Goal: Task Accomplishment & Management: Use online tool/utility

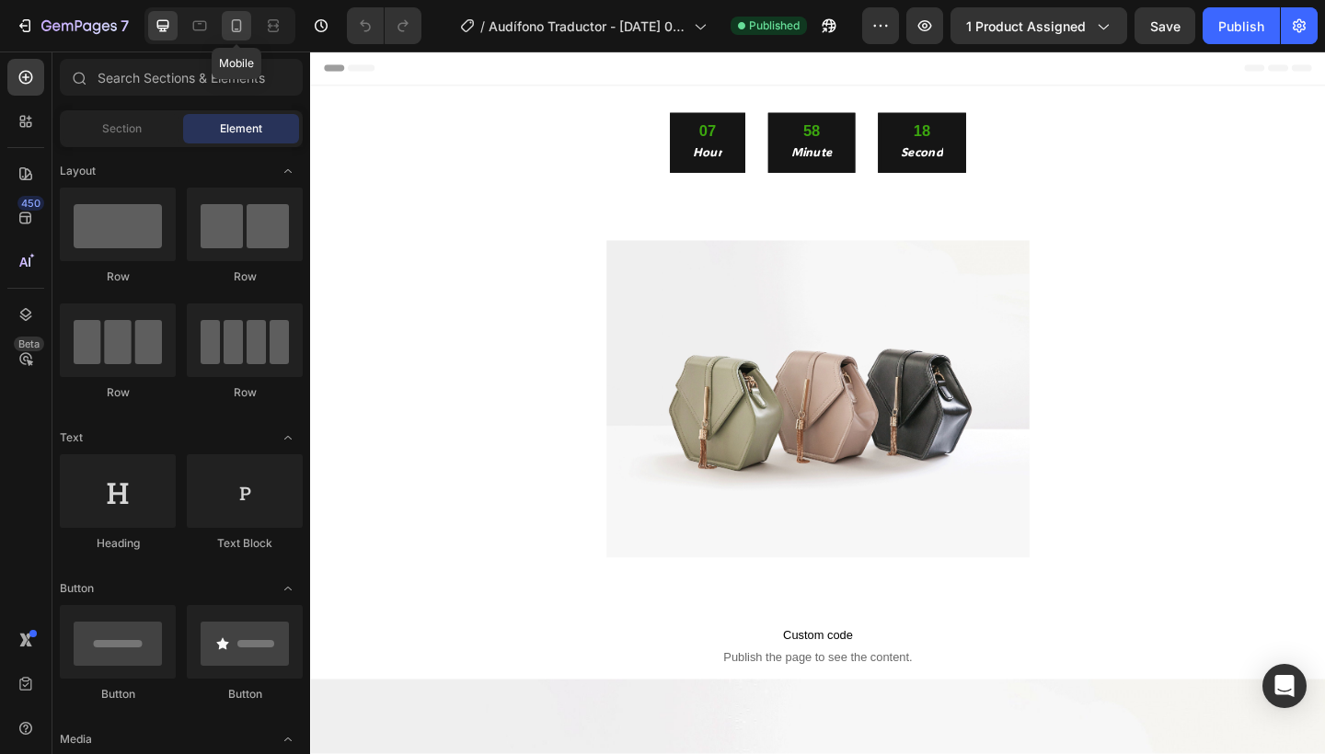
click at [243, 22] on icon at bounding box center [236, 26] width 18 height 18
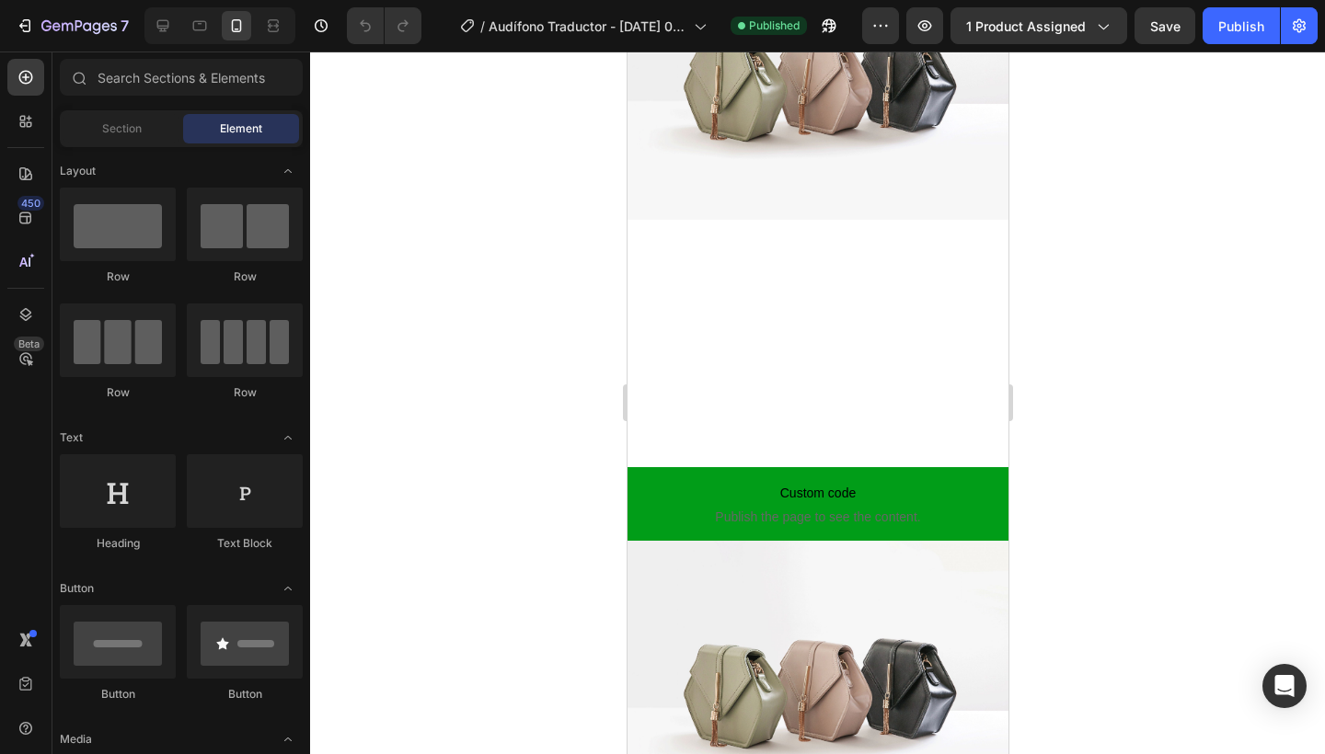
scroll to position [178, 0]
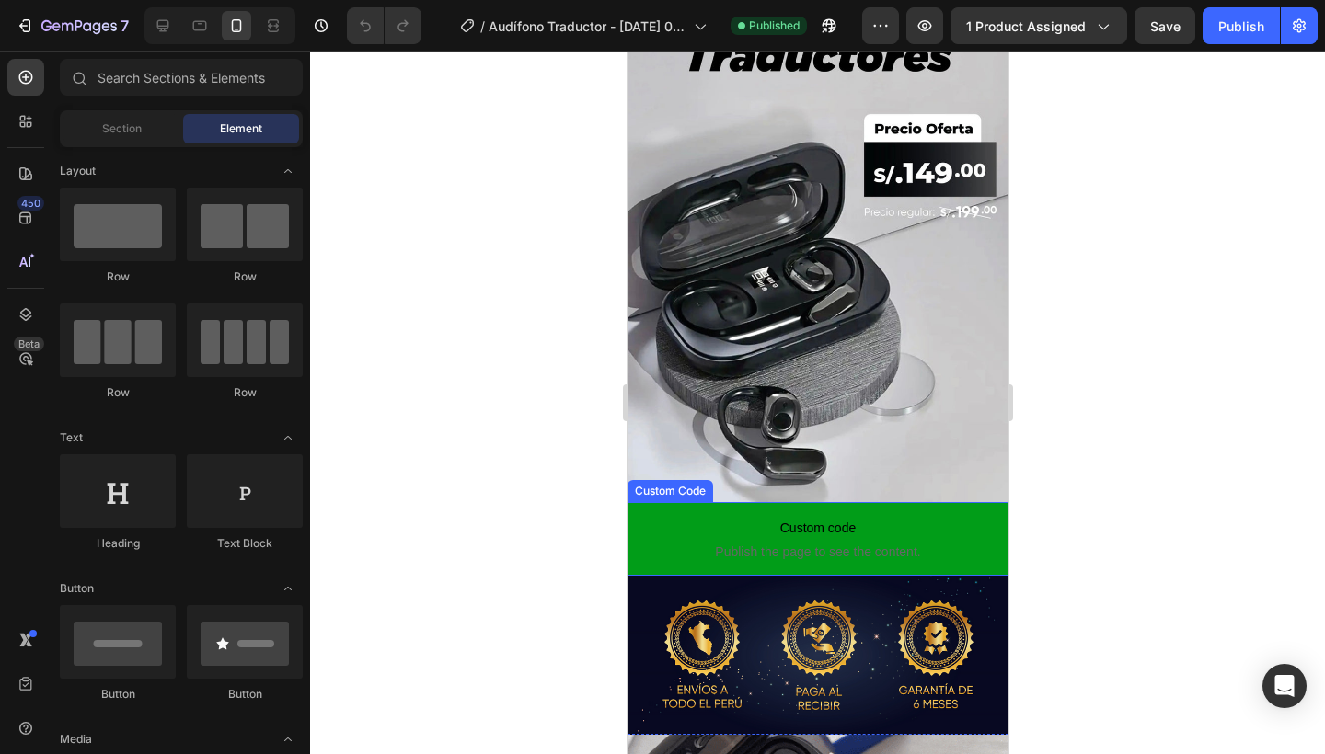
click at [788, 573] on p "Custom code Publish the page to see the content." at bounding box center [817, 539] width 381 height 74
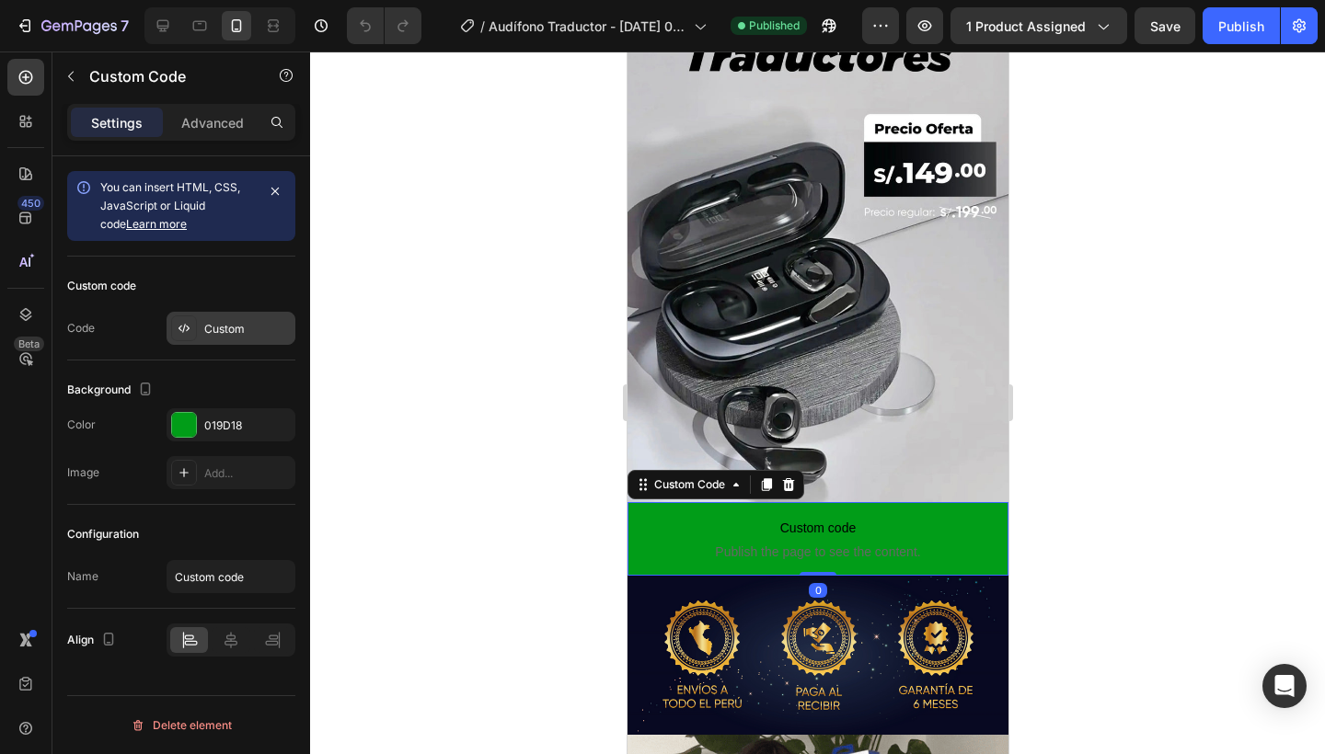
click at [251, 332] on div "Custom" at bounding box center [247, 329] width 86 height 17
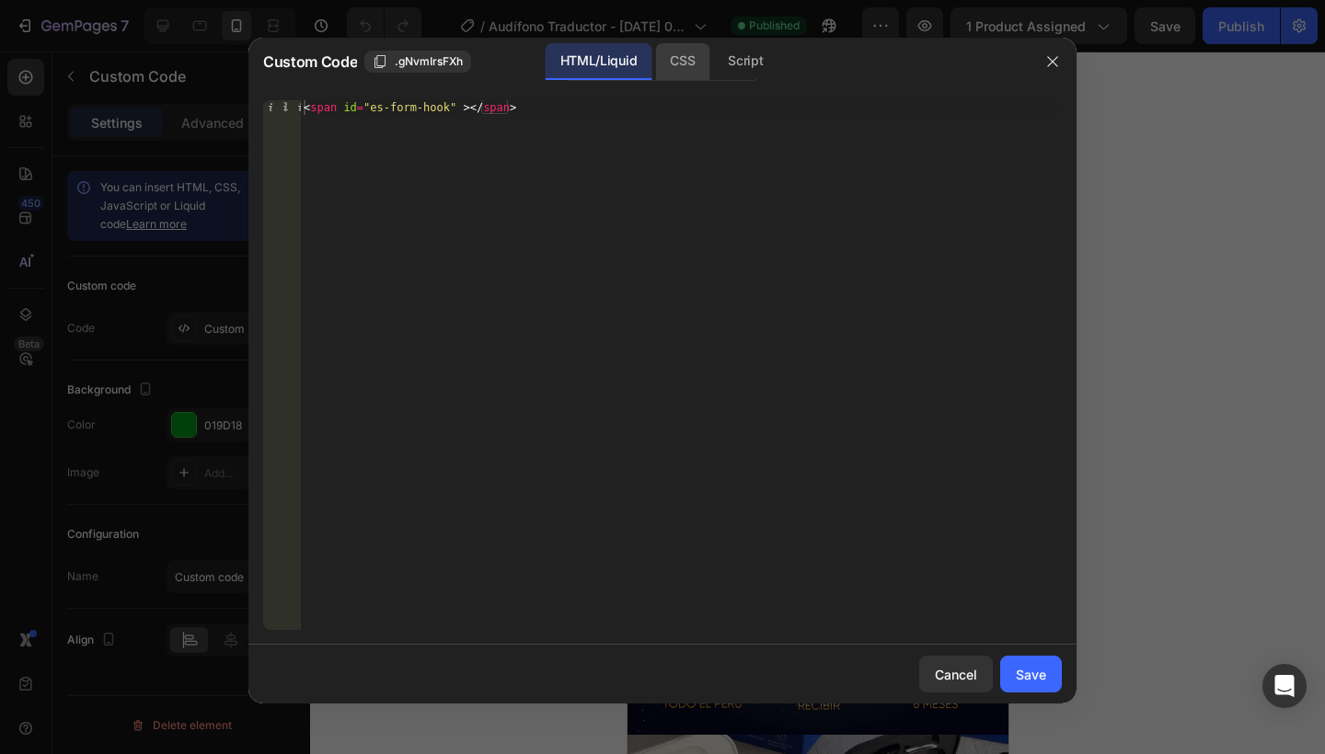
click at [660, 67] on div "CSS" at bounding box center [682, 61] width 54 height 37
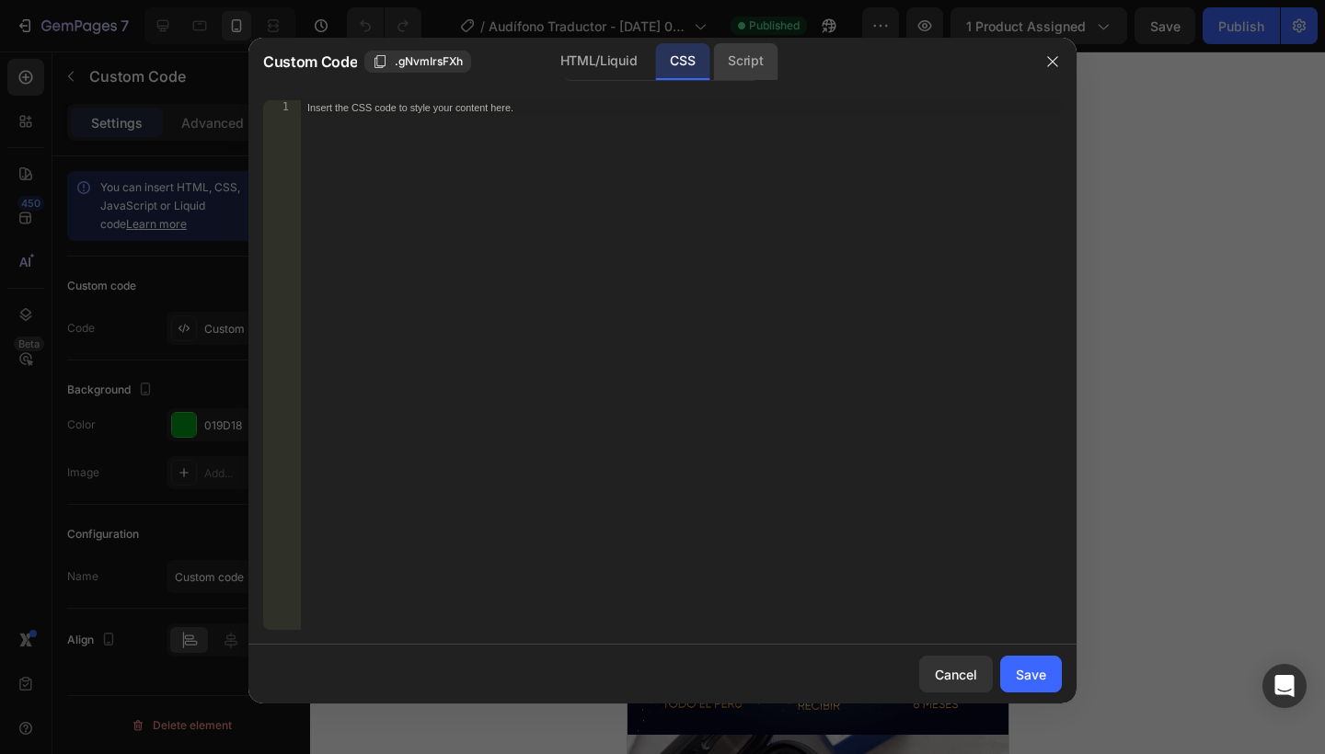
click at [764, 50] on div "Script" at bounding box center [745, 61] width 64 height 37
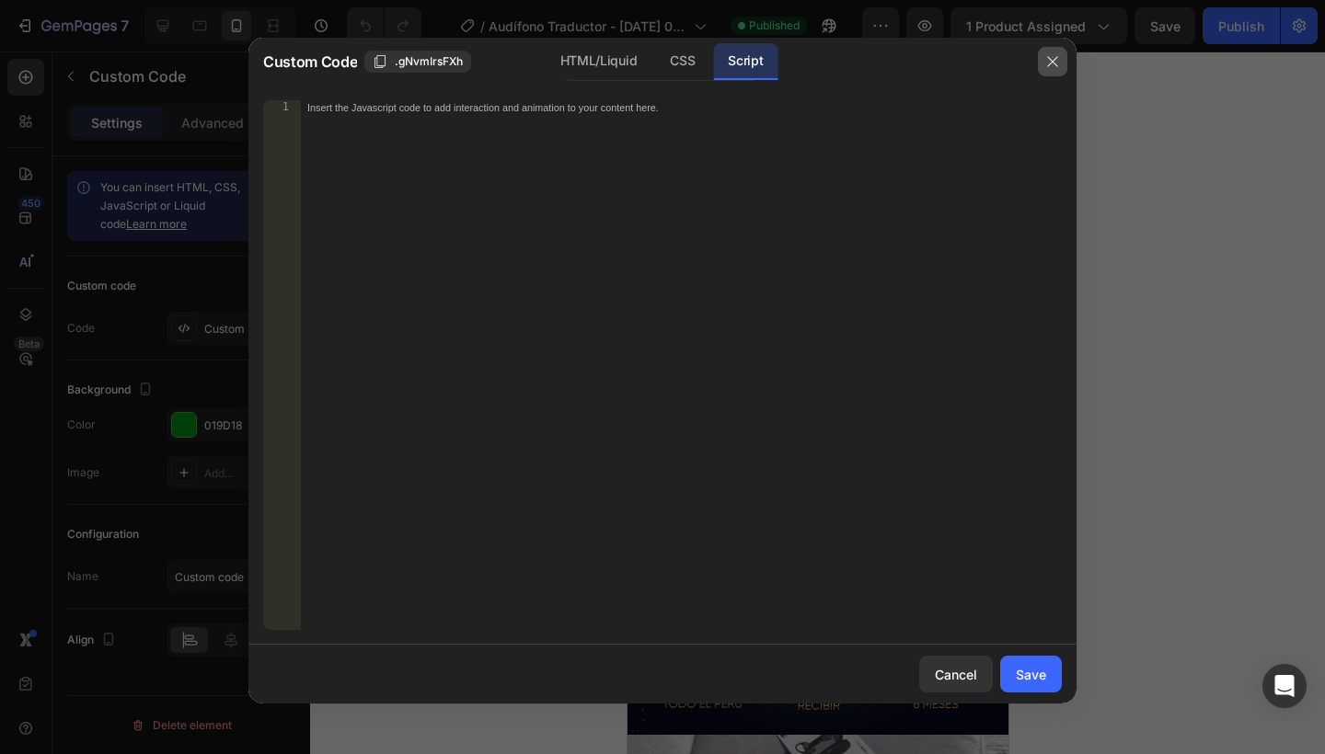
click at [1041, 66] on button "button" at bounding box center [1052, 61] width 29 height 29
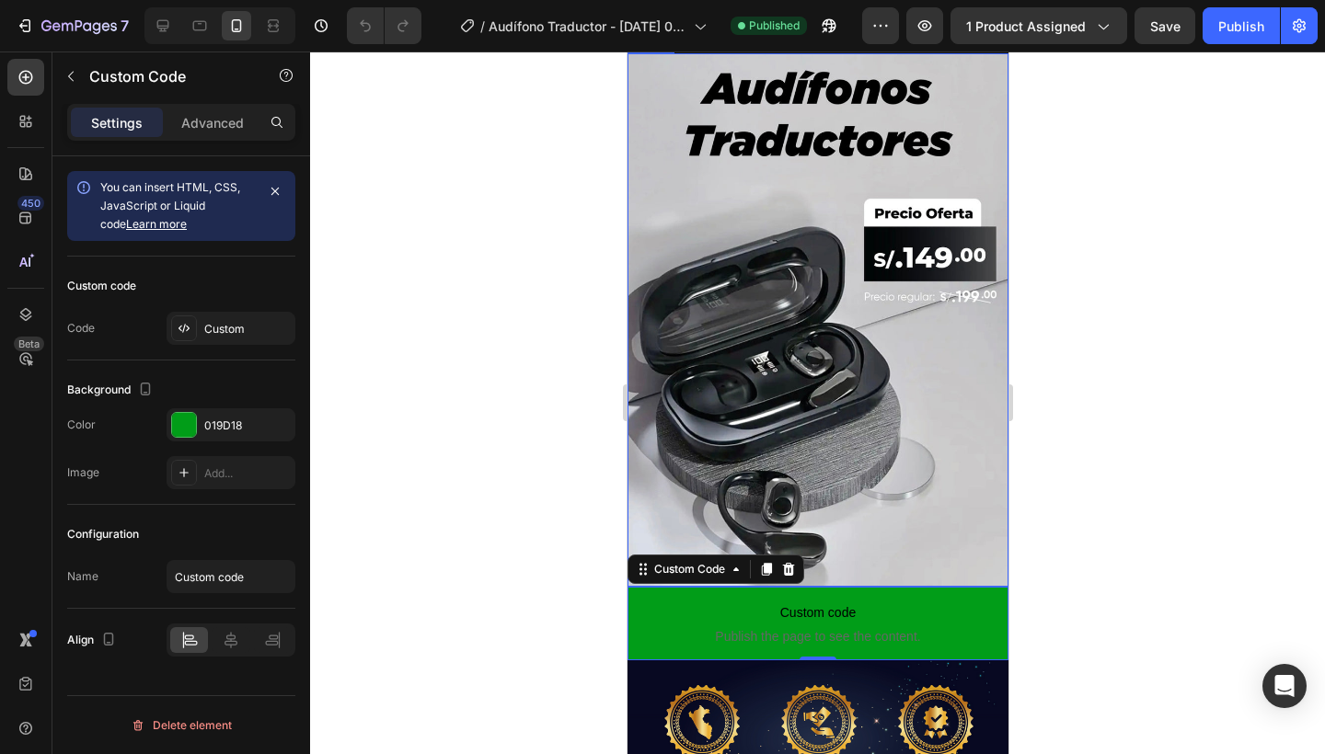
scroll to position [98, 0]
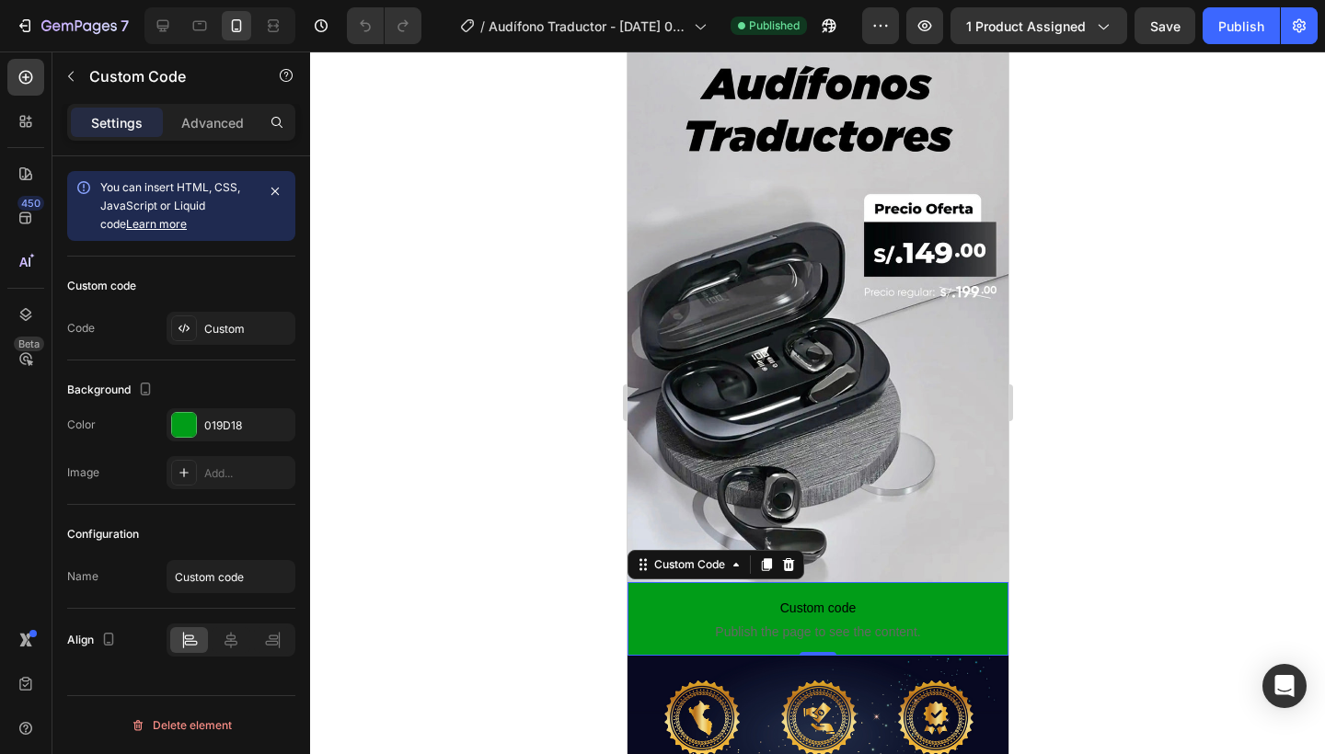
click at [856, 596] on p "Custom code Publish the page to see the content." at bounding box center [817, 619] width 381 height 74
click at [244, 335] on div "Custom" at bounding box center [247, 329] width 86 height 17
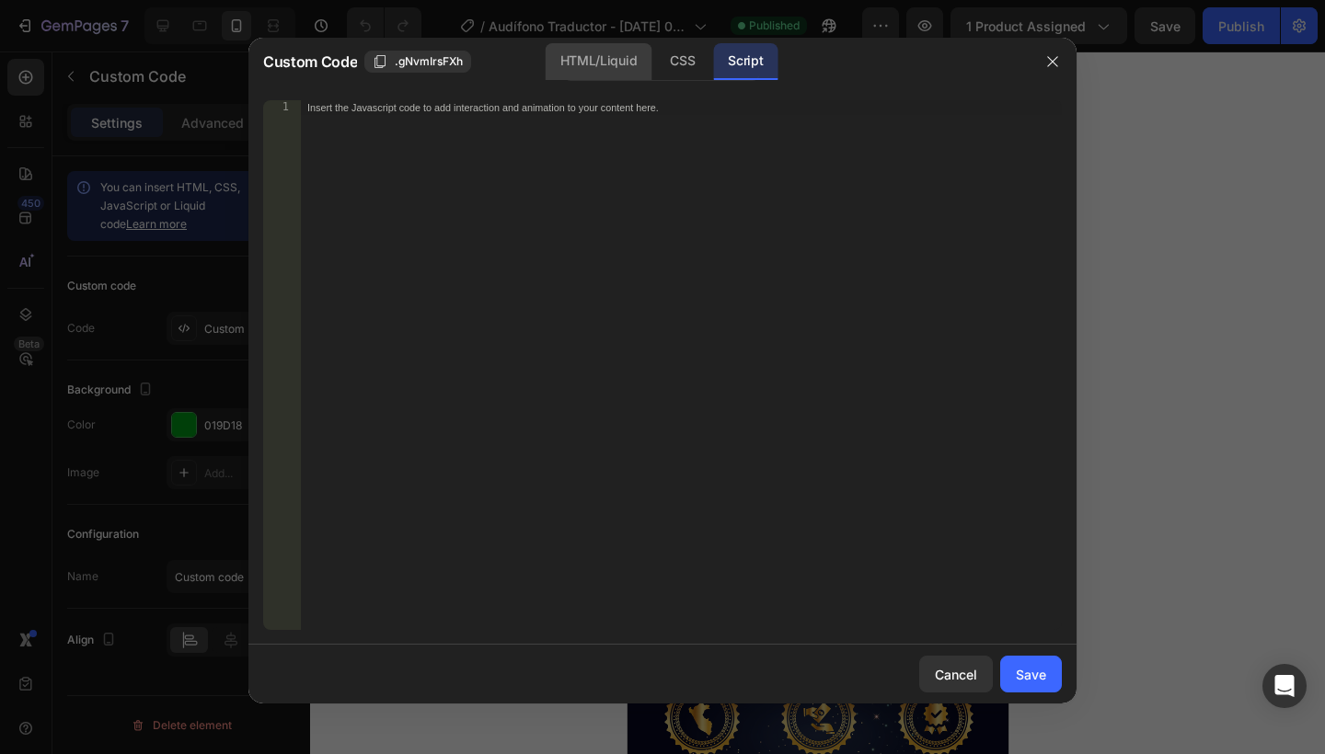
click at [593, 50] on div "HTML/Liquid" at bounding box center [599, 61] width 106 height 37
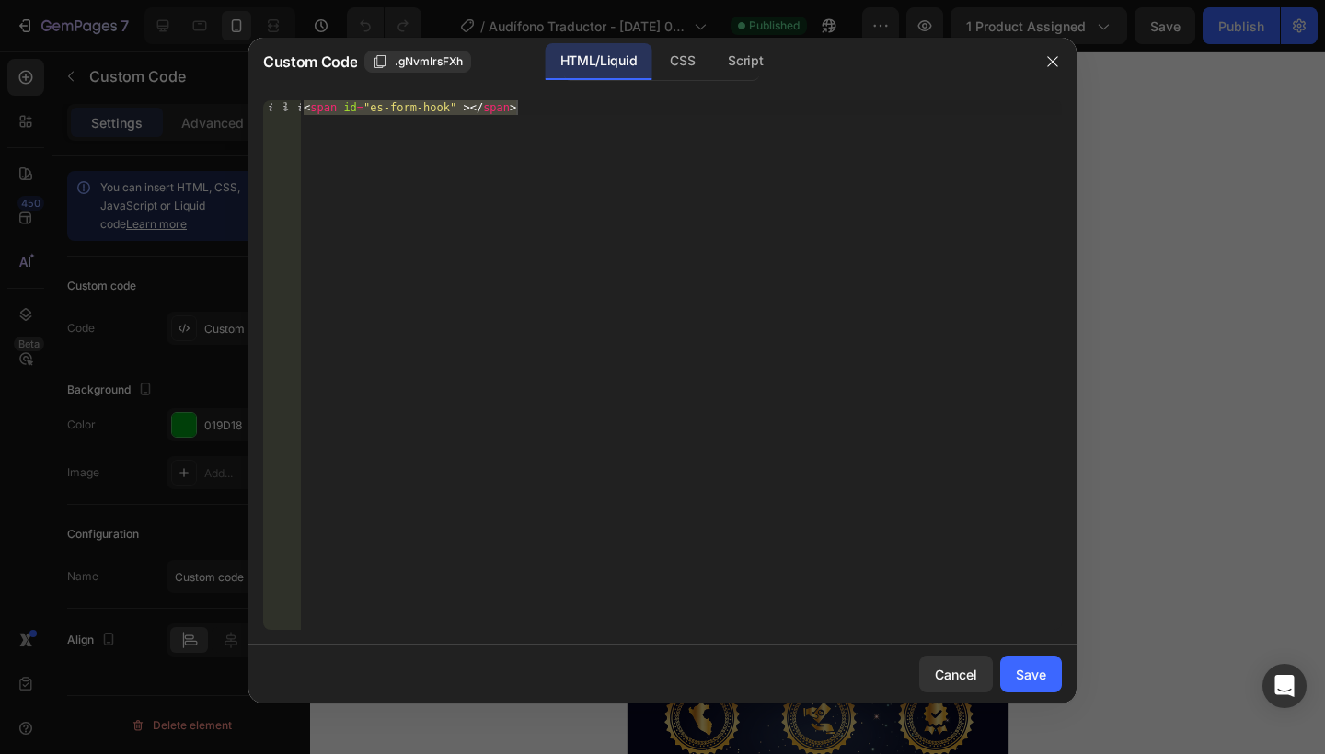
type textarea "<span id="es-form-hook" ></span>"
click at [519, 181] on div "< span id = "es-form-hook" > </ span >" at bounding box center [681, 379] width 762 height 559
click at [1049, 64] on icon "button" at bounding box center [1052, 61] width 15 height 15
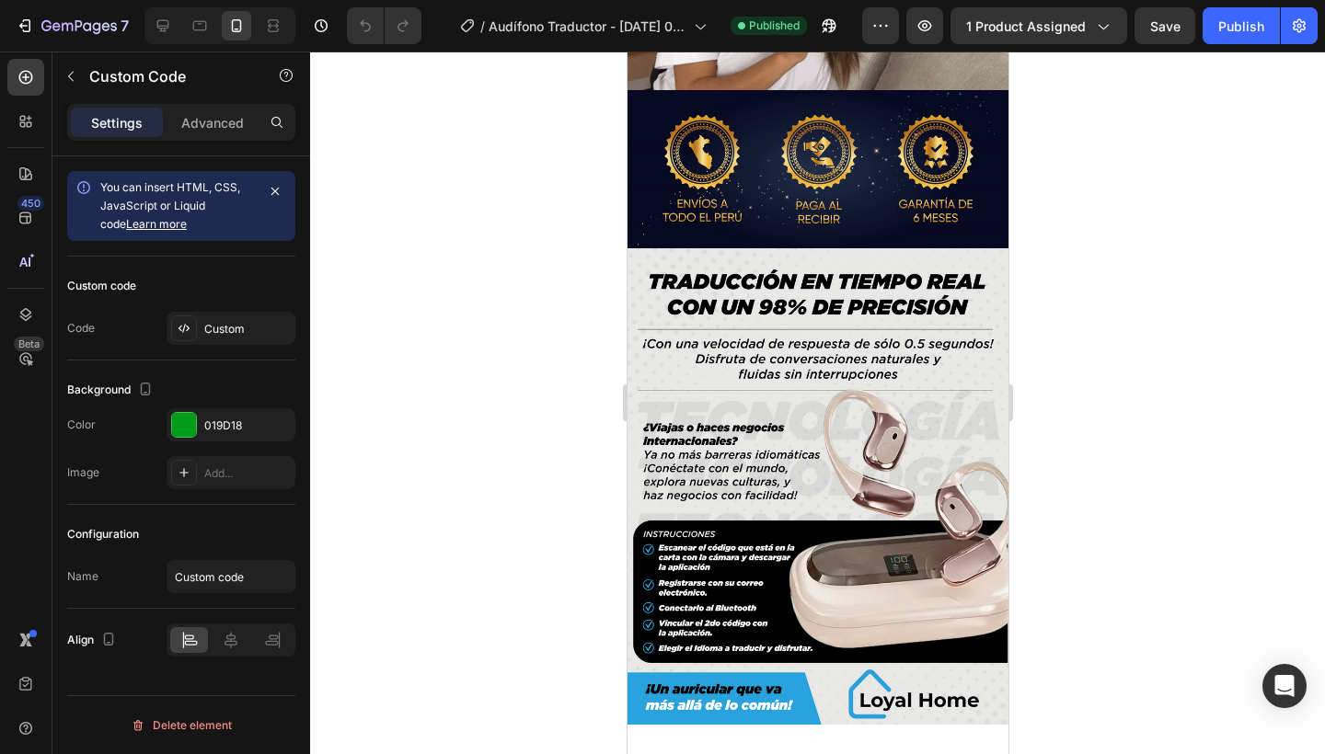
scroll to position [1816, 0]
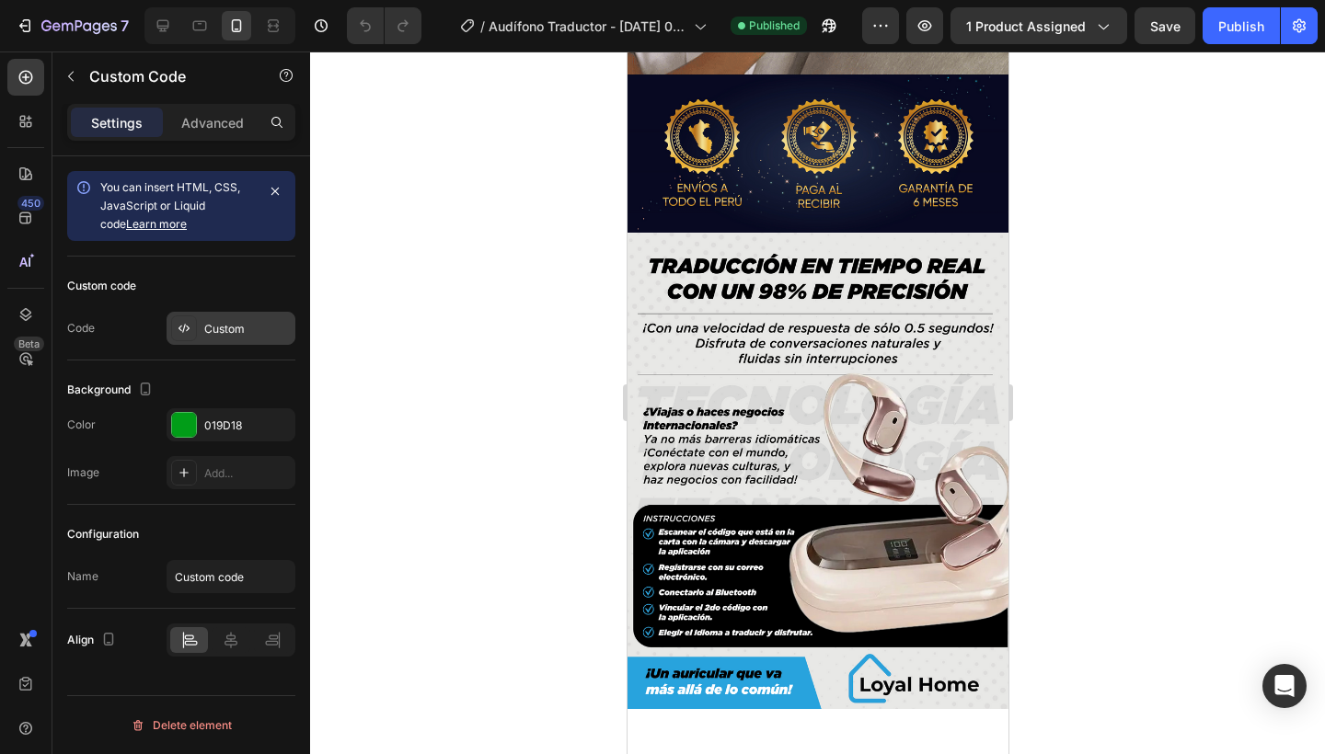
click at [274, 332] on div "Custom" at bounding box center [247, 329] width 86 height 17
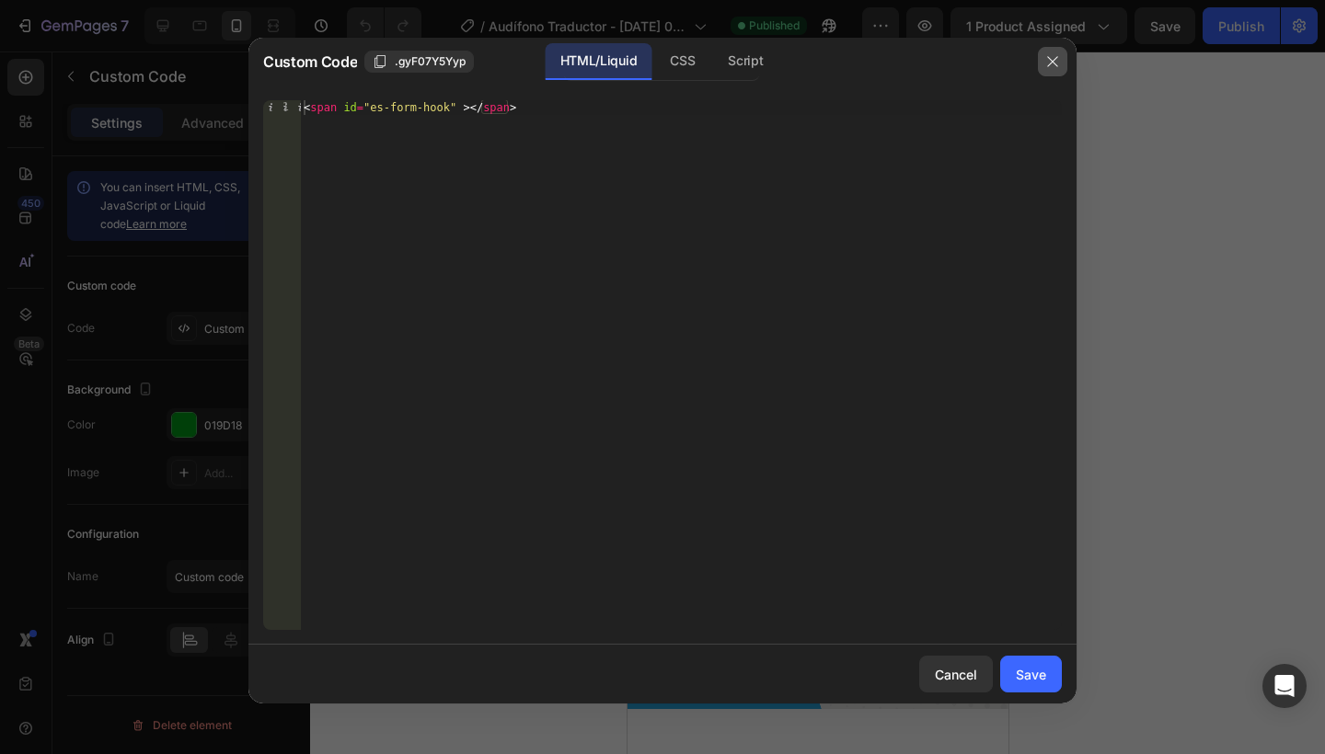
click at [1047, 69] on button "button" at bounding box center [1052, 61] width 29 height 29
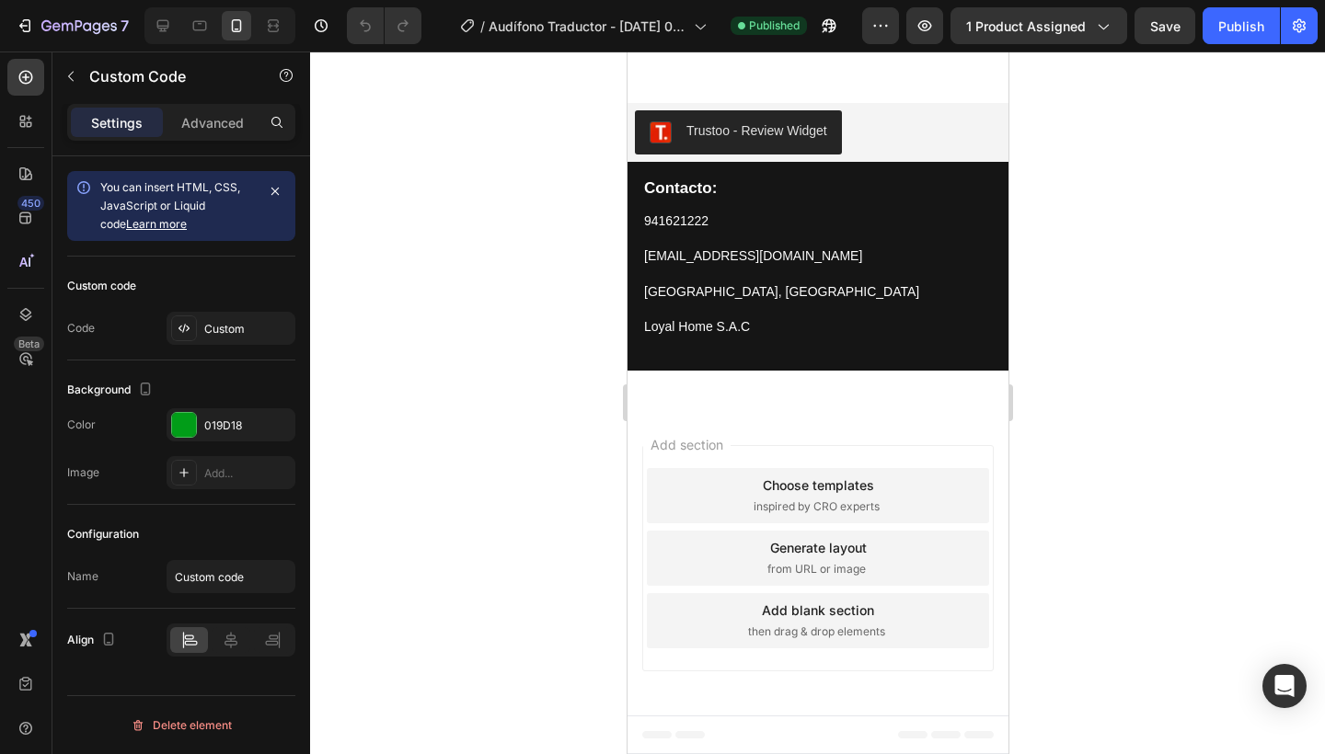
scroll to position [2737, 0]
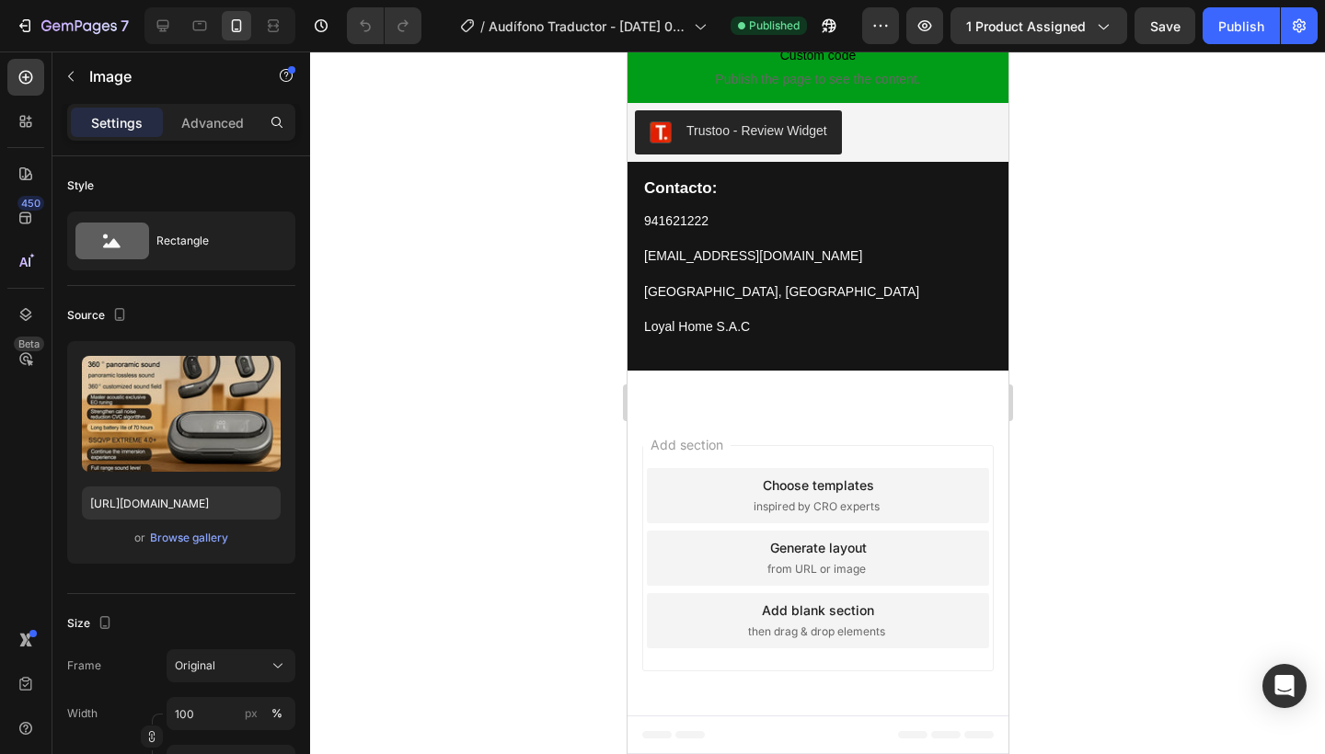
click at [922, 29] on img at bounding box center [817, 29] width 381 height 0
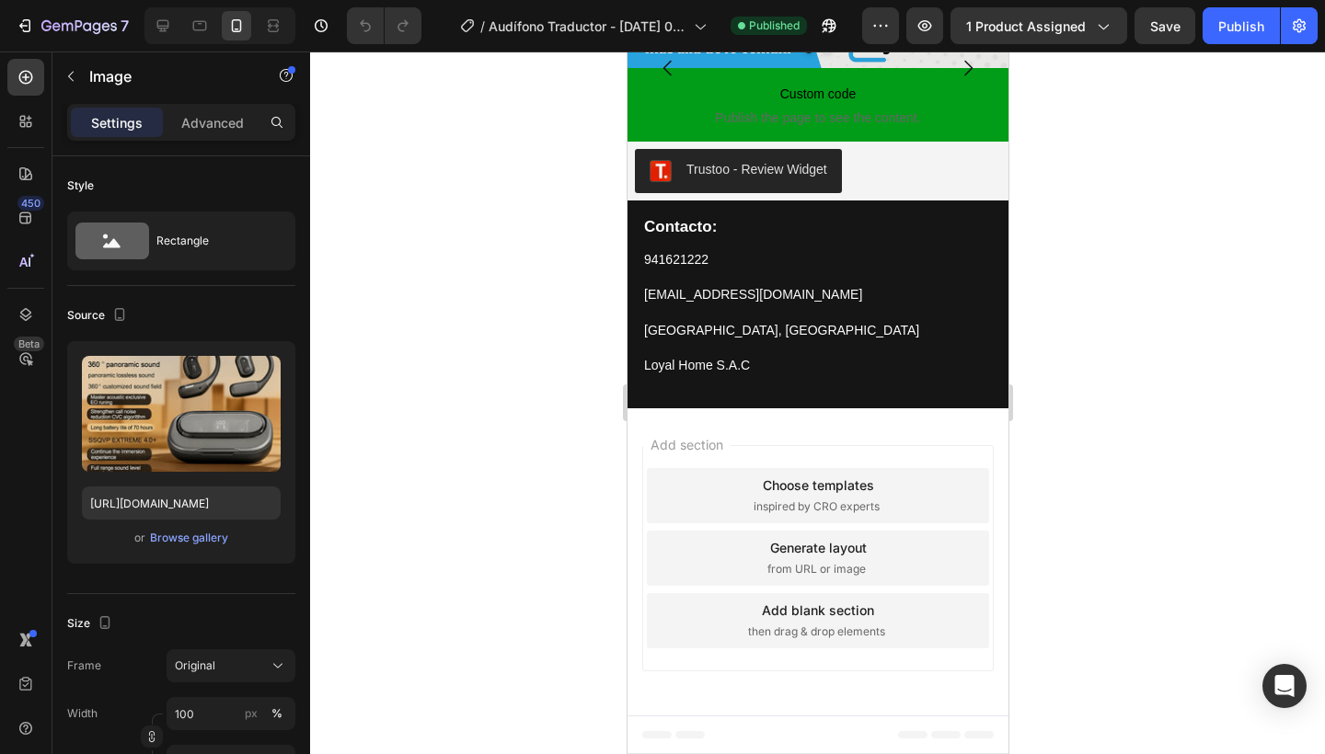
scroll to position [3020, 0]
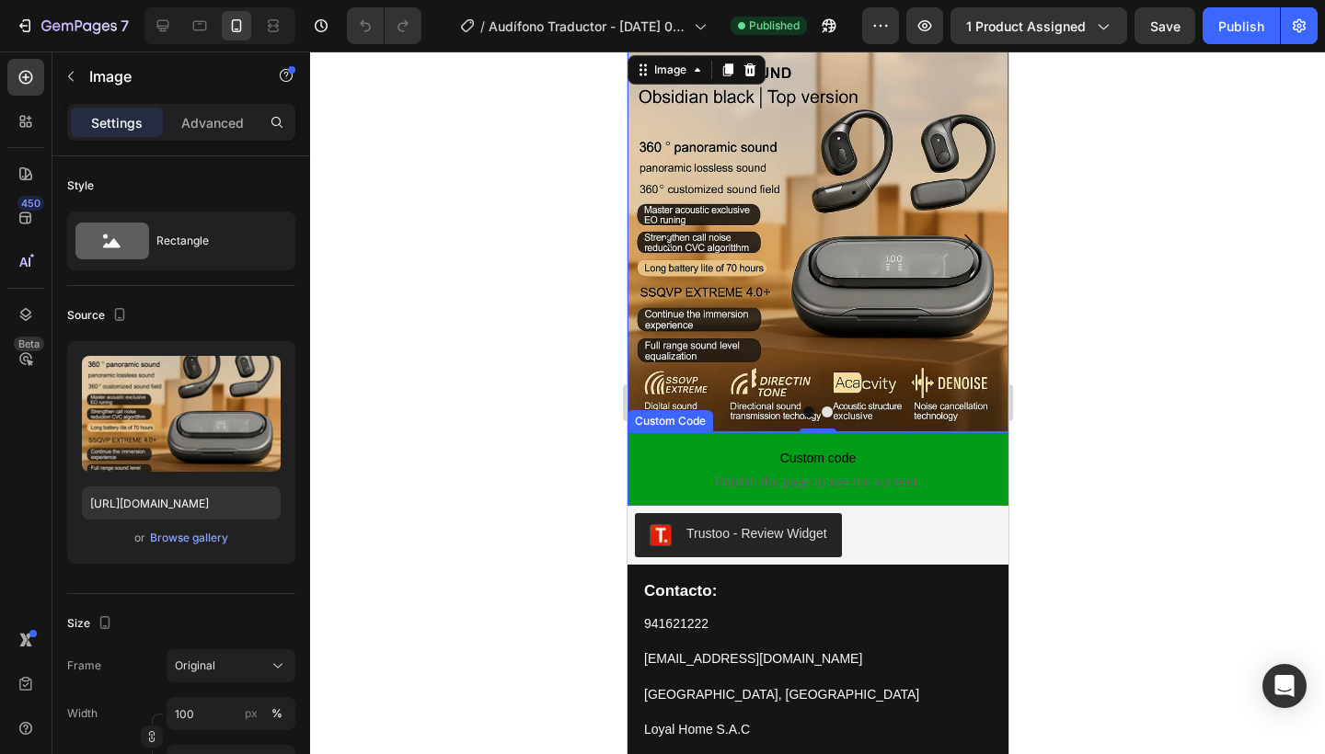
click at [914, 482] on span "Publish the page to see the content." at bounding box center [817, 482] width 381 height 18
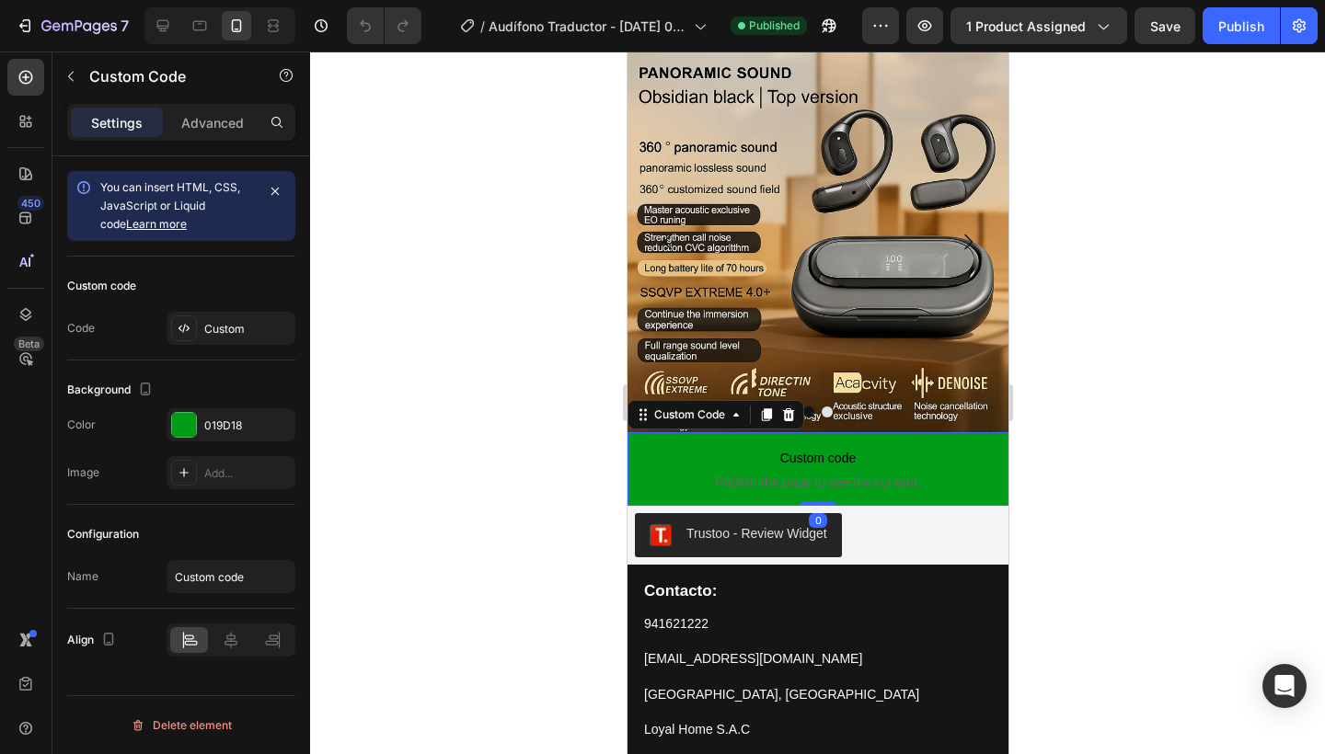
click at [230, 349] on div "Custom code Code Custom" at bounding box center [181, 309] width 228 height 104
click at [236, 330] on div "Custom" at bounding box center [247, 329] width 86 height 17
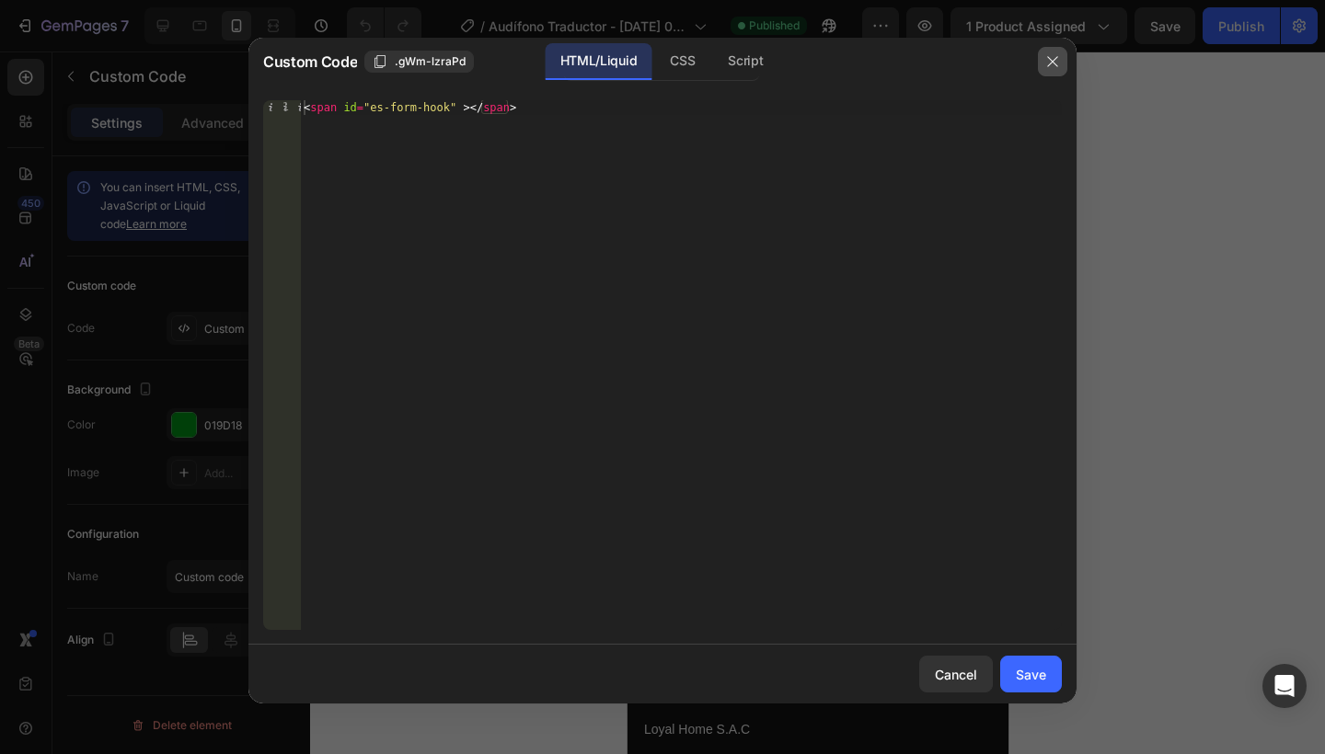
click at [1043, 63] on button "button" at bounding box center [1052, 61] width 29 height 29
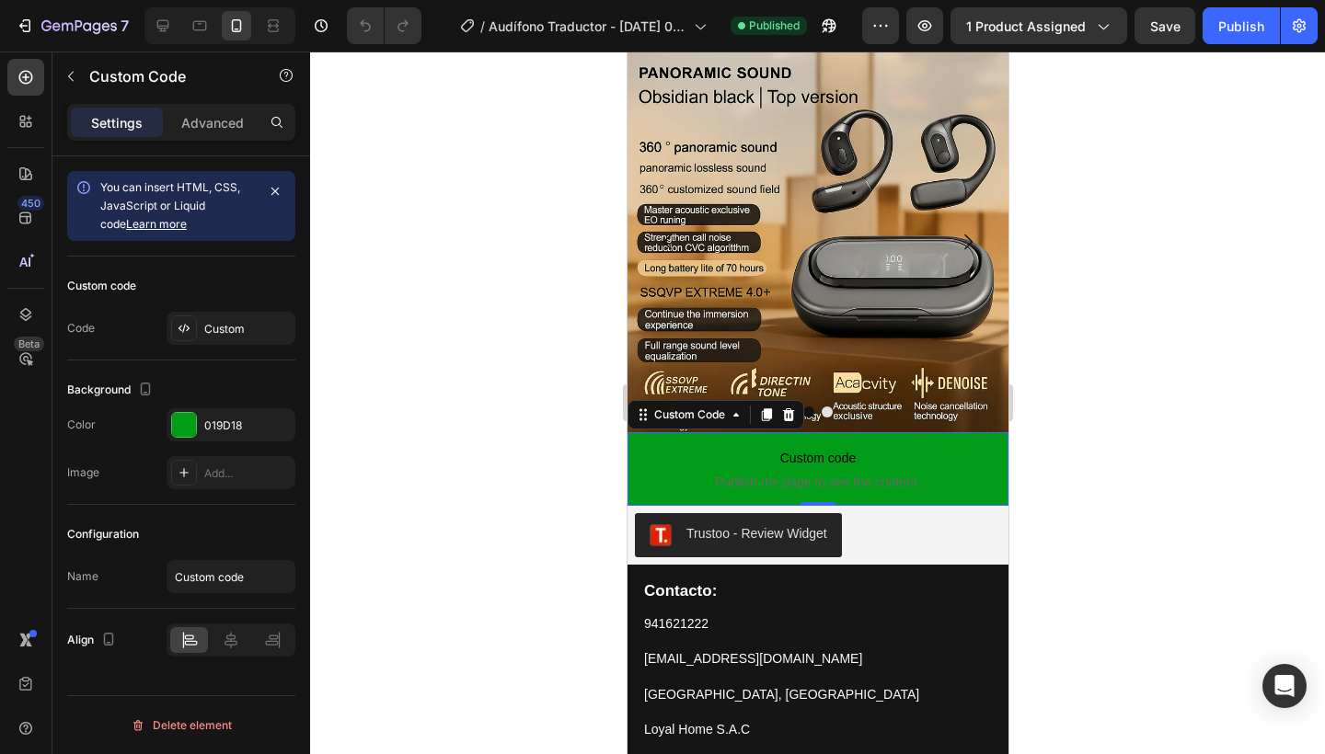
click at [203, 106] on div "Settings Advanced" at bounding box center [181, 122] width 228 height 37
click at [203, 119] on p "Advanced" at bounding box center [212, 122] width 63 height 19
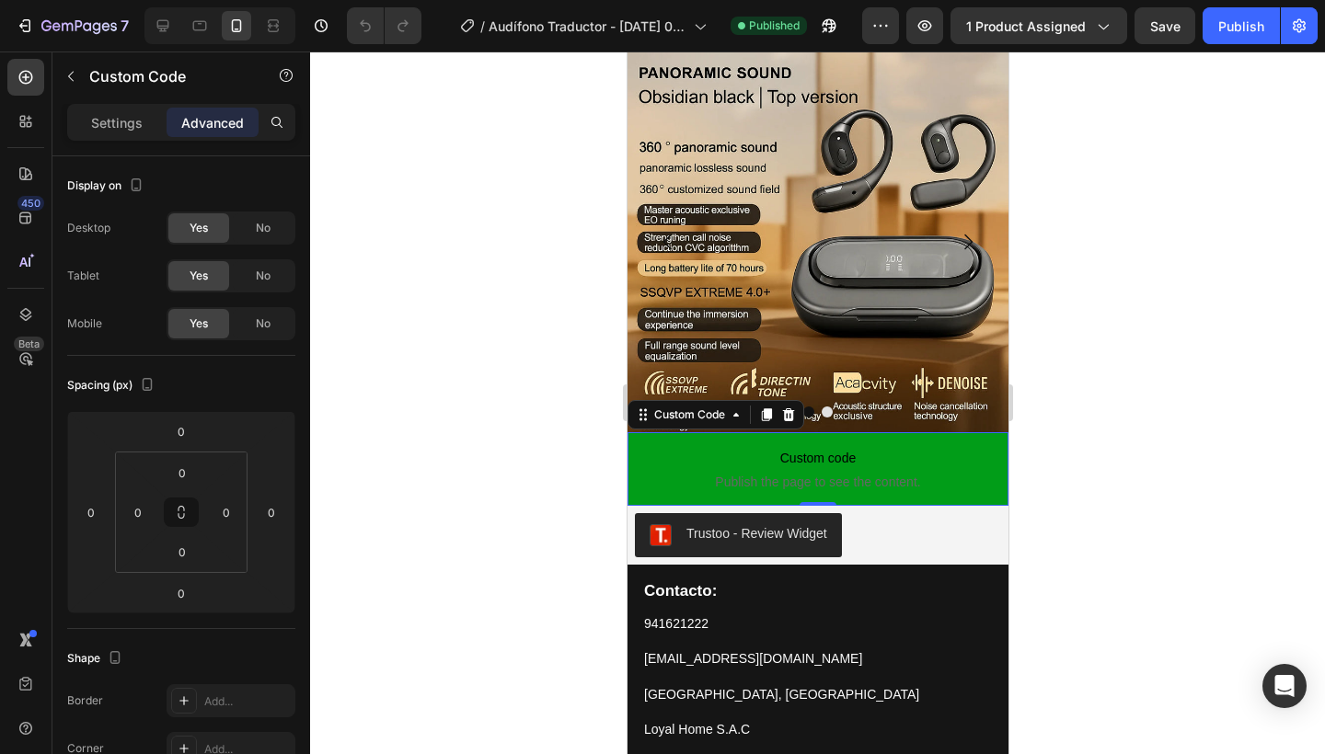
click at [106, 140] on div "Settings Advanced" at bounding box center [181, 122] width 228 height 37
click at [119, 121] on p "Settings" at bounding box center [117, 122] width 52 height 19
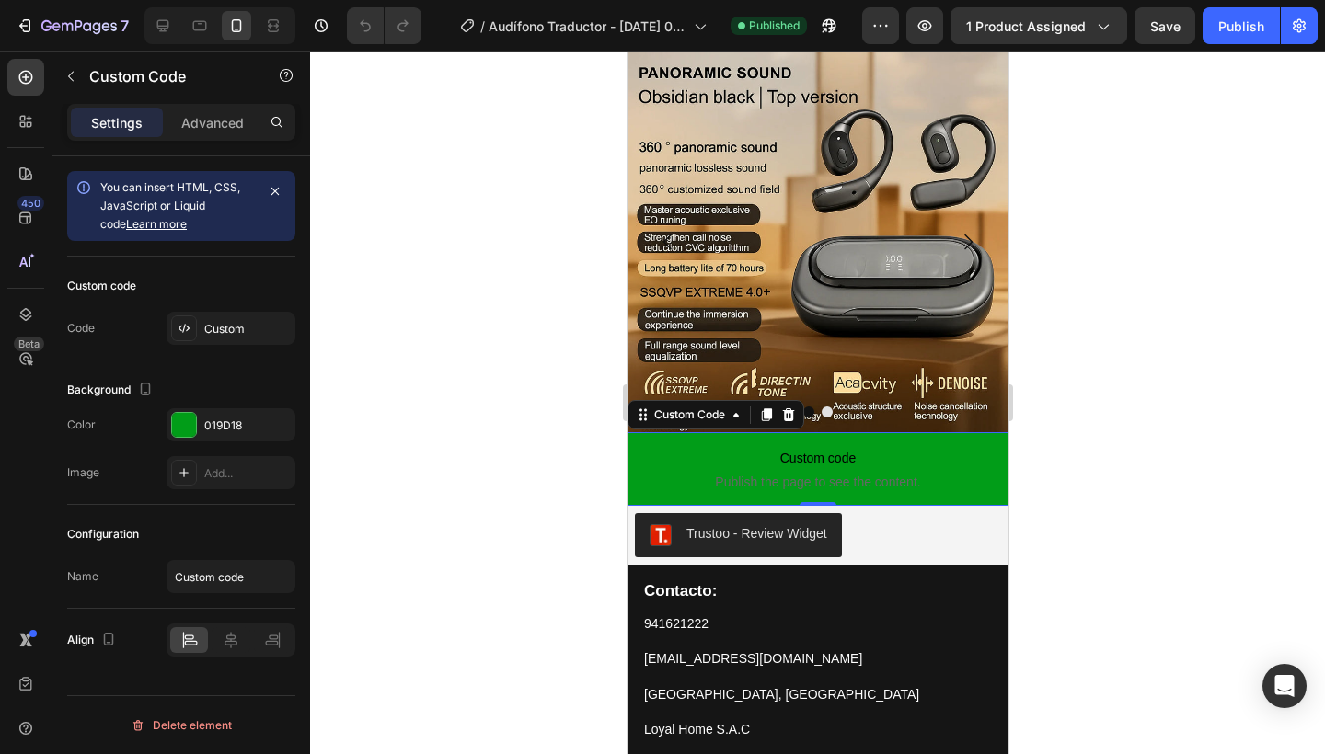
click at [178, 283] on div "Custom code" at bounding box center [181, 285] width 228 height 29
click at [208, 577] on input "Custom code" at bounding box center [231, 576] width 129 height 33
click at [238, 547] on div "Configuration" at bounding box center [181, 534] width 228 height 29
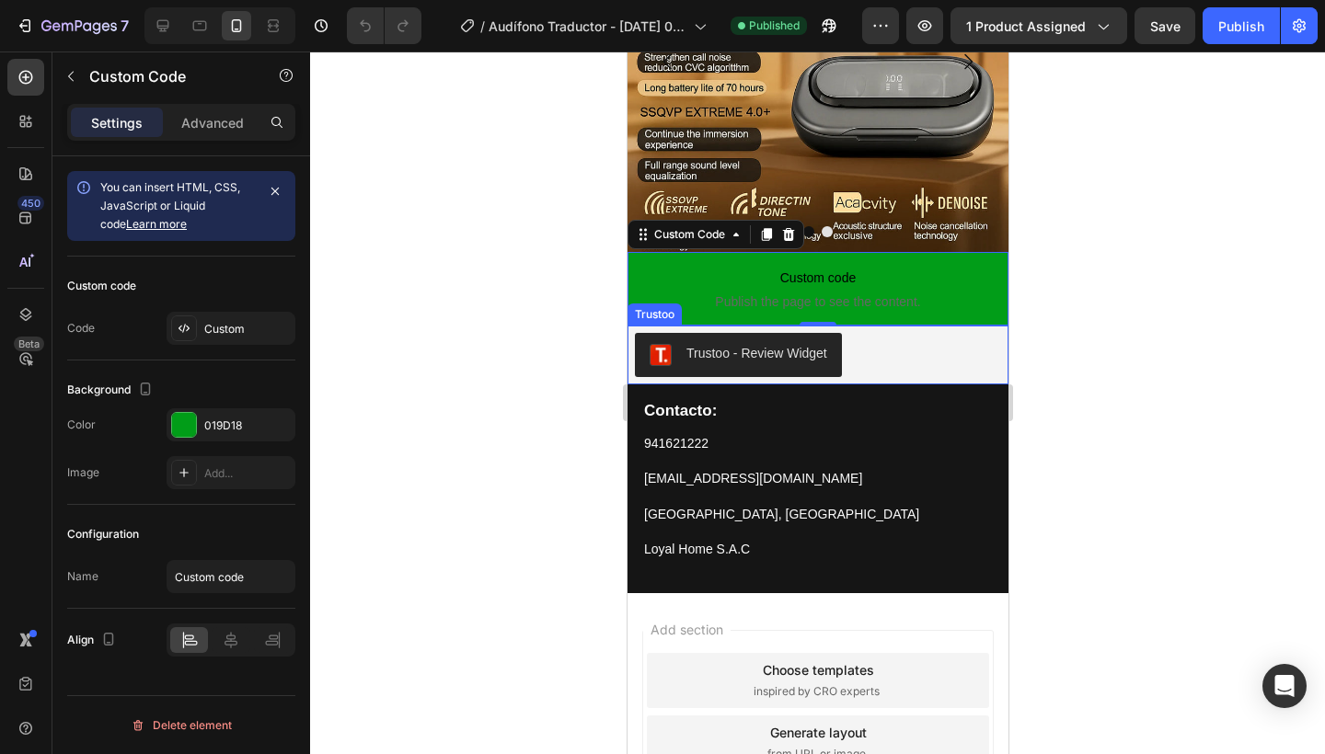
scroll to position [3222, 0]
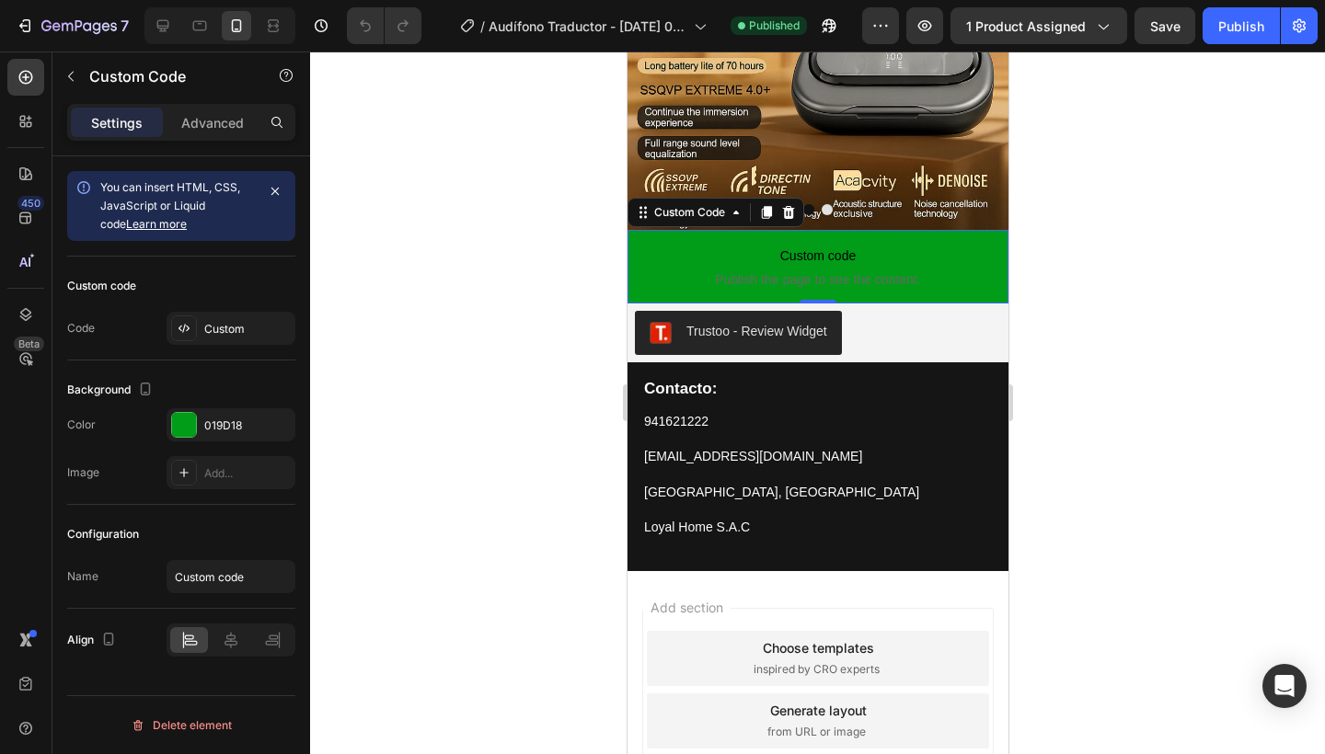
click at [181, 521] on div "Configuration" at bounding box center [181, 534] width 228 height 29
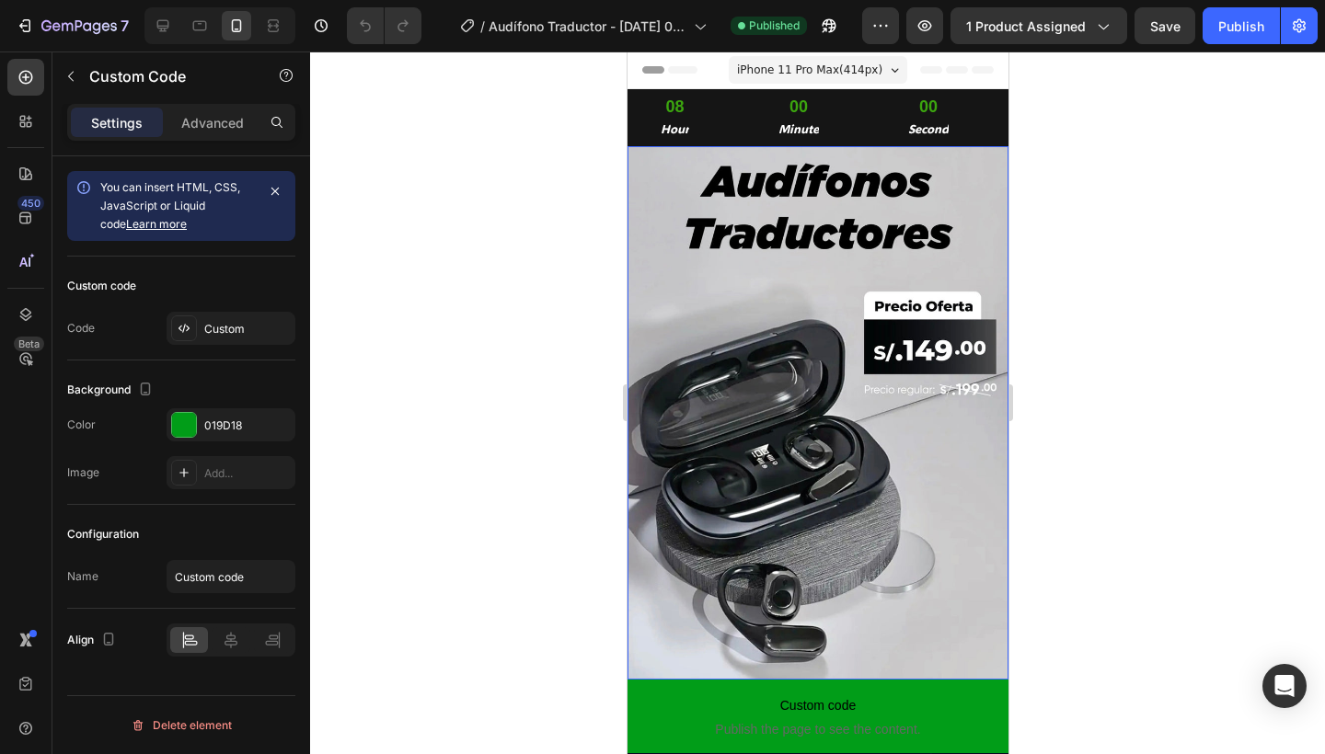
scroll to position [0, 0]
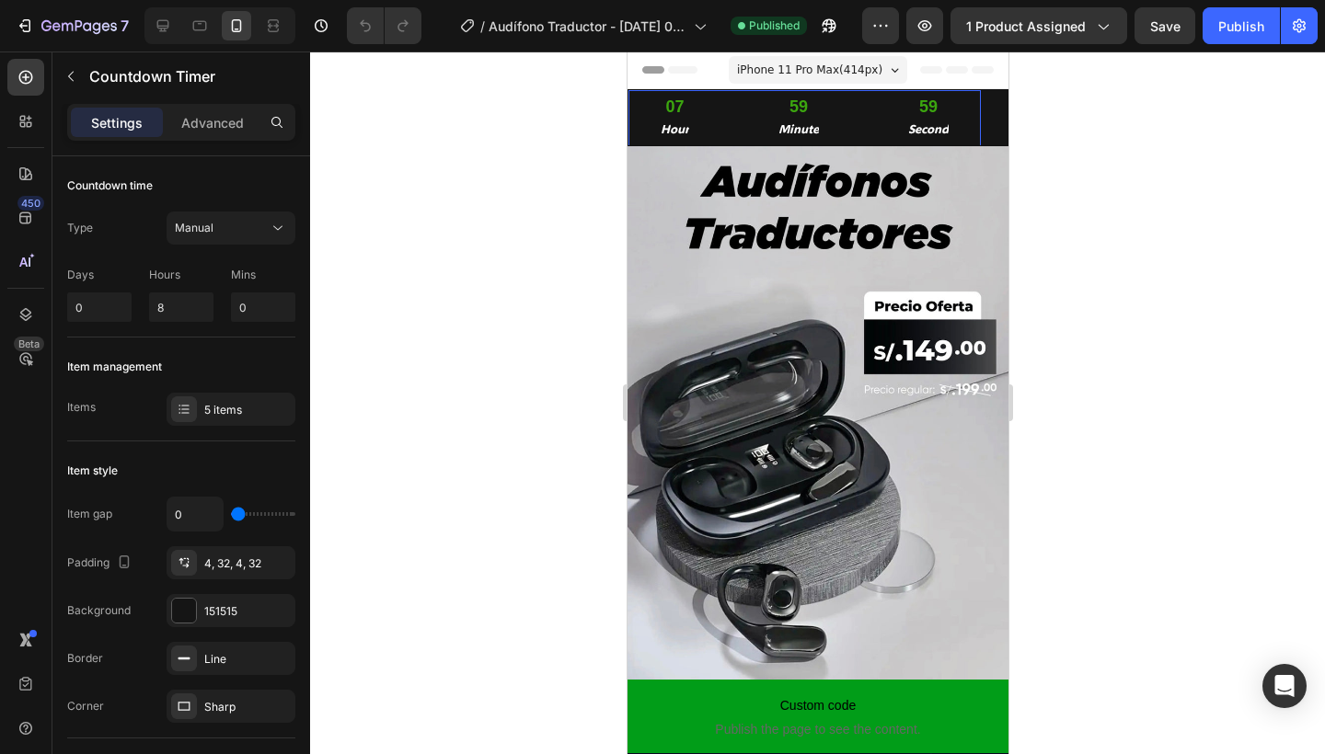
click at [745, 133] on div "59 Minute" at bounding box center [797, 118] width 105 height 56
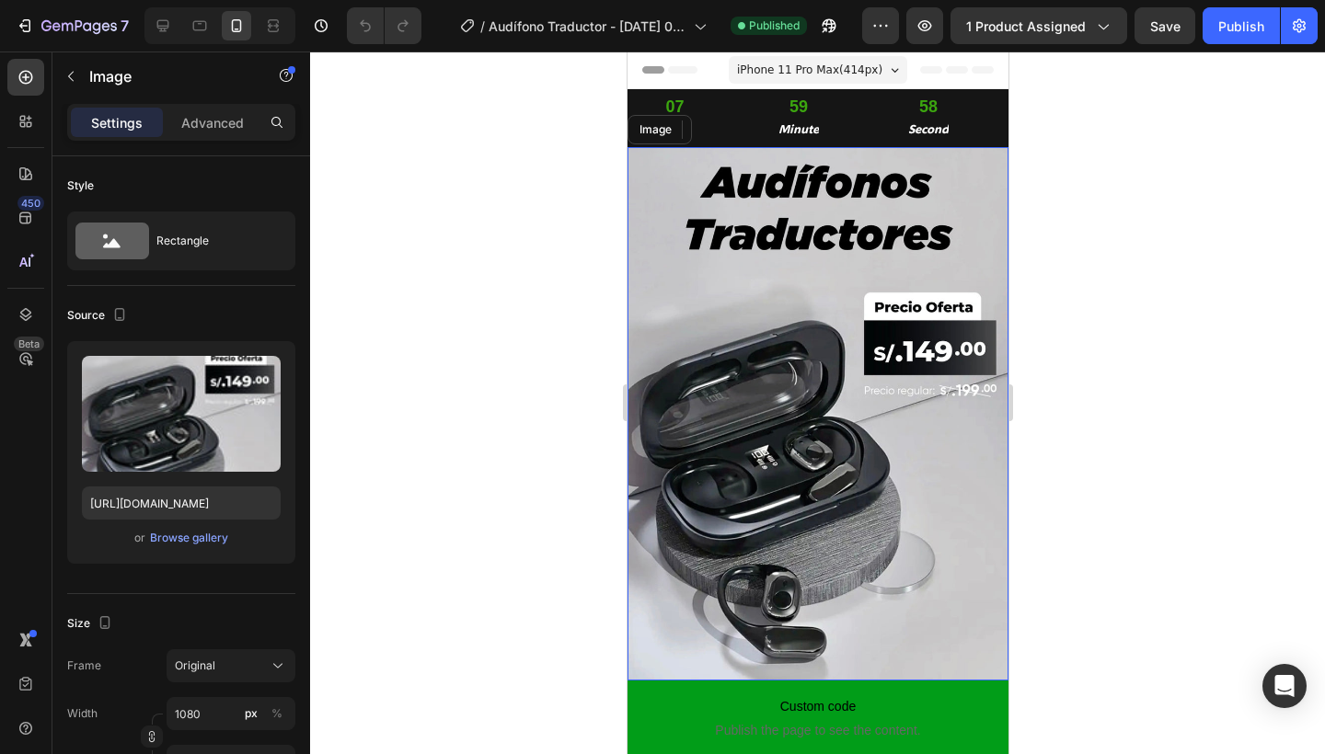
click at [786, 515] on img at bounding box center [817, 414] width 381 height 534
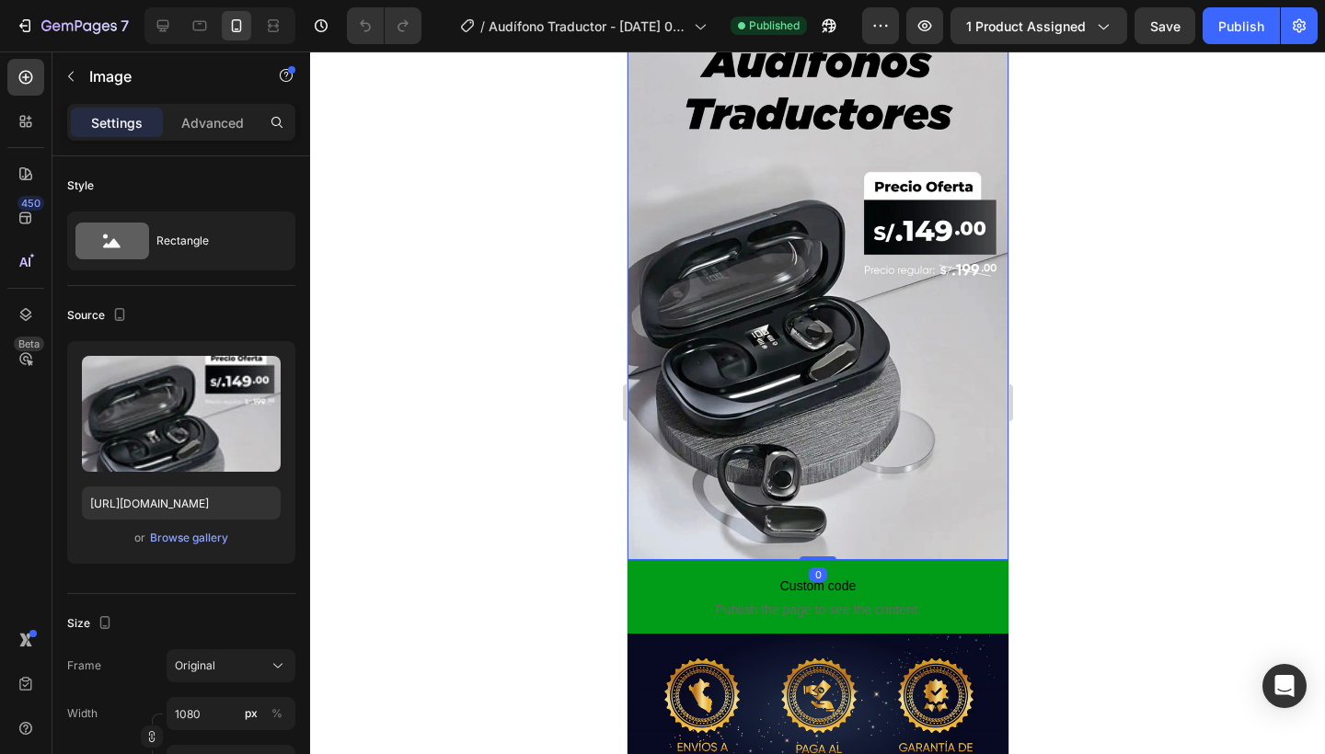
scroll to position [125, 0]
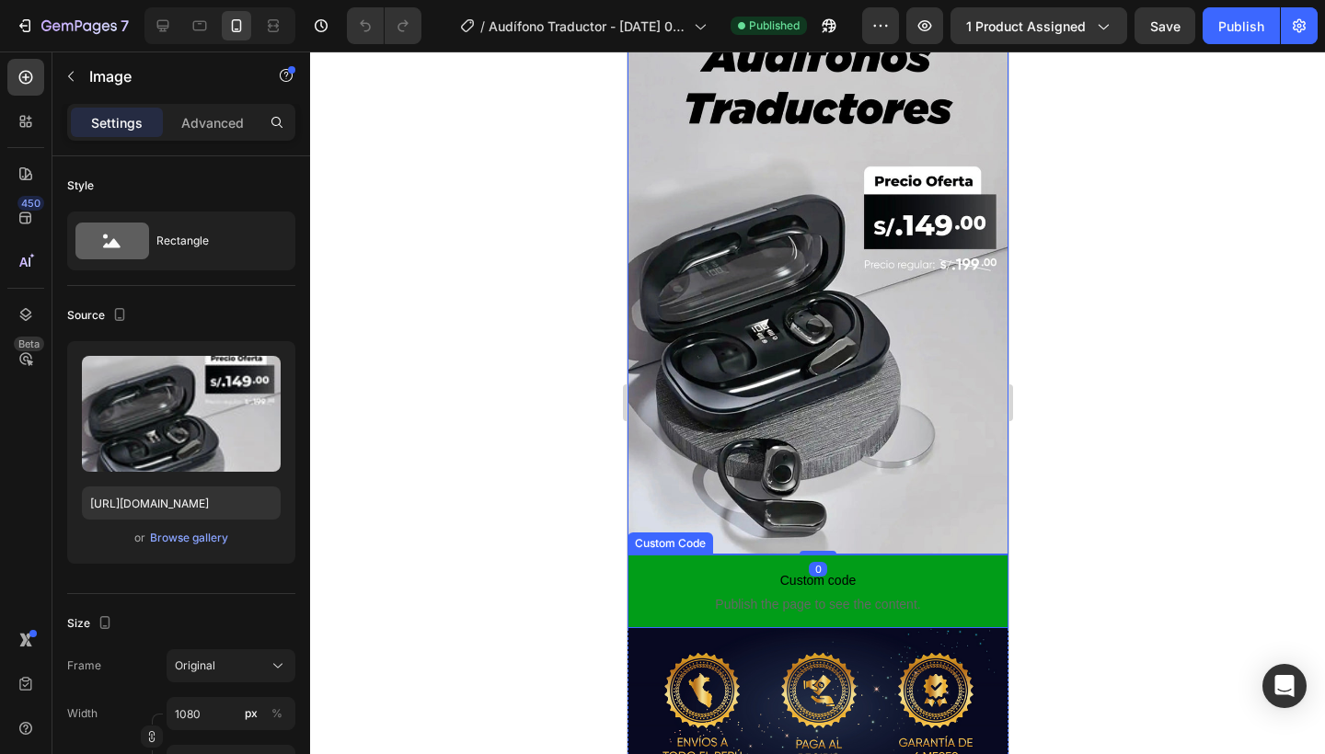
click at [785, 598] on span "Publish the page to see the content." at bounding box center [817, 604] width 381 height 18
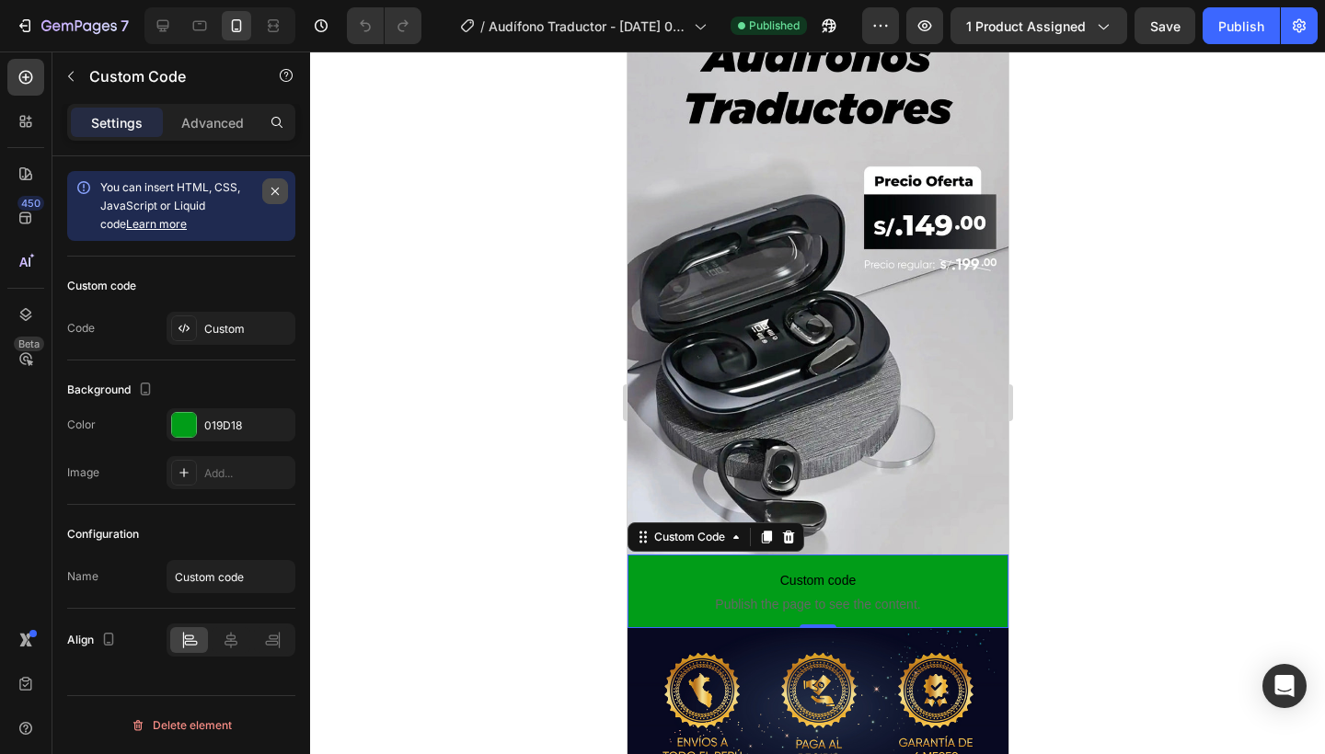
click at [281, 195] on icon "button" at bounding box center [275, 191] width 15 height 15
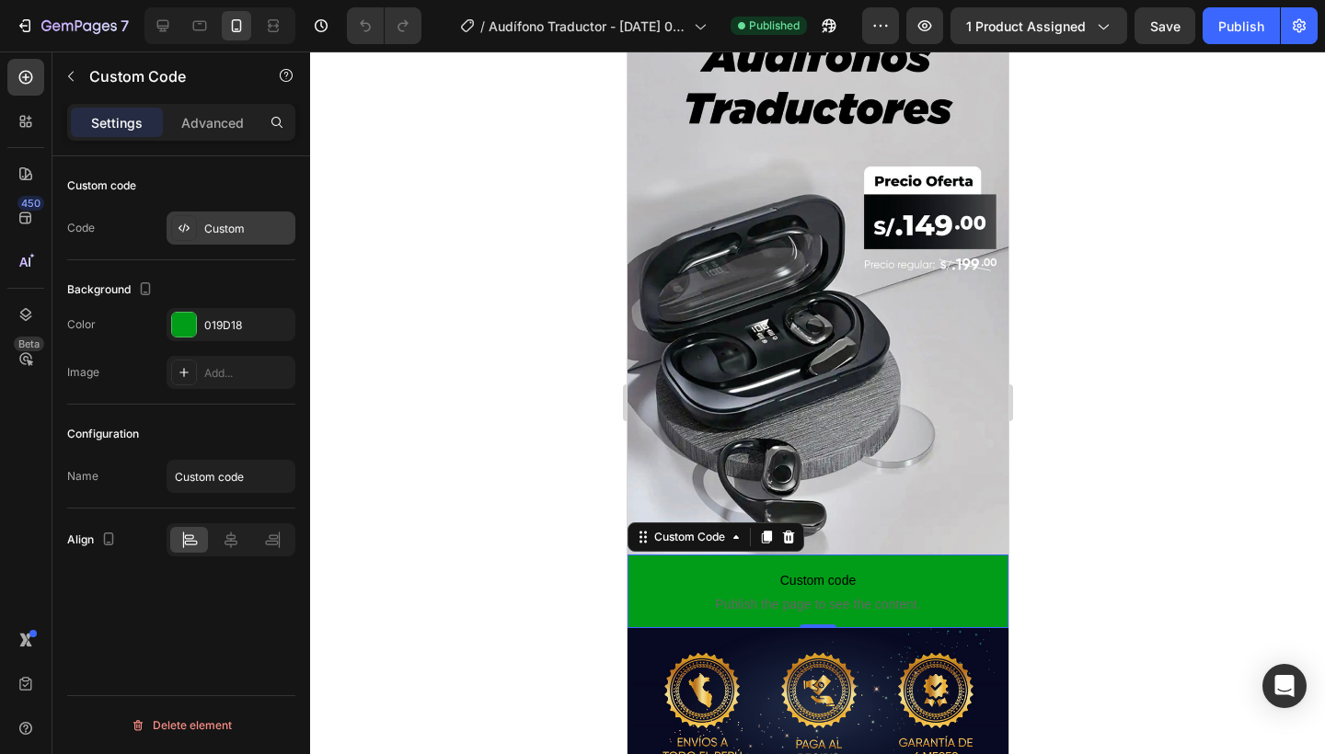
click at [255, 240] on div "Custom" at bounding box center [231, 228] width 129 height 33
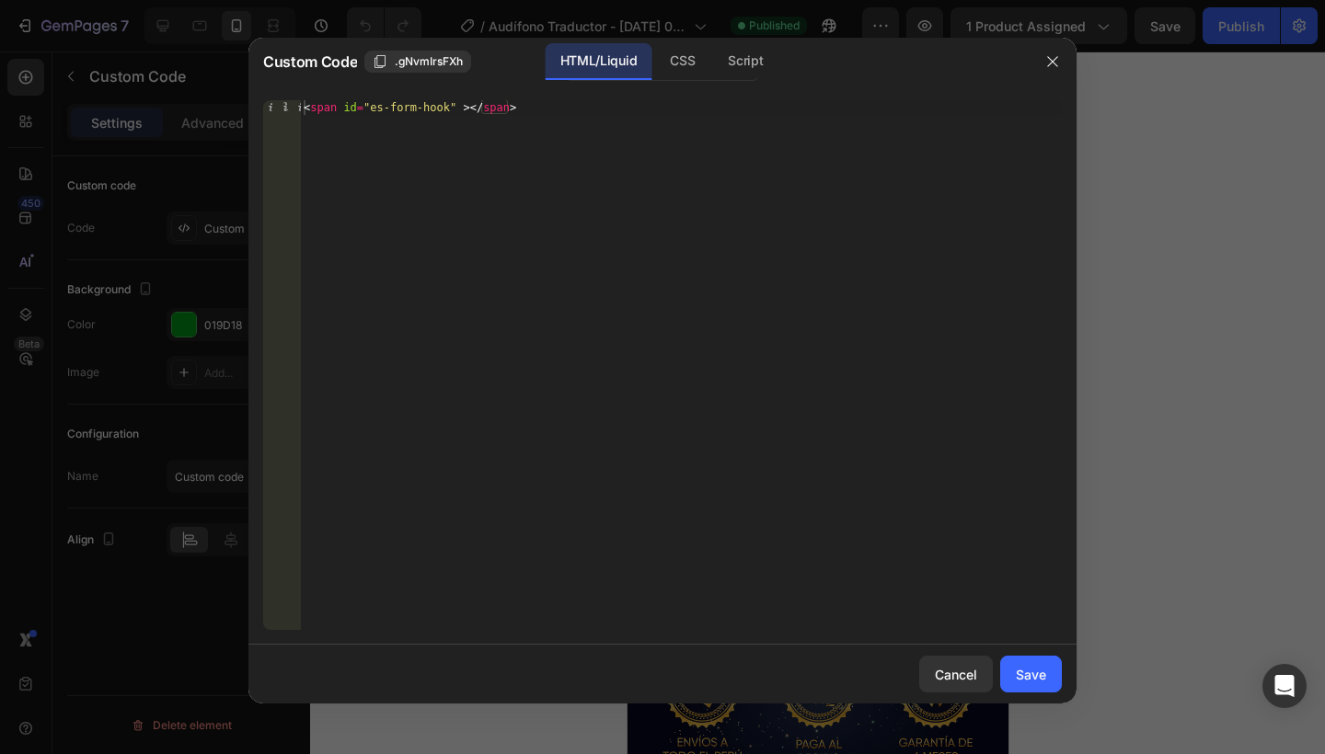
type textarea "<span id="es-form-hook" ></span>"
click at [470, 107] on div "< span id = "es-form-hook" > </ span >" at bounding box center [681, 379] width 762 height 559
click at [512, 110] on div "< span id = "es-form-hook" > </ span >" at bounding box center [681, 379] width 762 height 559
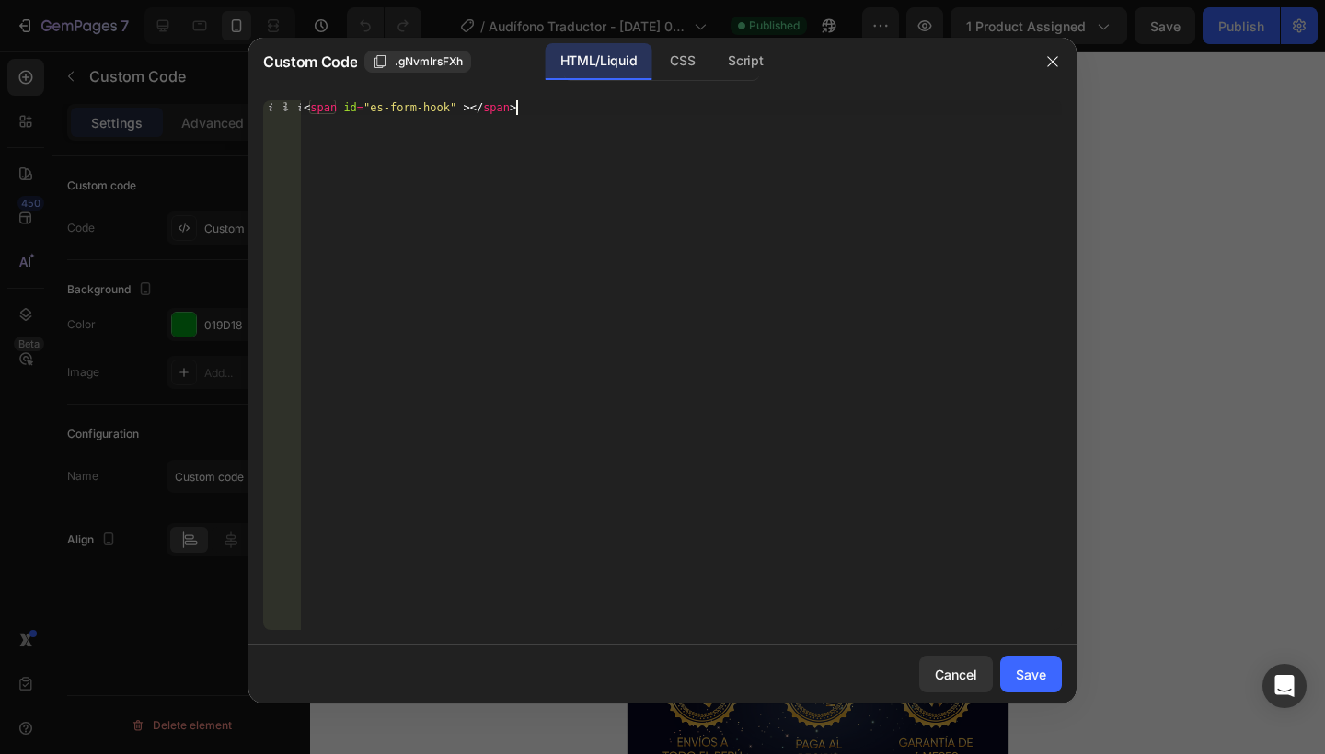
click at [530, 109] on div "< span id = "es-form-hook" > </ span >" at bounding box center [681, 379] width 762 height 559
click at [766, 313] on div "< span id = "es-form-hook" > </ span >" at bounding box center [681, 379] width 762 height 559
click at [451, 62] on span ".gNvmIrsFXh" at bounding box center [429, 61] width 68 height 17
click at [451, 62] on div "Custom Code Copied" at bounding box center [408, 62] width 291 height 22
click at [662, 61] on div "CSS" at bounding box center [682, 61] width 54 height 37
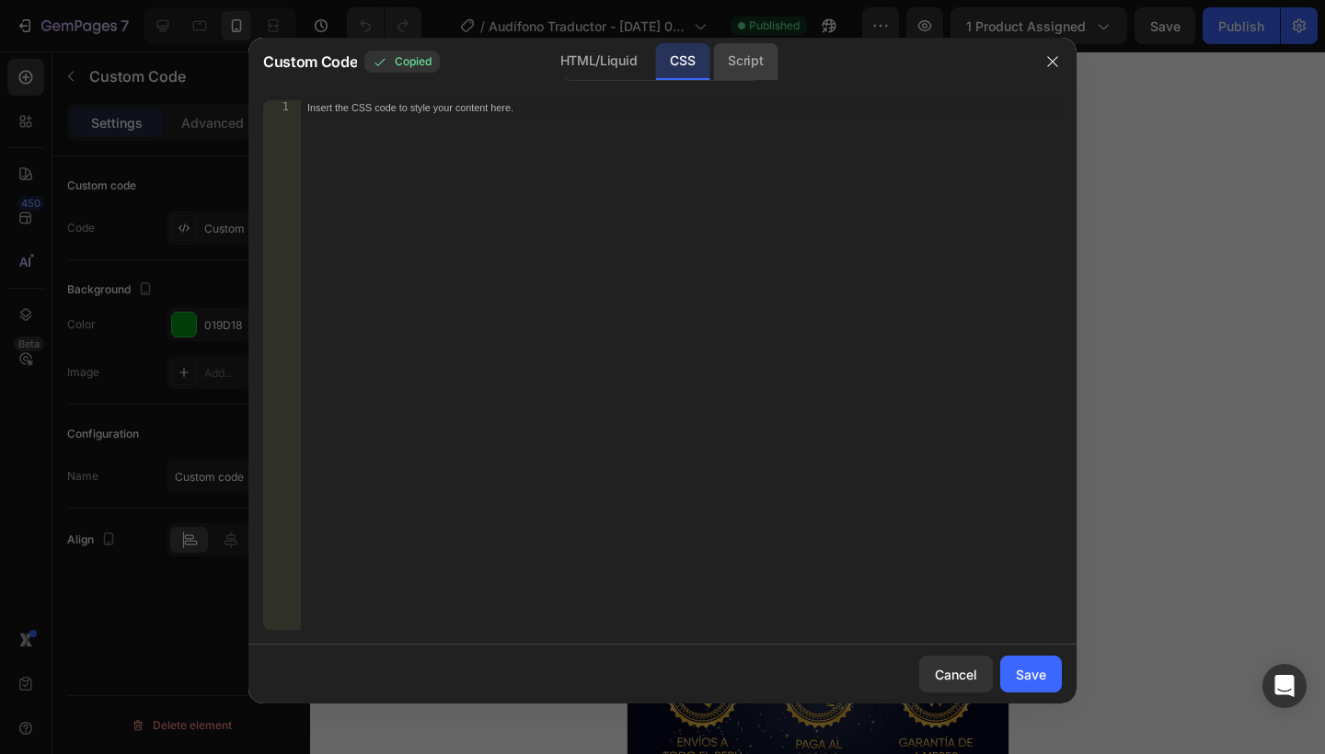
click at [747, 67] on div "Script" at bounding box center [745, 61] width 64 height 37
click at [1055, 62] on icon "button" at bounding box center [1052, 61] width 15 height 15
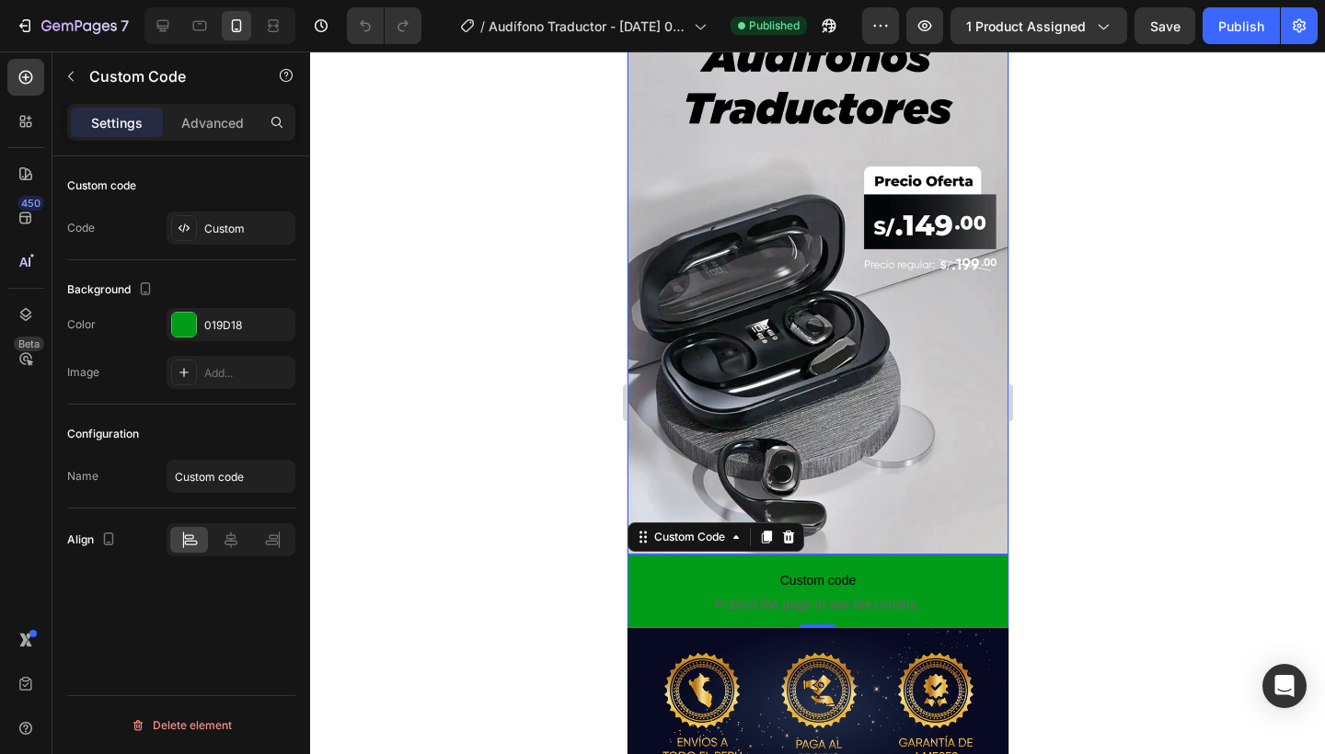
click at [517, 164] on div at bounding box center [817, 403] width 1015 height 703
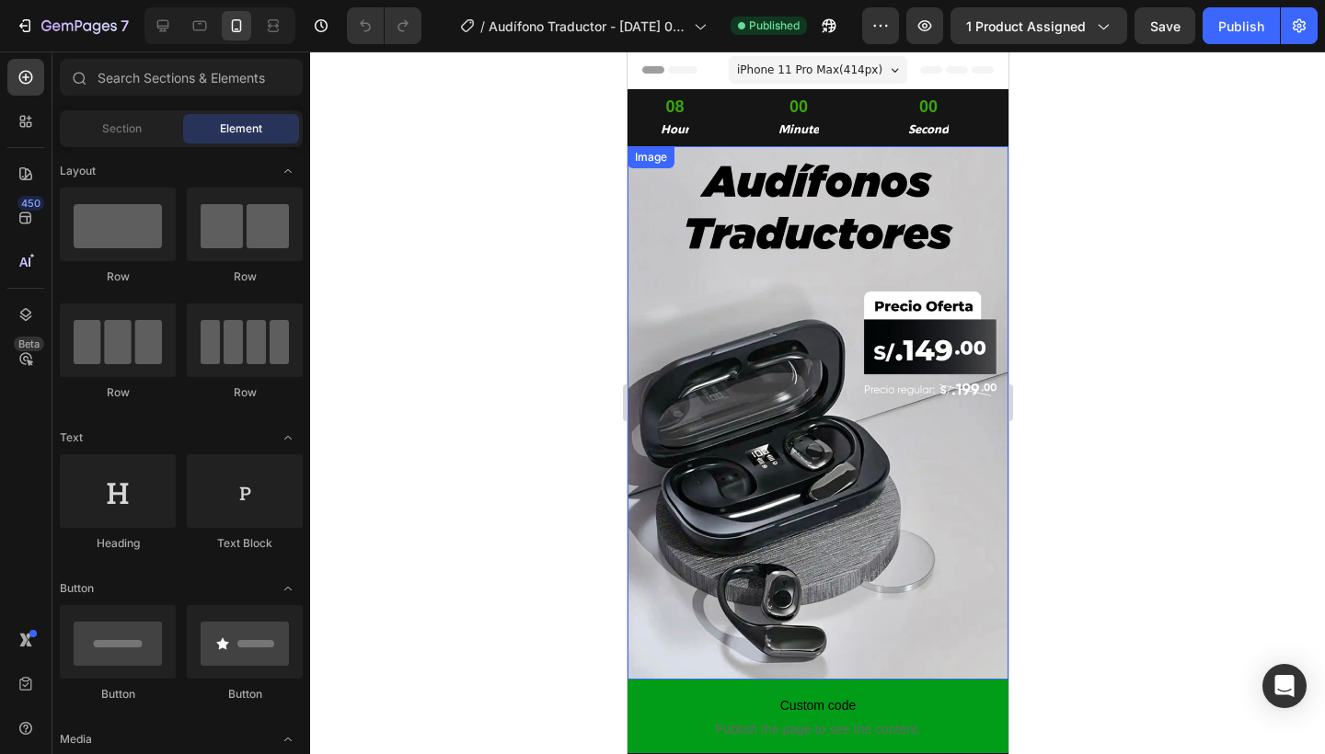
scroll to position [0, 0]
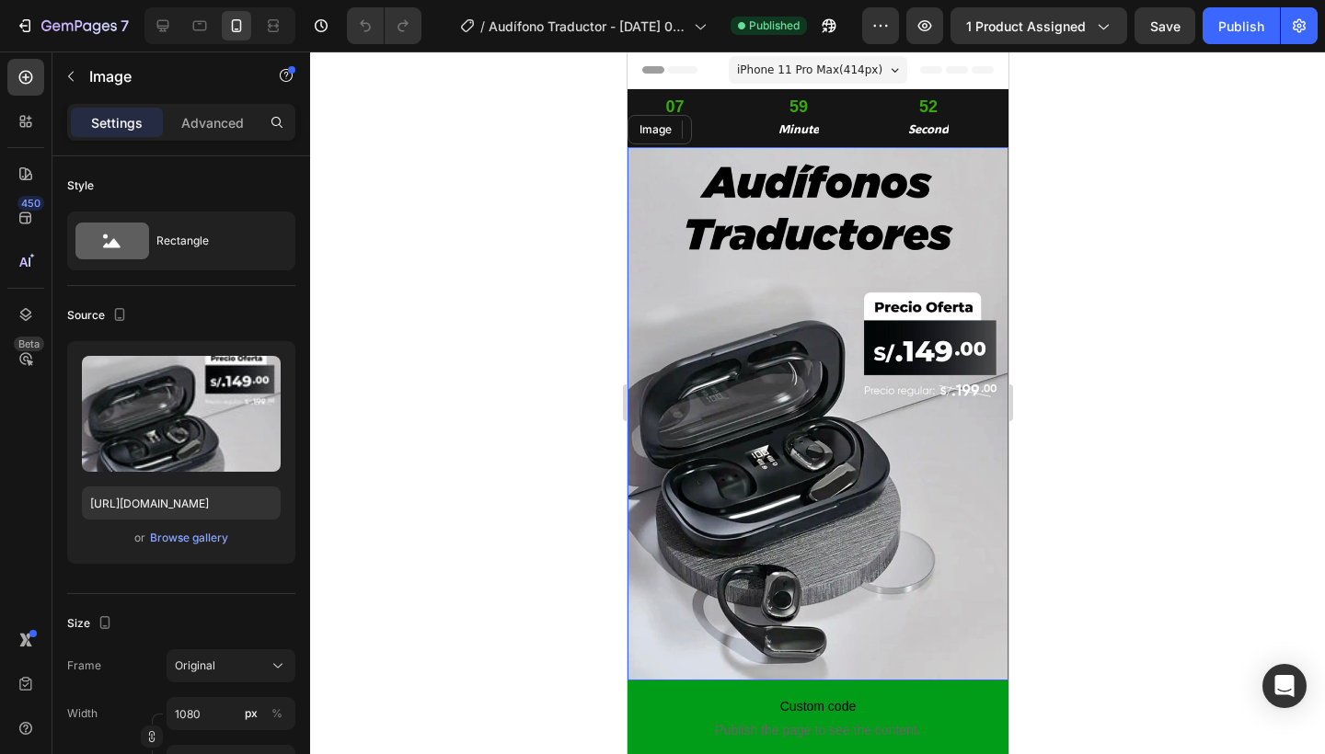
click at [729, 258] on img at bounding box center [817, 414] width 381 height 534
click at [545, 455] on div at bounding box center [817, 403] width 1015 height 703
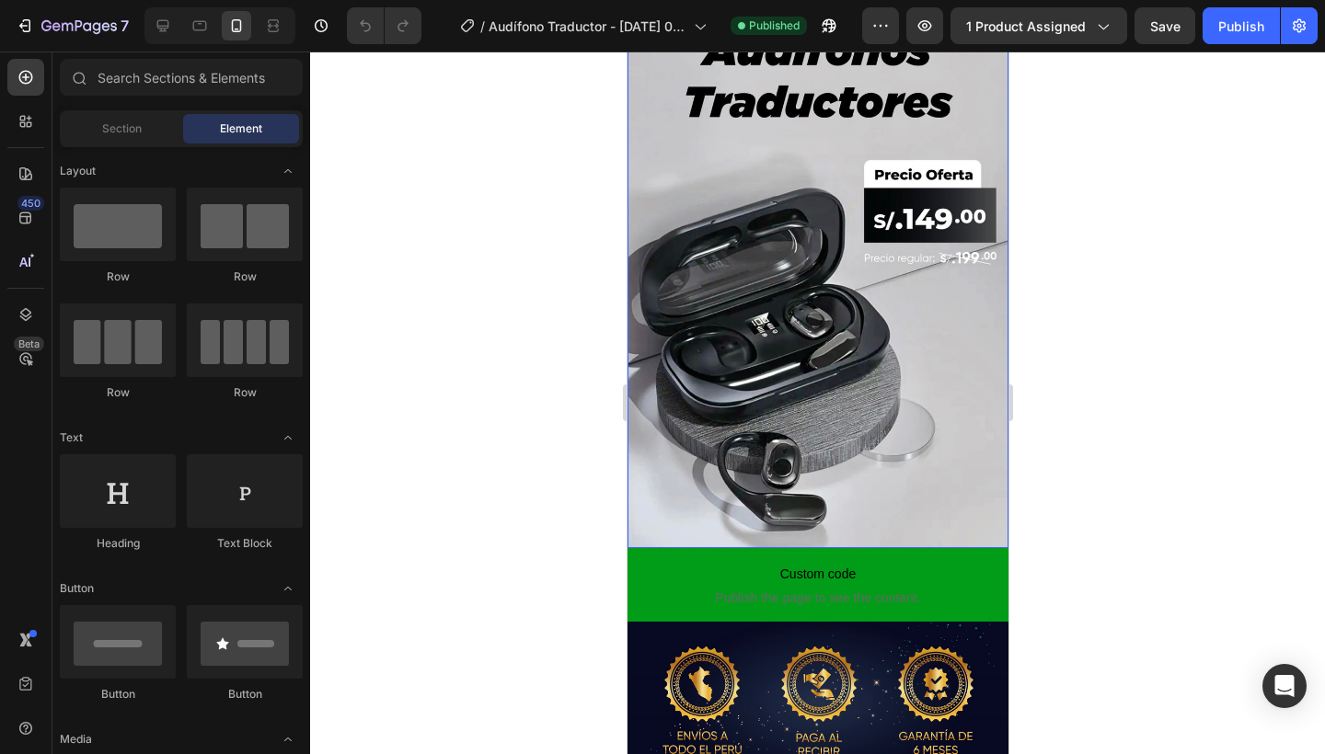
scroll to position [219, 0]
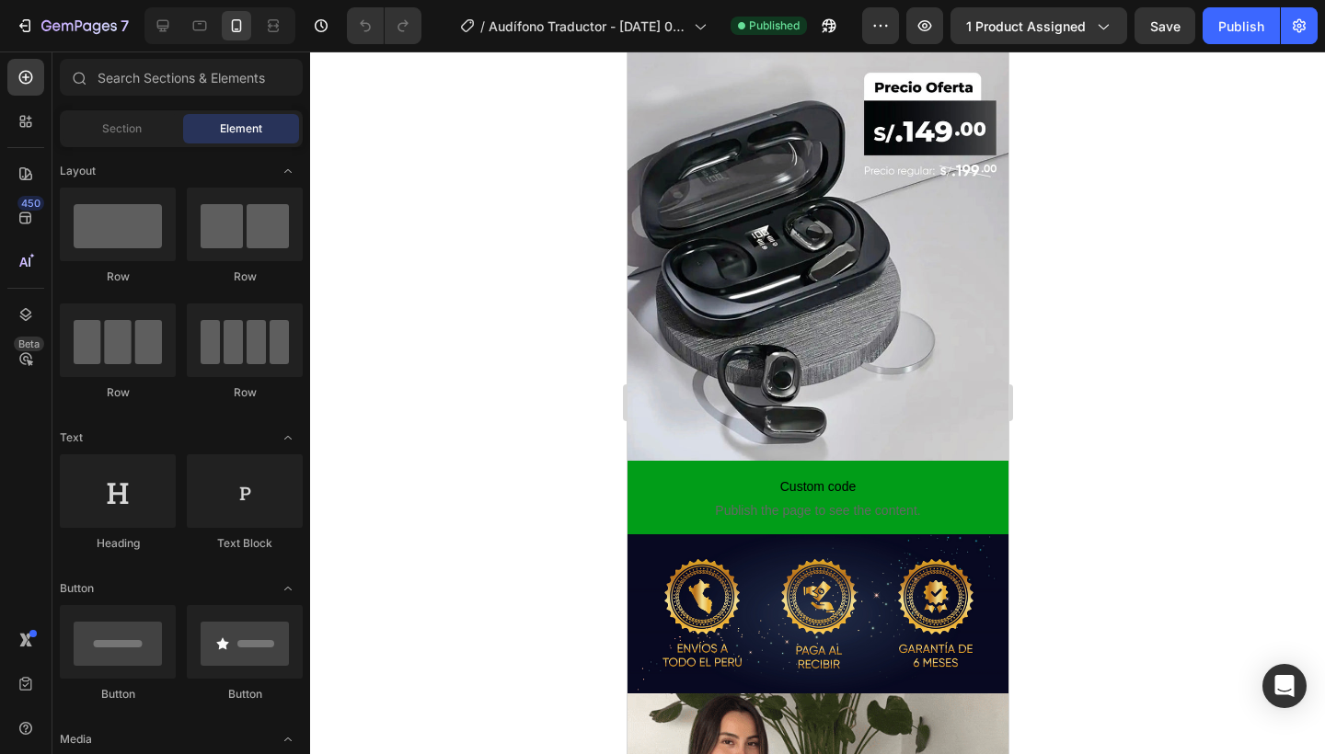
click at [52, 1] on div "7 / Audífono Traductor - Aug 27, 02:07:34 Published Preview 1 product assigned …" at bounding box center [662, 26] width 1325 height 52
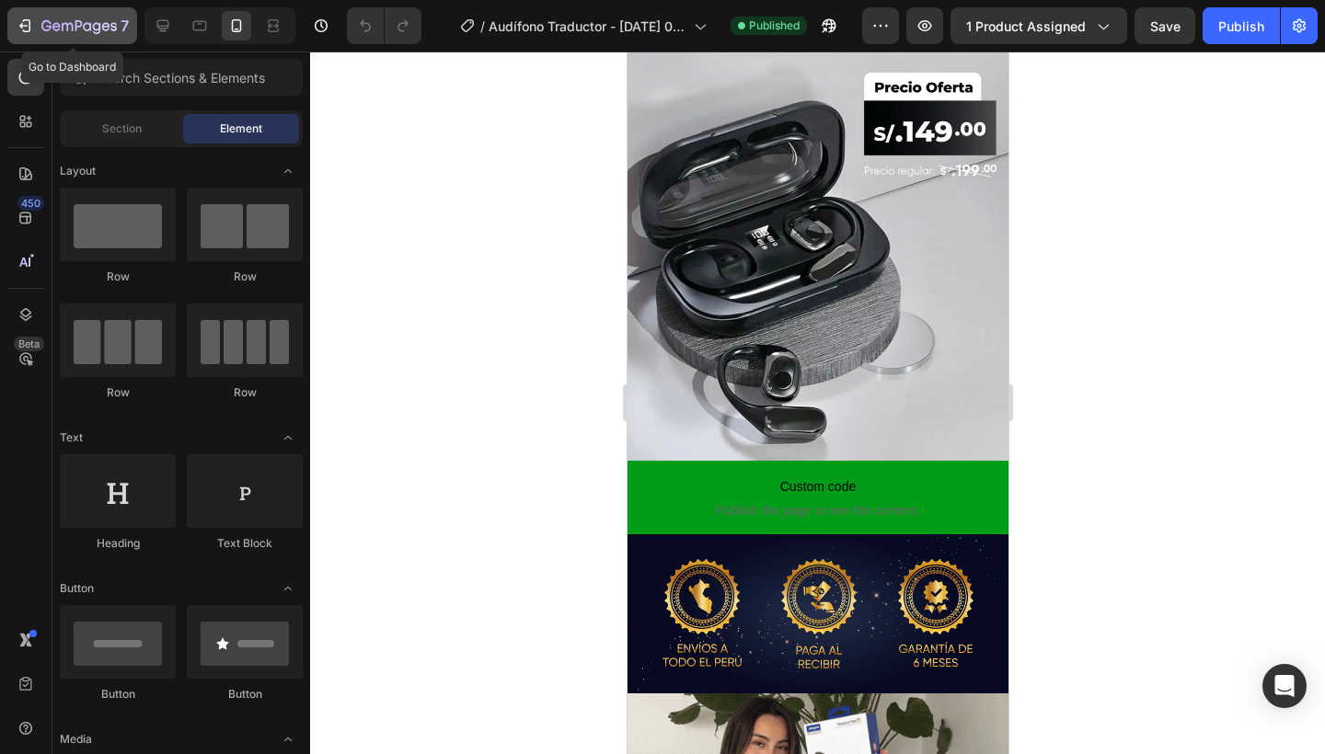
click at [52, 12] on button "7" at bounding box center [72, 25] width 130 height 37
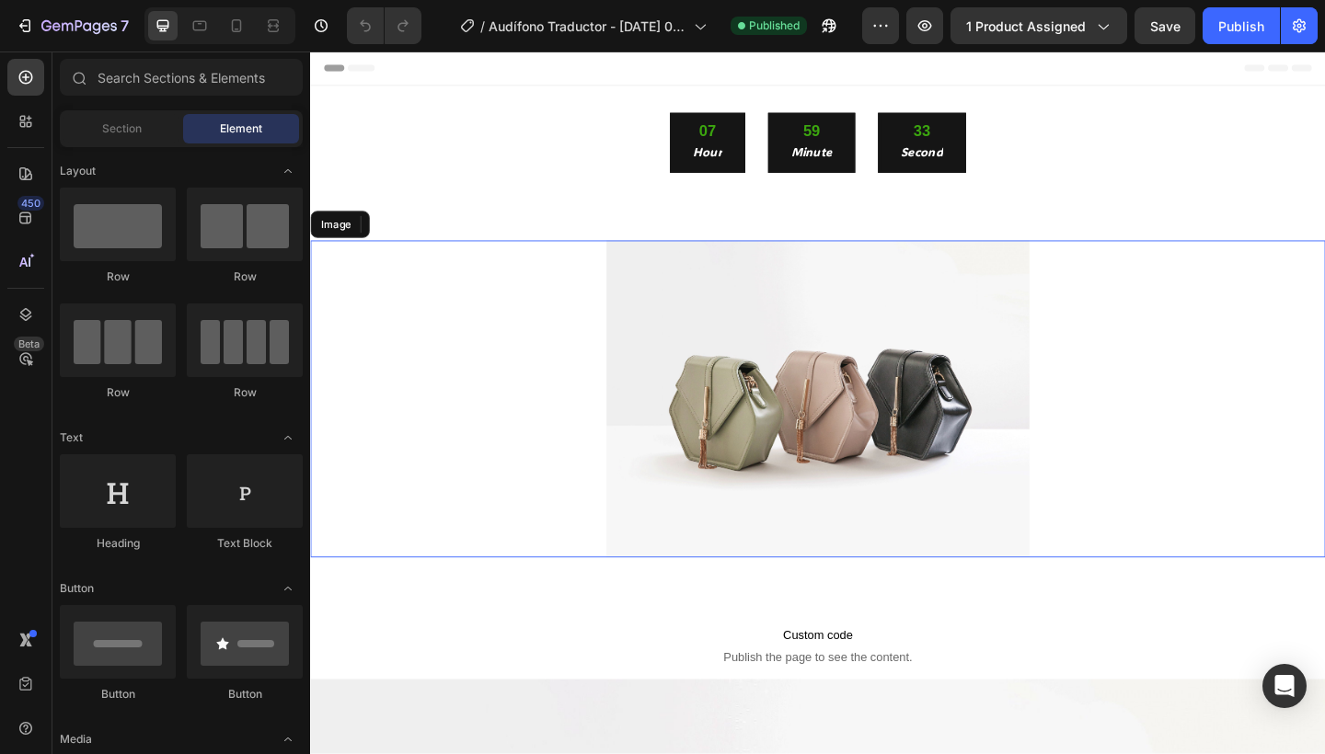
click at [796, 384] on img at bounding box center [862, 430] width 460 height 345
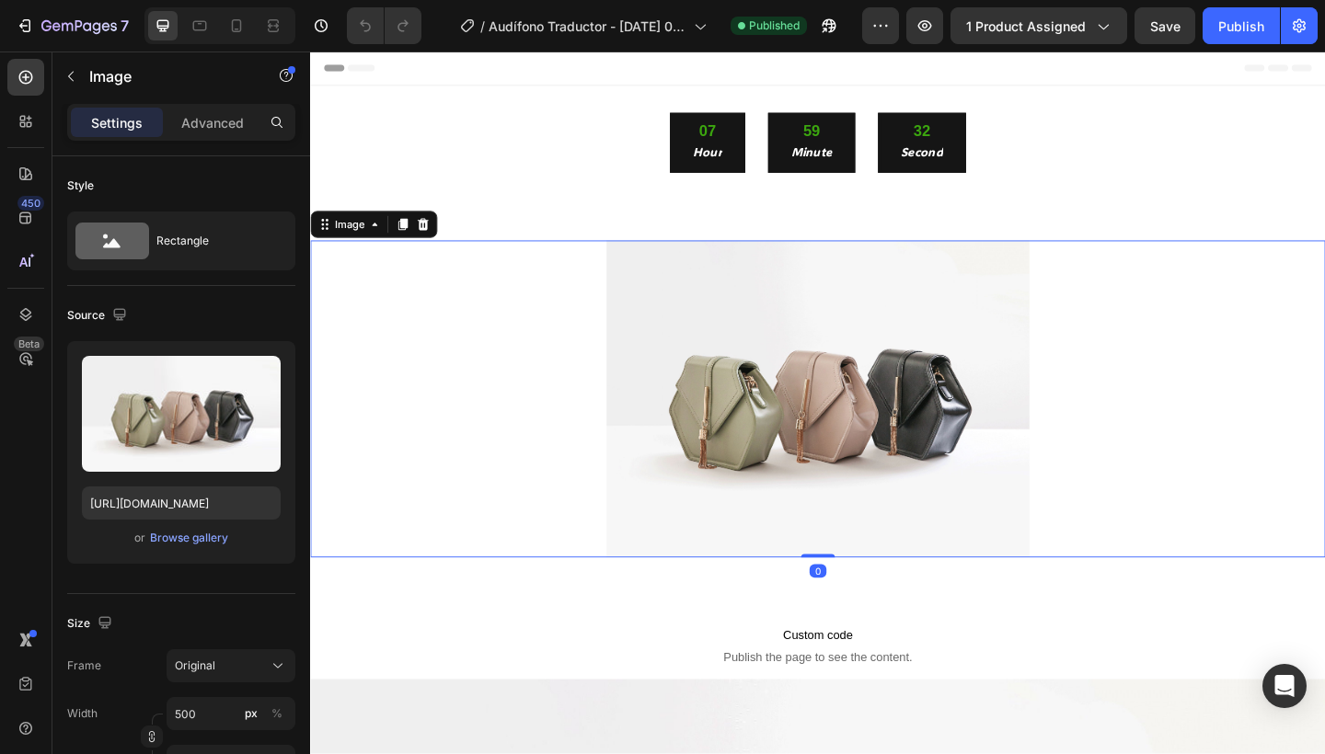
click at [427, 106] on div "07 Hour 59 Minute 32 Second Countdown Timer Section 1" at bounding box center [862, 158] width 1104 height 139
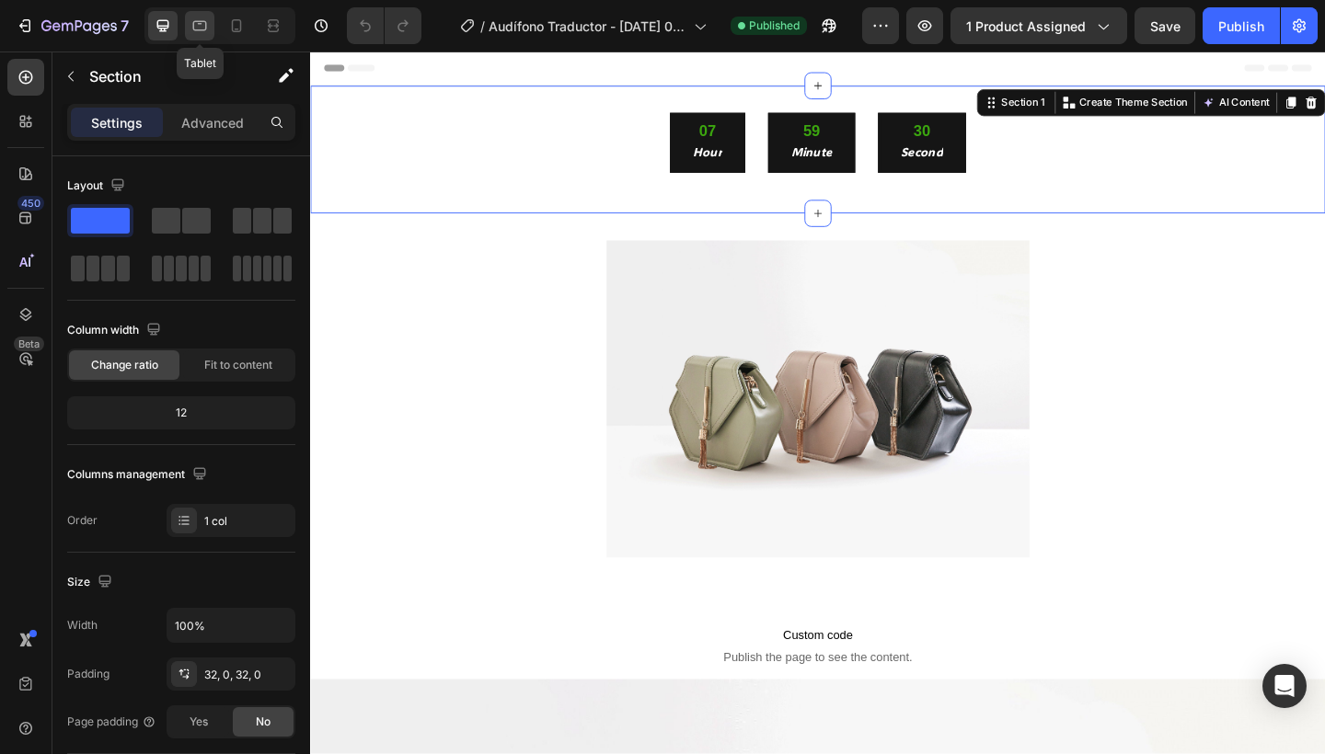
click at [199, 35] on div at bounding box center [199, 25] width 29 height 29
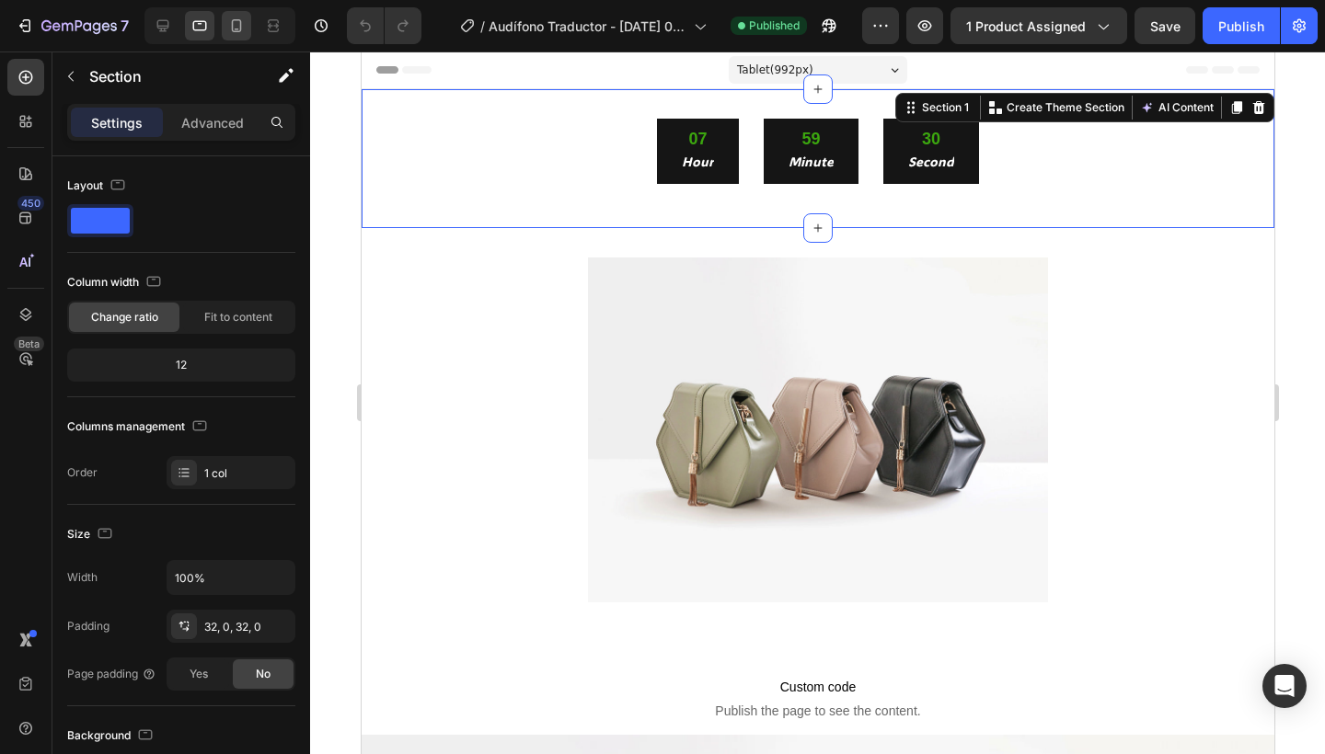
click at [226, 31] on div at bounding box center [236, 25] width 29 height 29
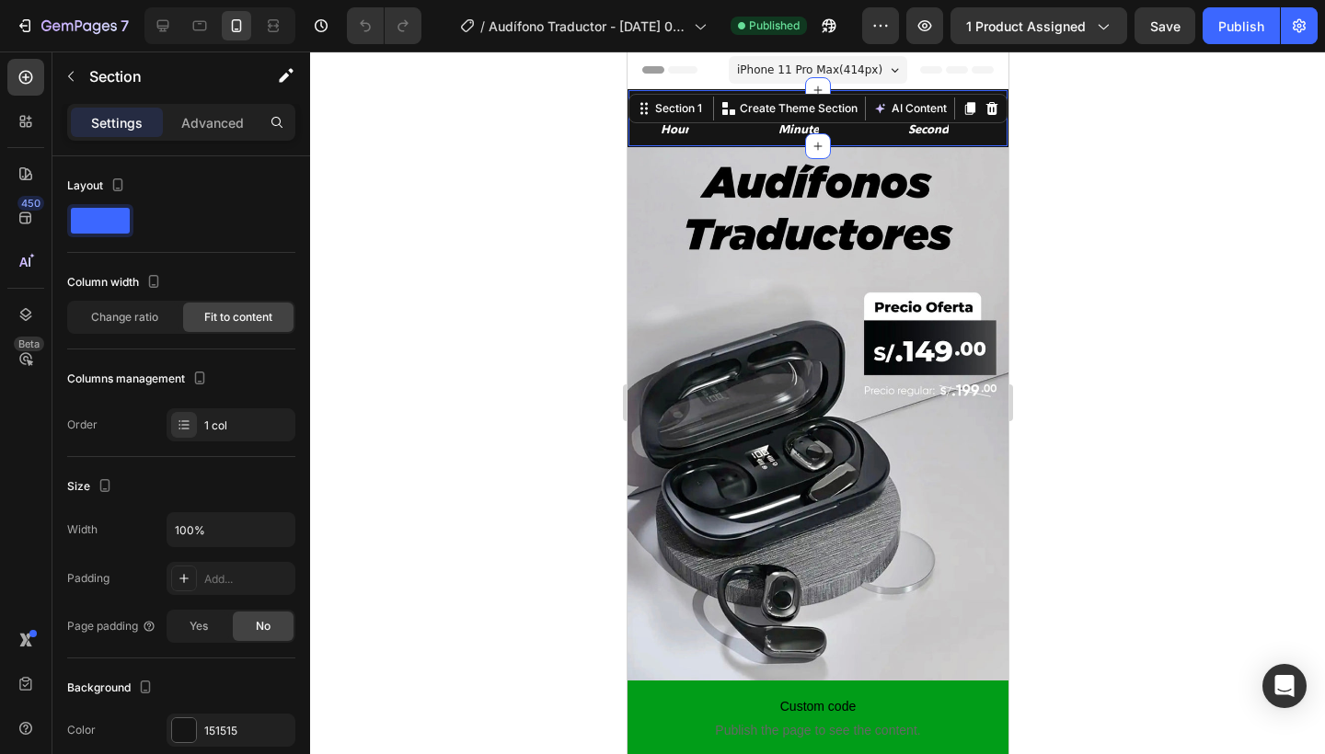
click at [426, 213] on div at bounding box center [817, 403] width 1015 height 703
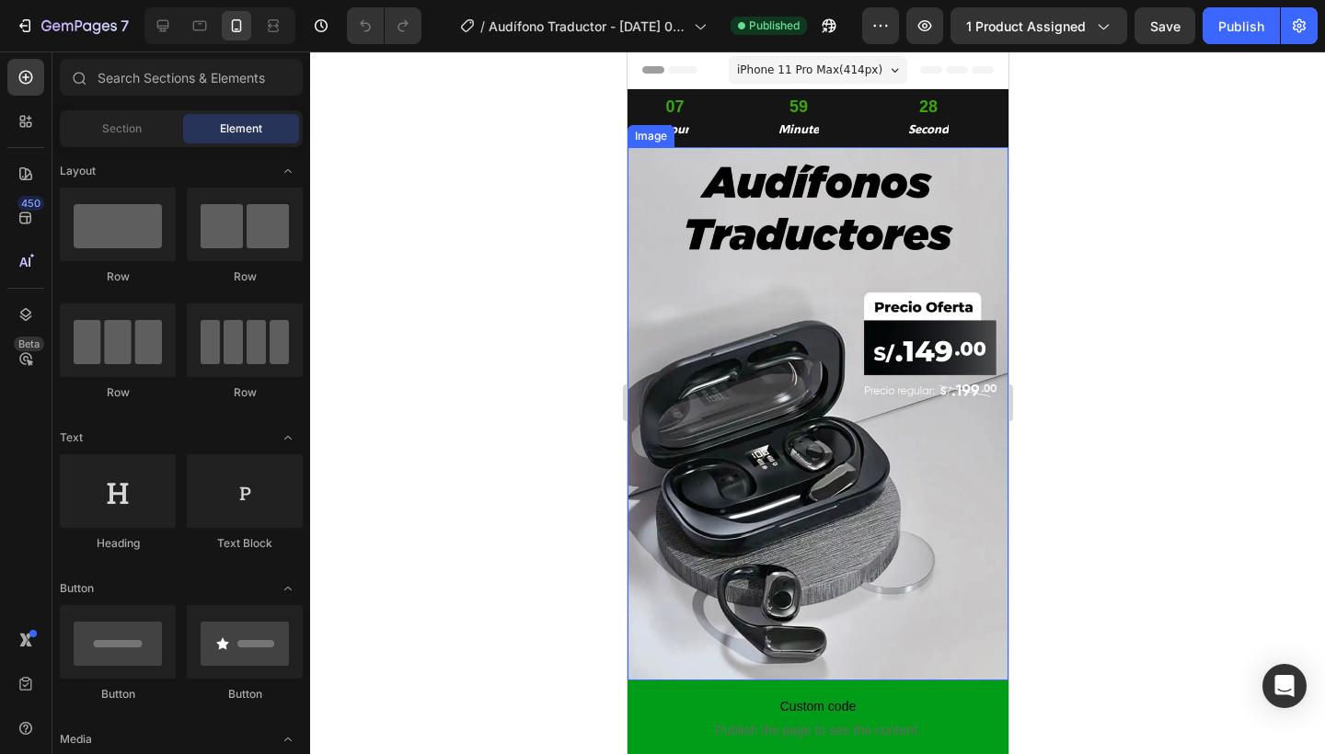
click at [851, 455] on img at bounding box center [817, 414] width 381 height 534
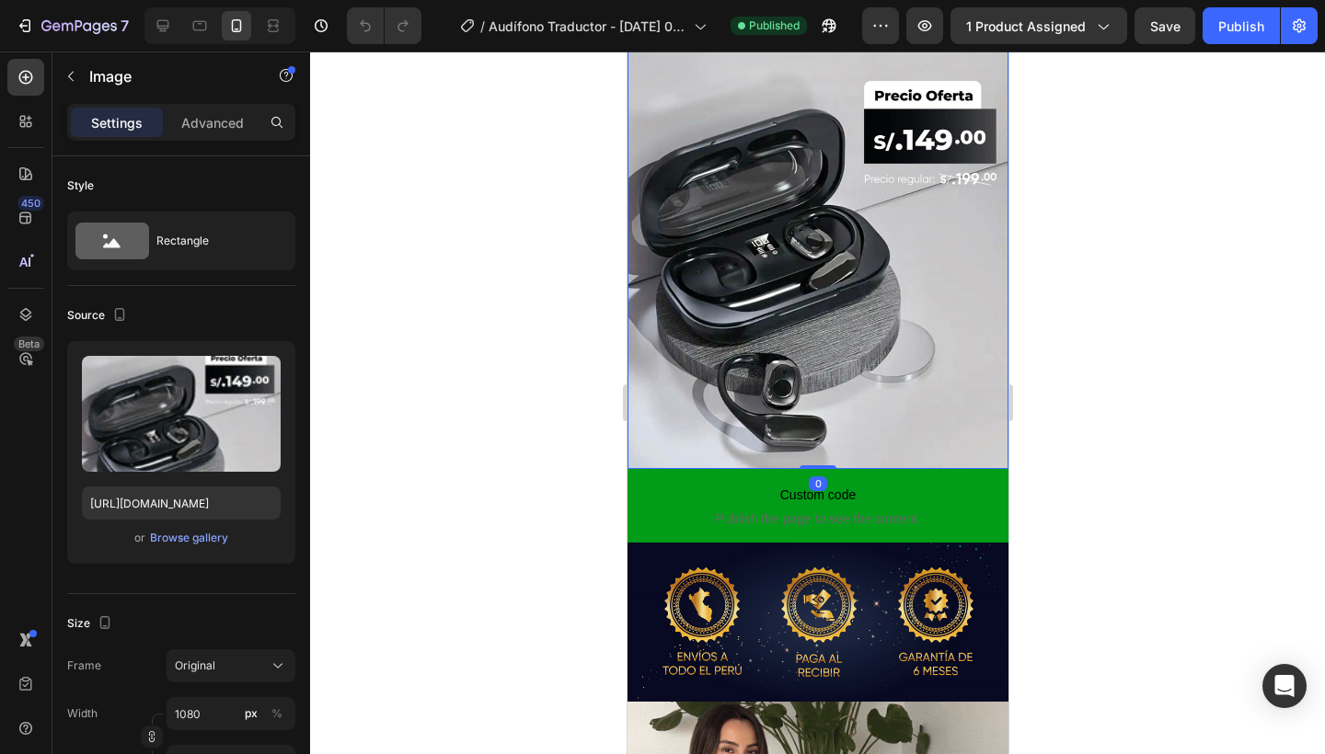
scroll to position [237, 0]
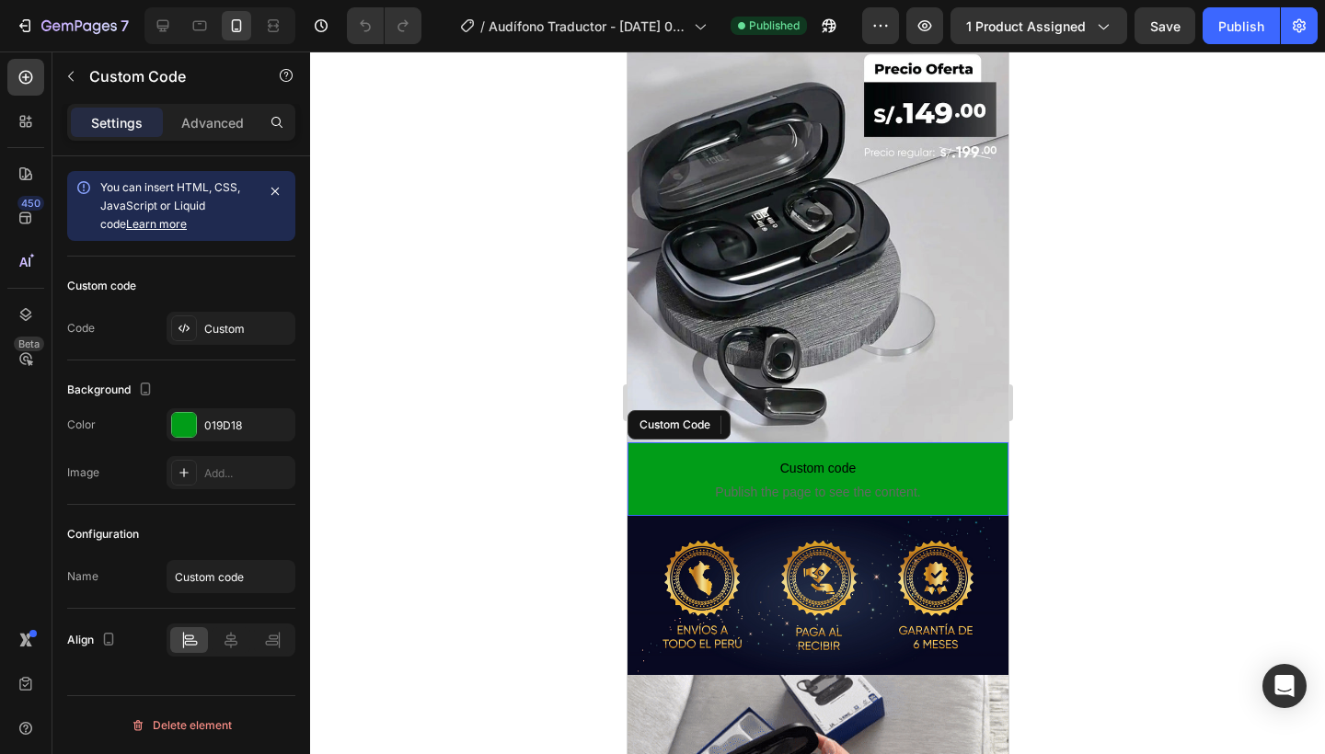
click at [774, 495] on span "Publish the page to see the content." at bounding box center [817, 492] width 381 height 18
click at [250, 327] on div "Custom" at bounding box center [247, 329] width 86 height 17
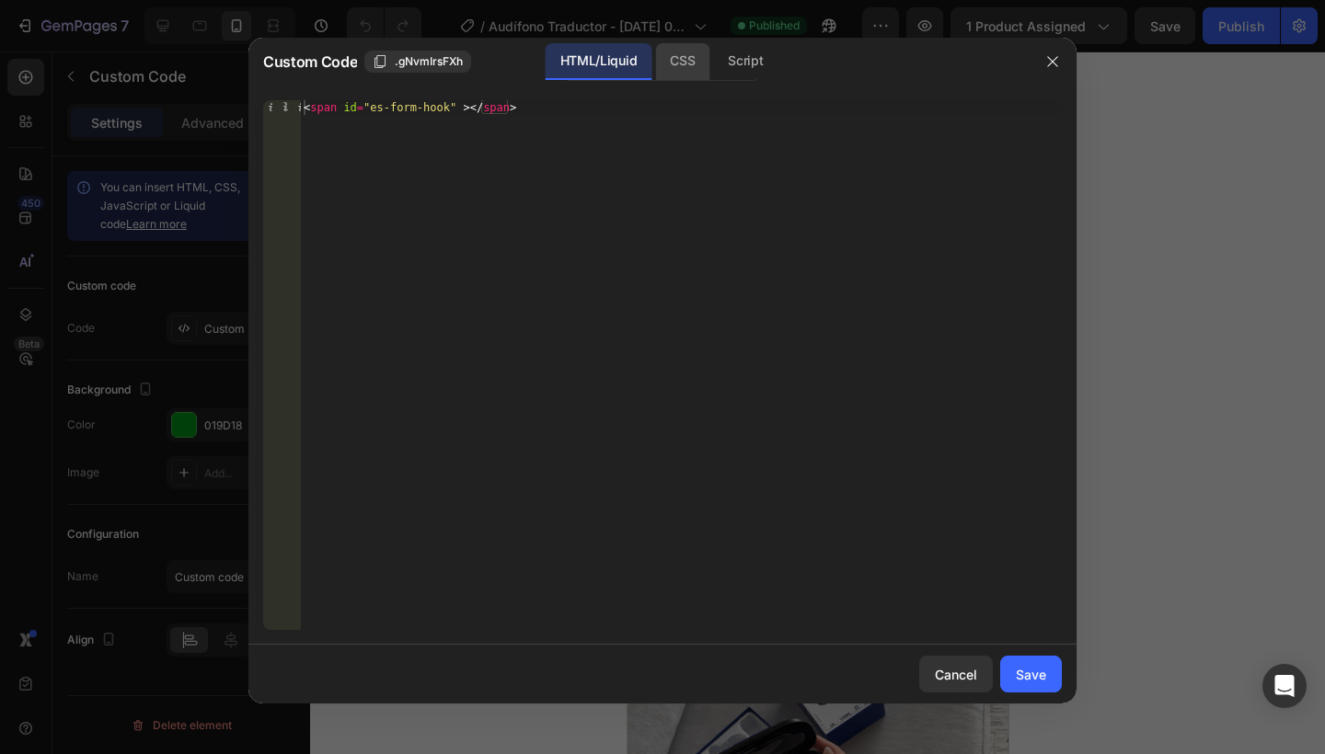
click at [665, 60] on div "CSS" at bounding box center [682, 61] width 54 height 37
click at [1062, 52] on button "button" at bounding box center [1052, 61] width 29 height 29
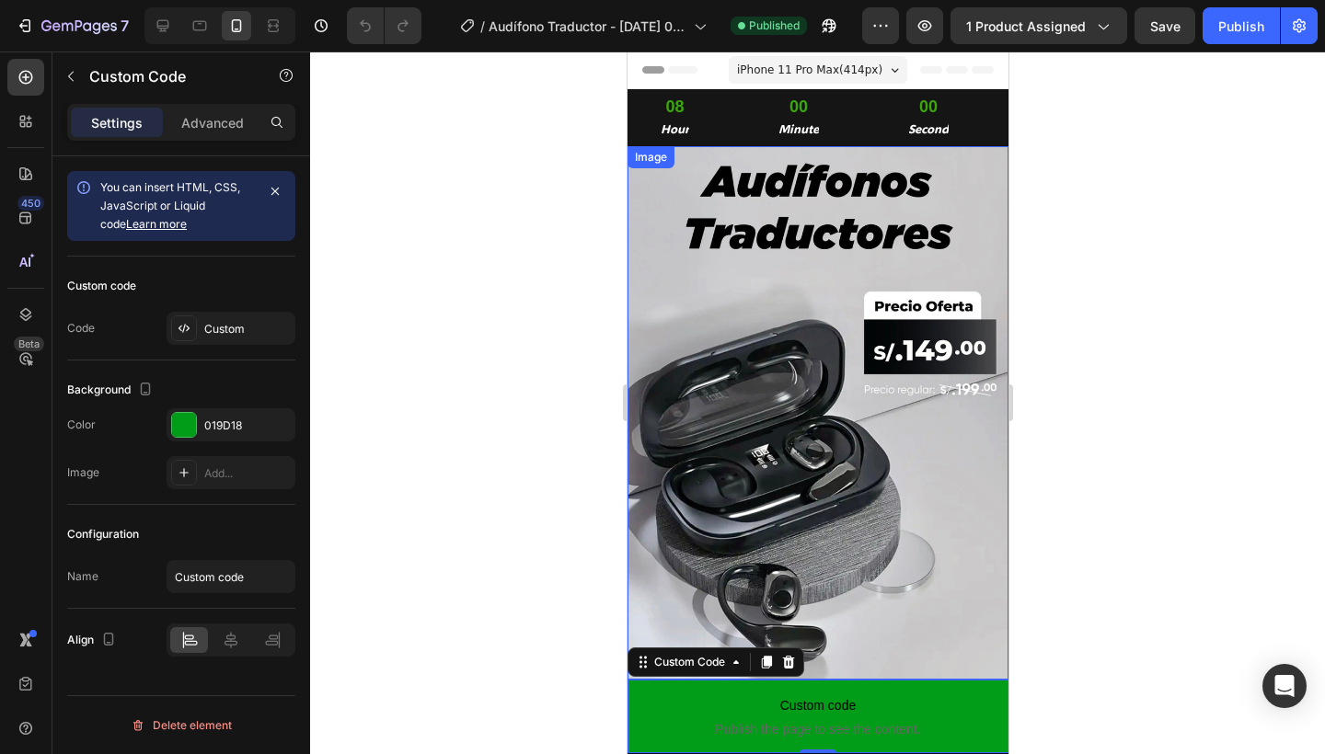
scroll to position [0, 0]
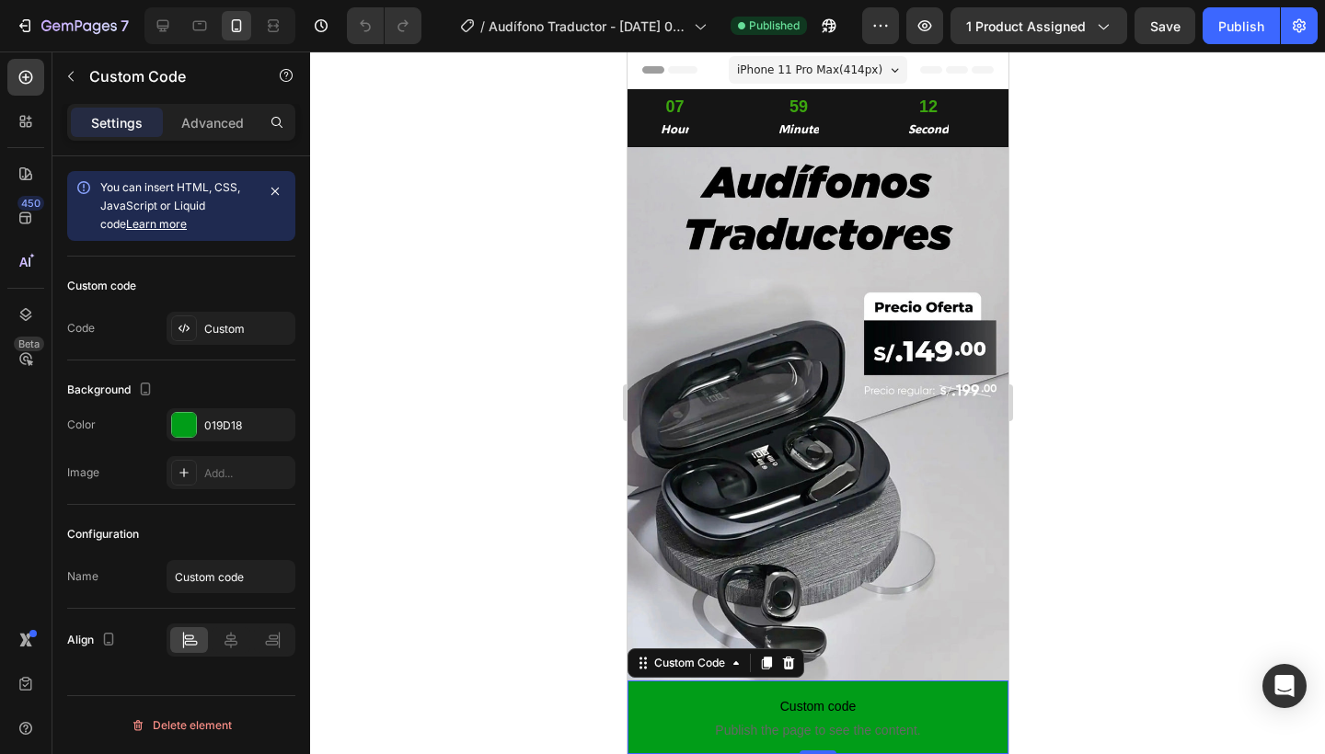
click at [493, 435] on div at bounding box center [817, 403] width 1015 height 703
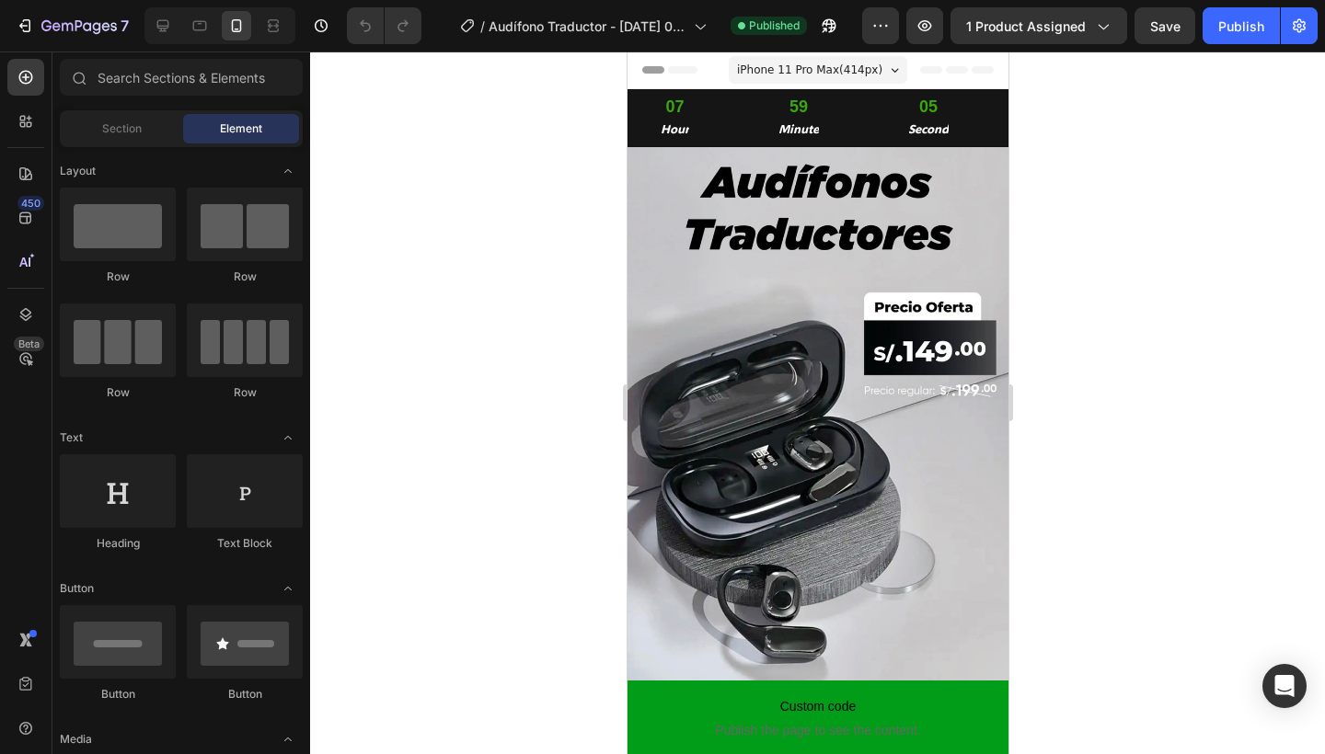
click at [498, 310] on div at bounding box center [817, 403] width 1015 height 703
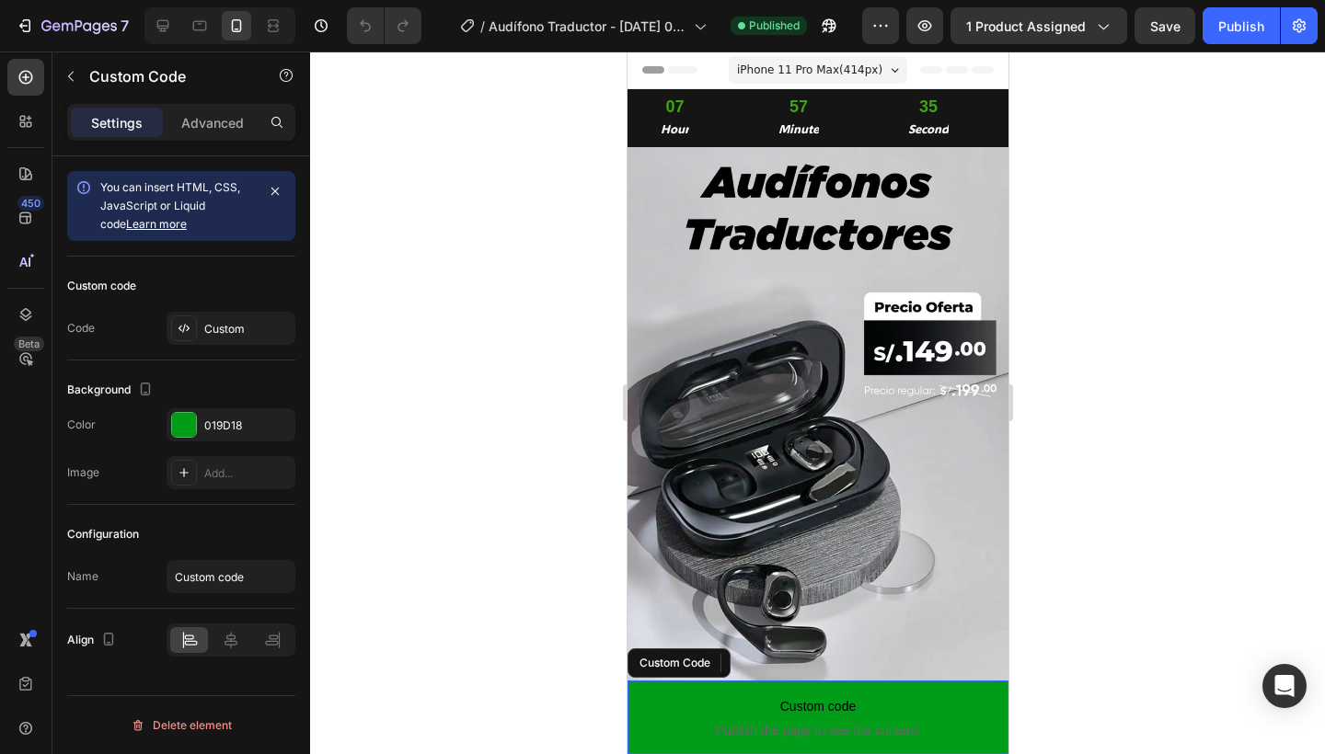
click at [789, 714] on span "Custom code" at bounding box center [817, 707] width 381 height 22
click at [252, 337] on div "Custom" at bounding box center [247, 329] width 86 height 17
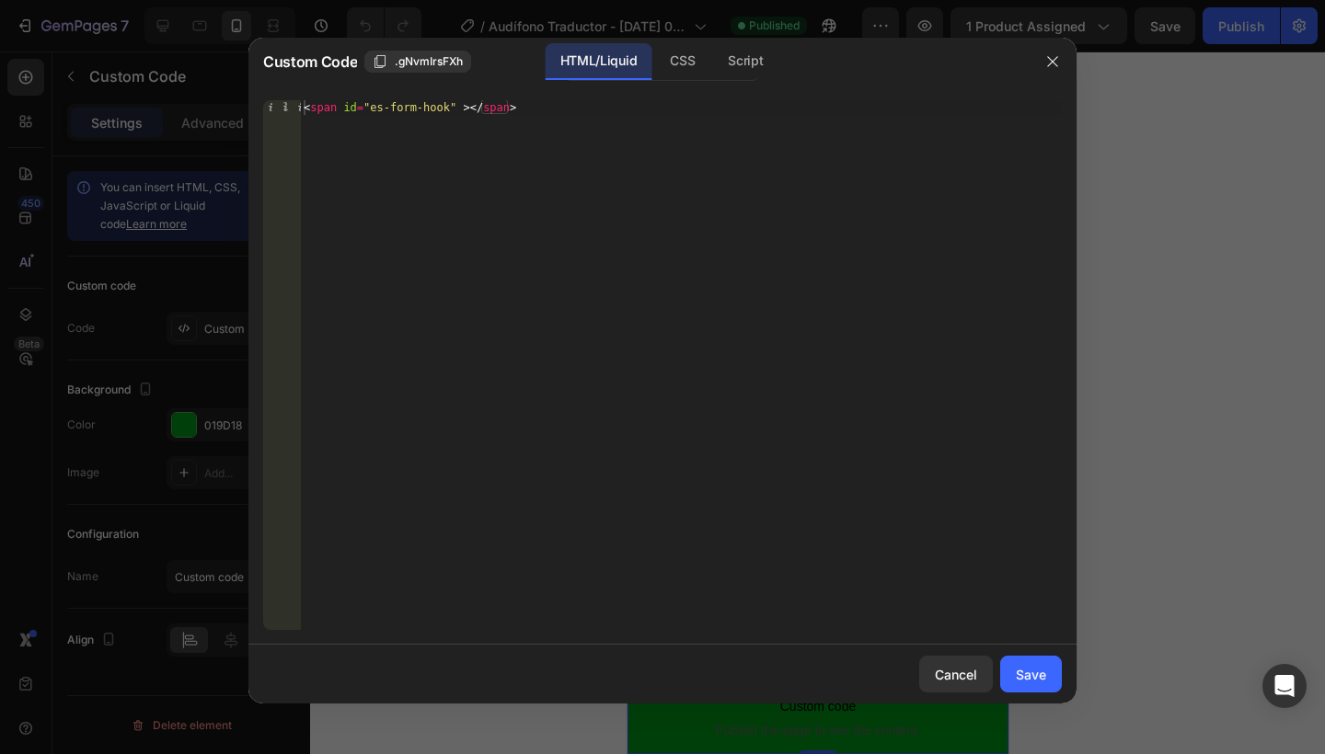
type textarea "<span id="es-form-hook" ></span>"
drag, startPoint x: 539, startPoint y: 118, endPoint x: 305, endPoint y: 111, distance: 233.8
click at [305, 111] on div "< span id = "es-form-hook" > </ span >" at bounding box center [681, 379] width 762 height 559
click at [374, 115] on div "< span id = "es-form-hook" > </ span >" at bounding box center [681, 379] width 762 height 559
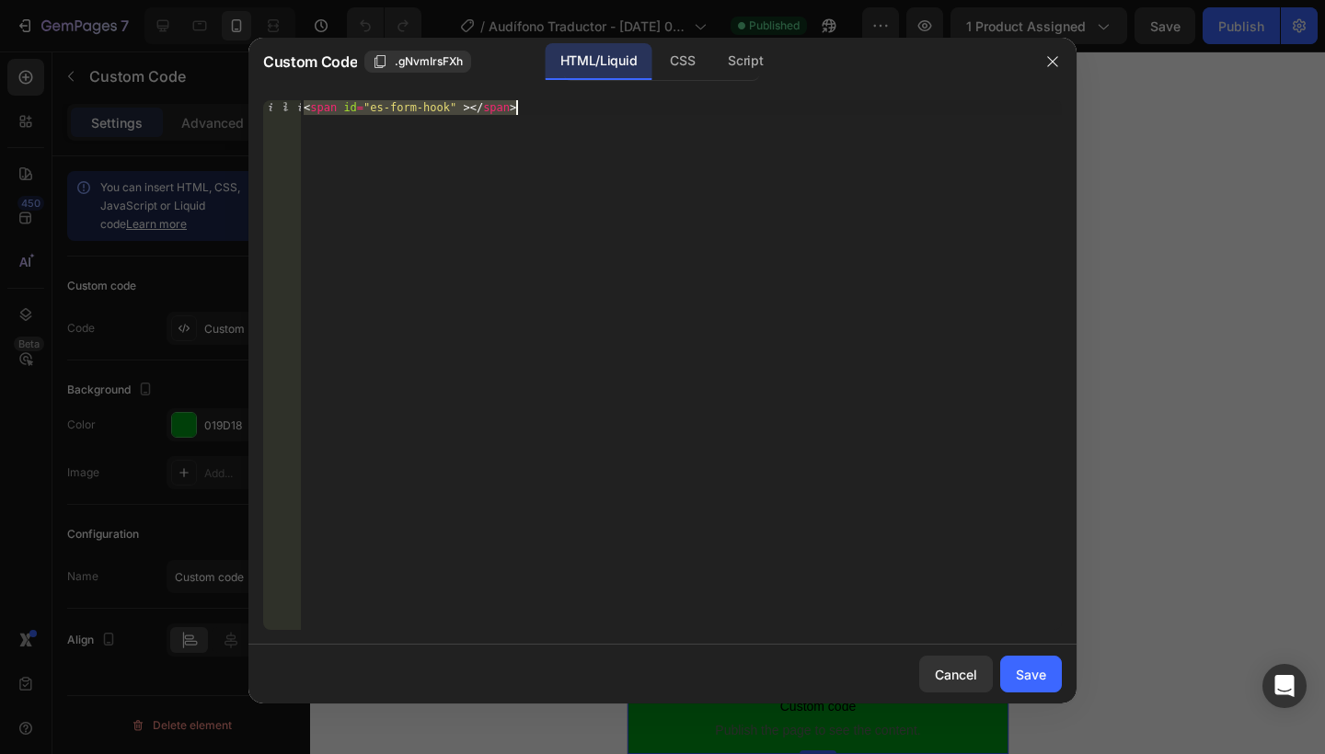
click at [374, 115] on div "< span id = "es-form-hook" > </ span >" at bounding box center [681, 379] width 762 height 559
click at [1181, 173] on div at bounding box center [662, 377] width 1325 height 754
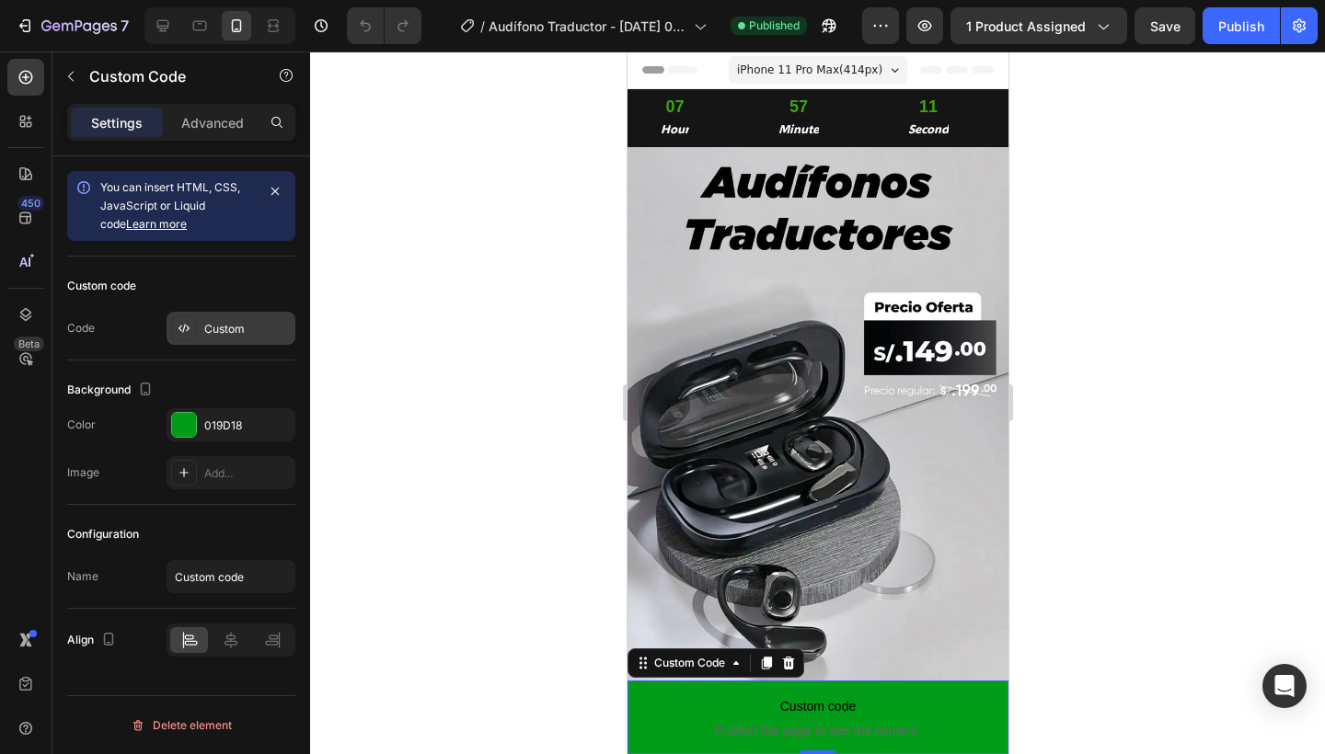
click at [237, 316] on div "Custom" at bounding box center [231, 328] width 129 height 33
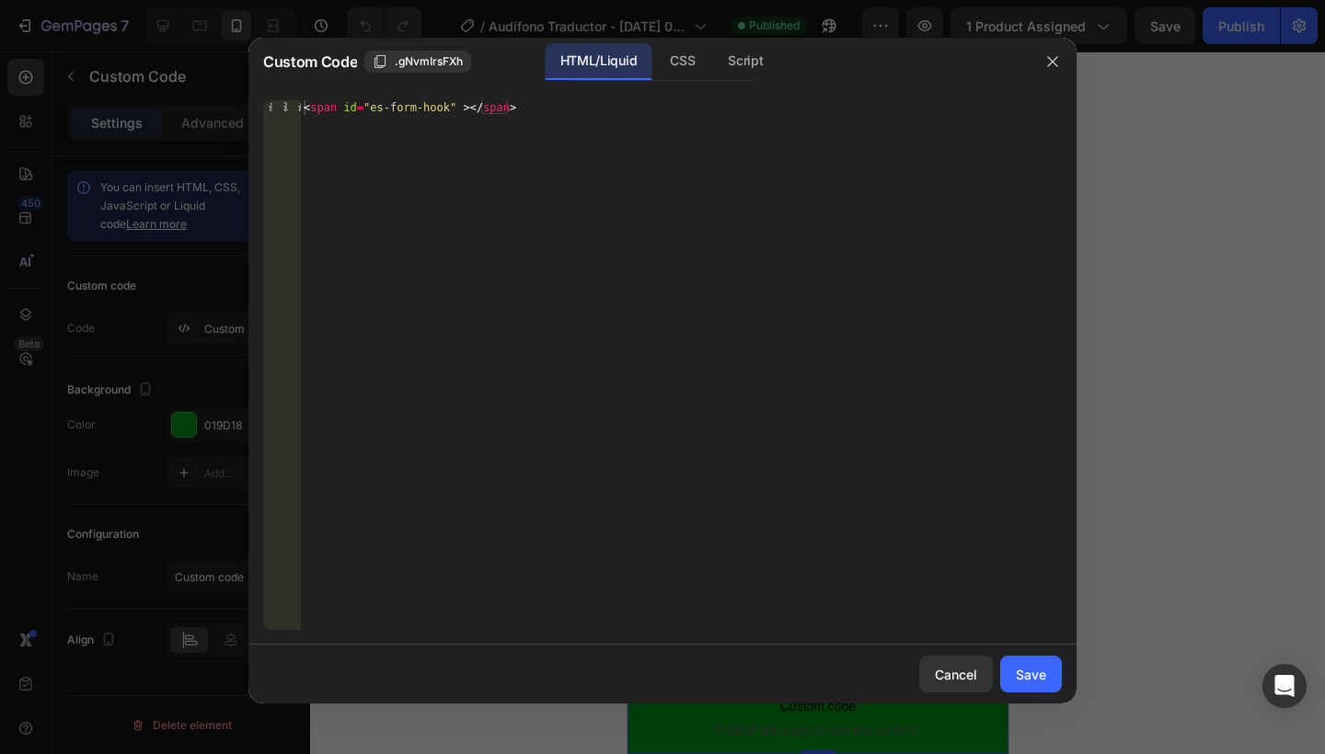
click at [471, 98] on div "1 < span id = "es-form-hook" > </ span > הההההההההההההההההההההההההההההההההההההה…" at bounding box center [662, 365] width 828 height 559
type textarea "<span id="es-form-hook" ></span>"
click at [450, 106] on div "< span id = "es-form-hook" > </ span >" at bounding box center [681, 379] width 762 height 559
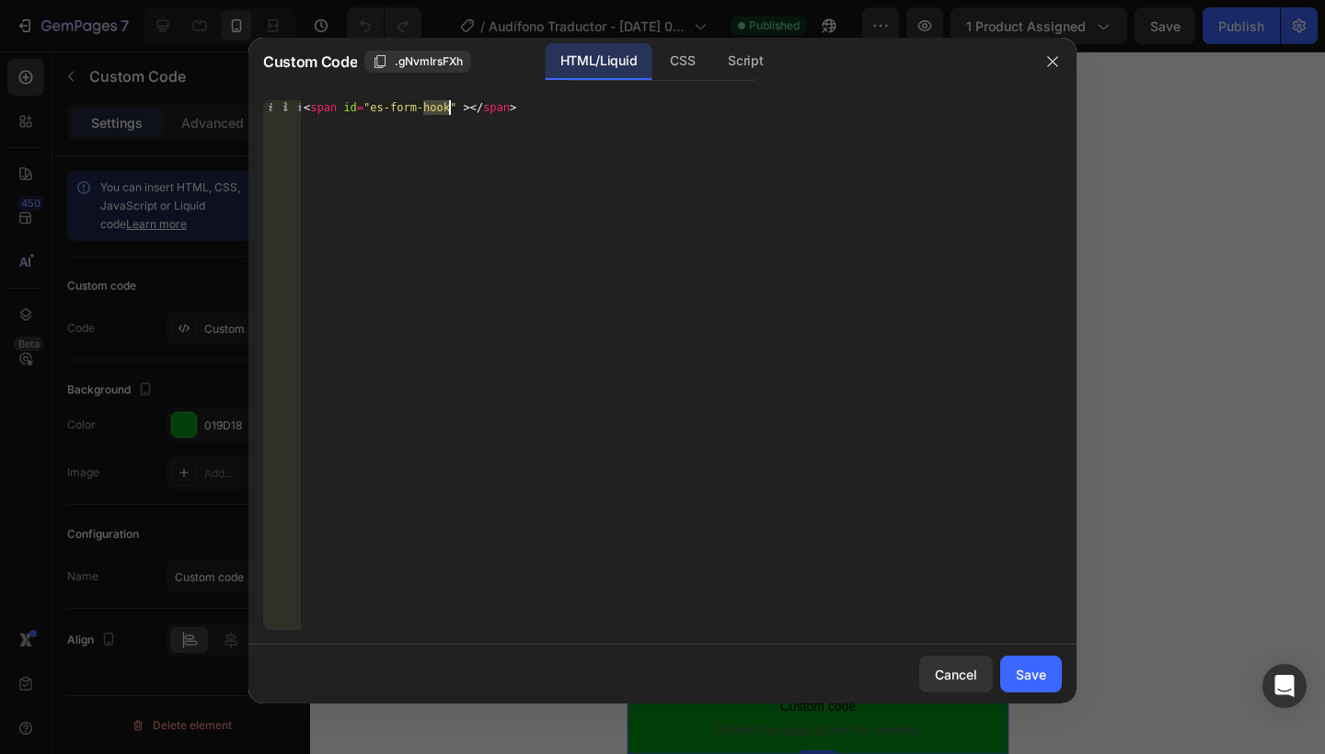
click at [450, 106] on div "< span id = "es-form-hook" > </ span >" at bounding box center [681, 379] width 762 height 559
click at [1046, 72] on button "button" at bounding box center [1052, 61] width 29 height 29
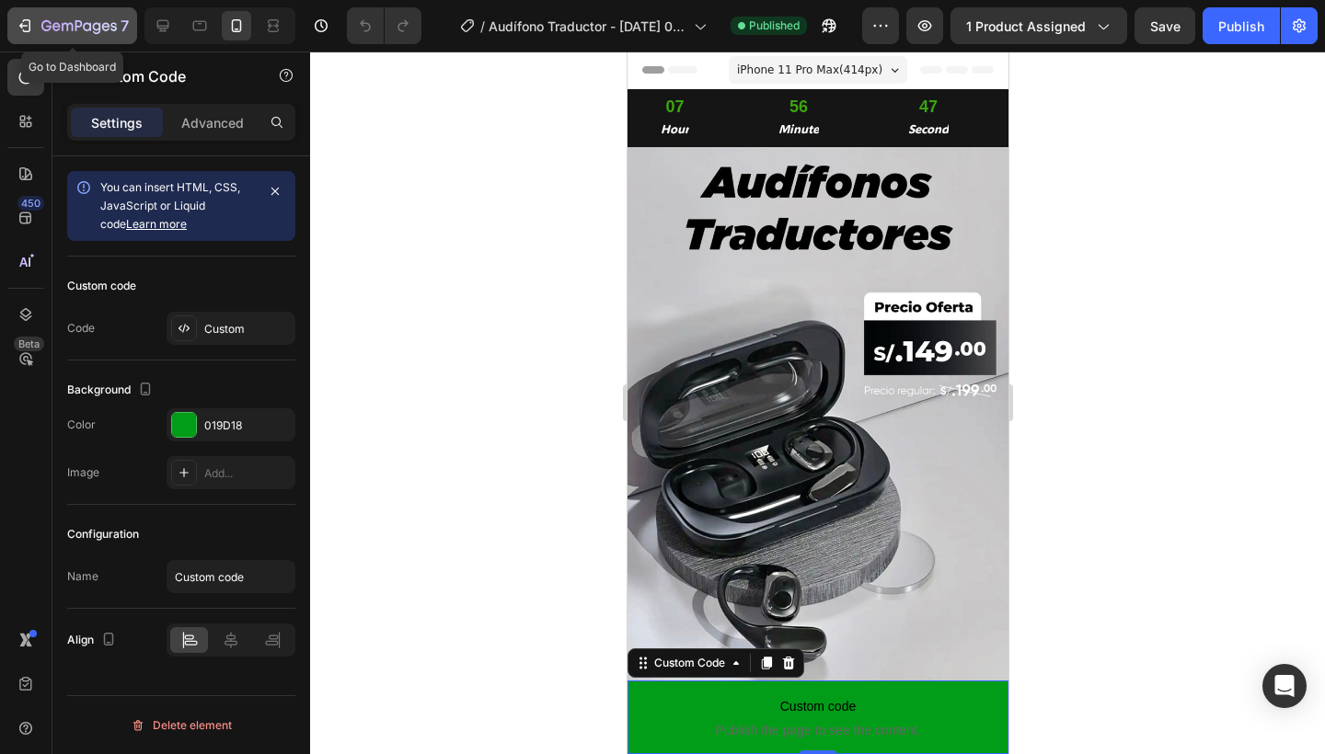
click at [65, 37] on button "7" at bounding box center [72, 25] width 130 height 37
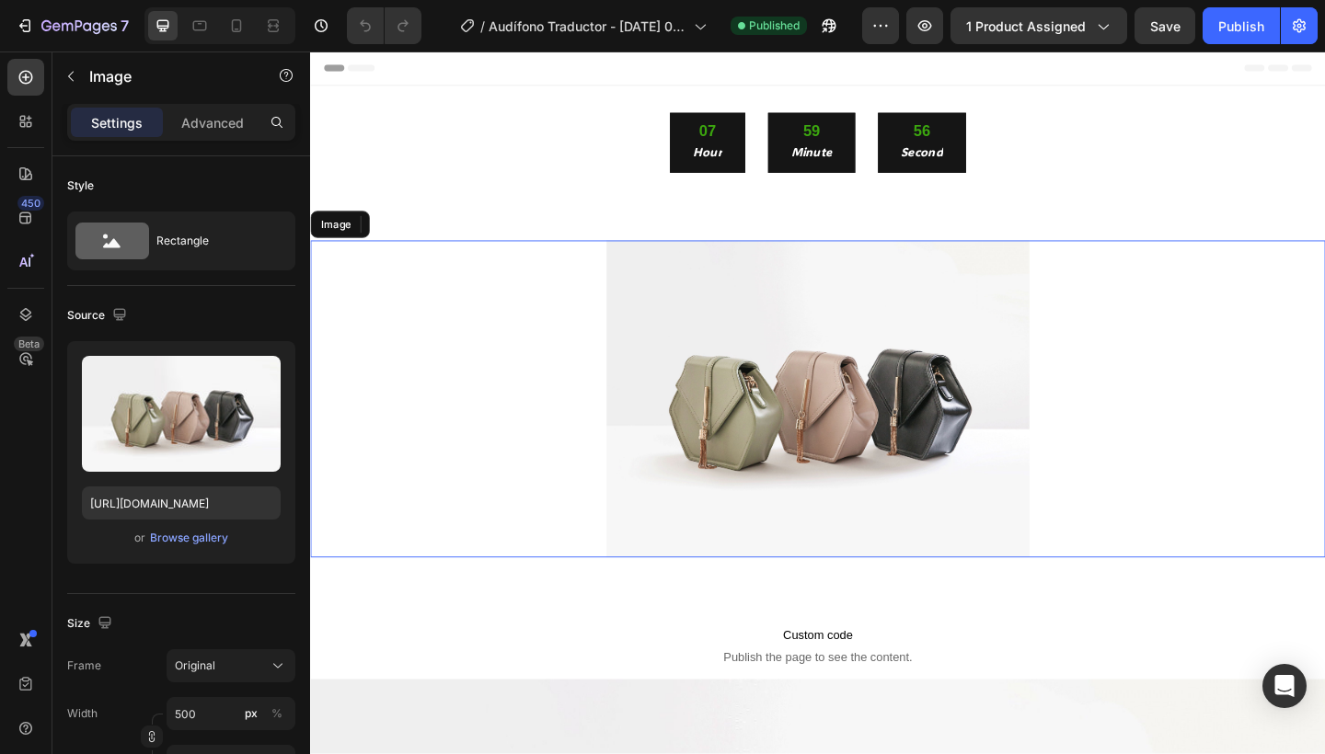
click at [651, 302] on img at bounding box center [862, 430] width 460 height 345
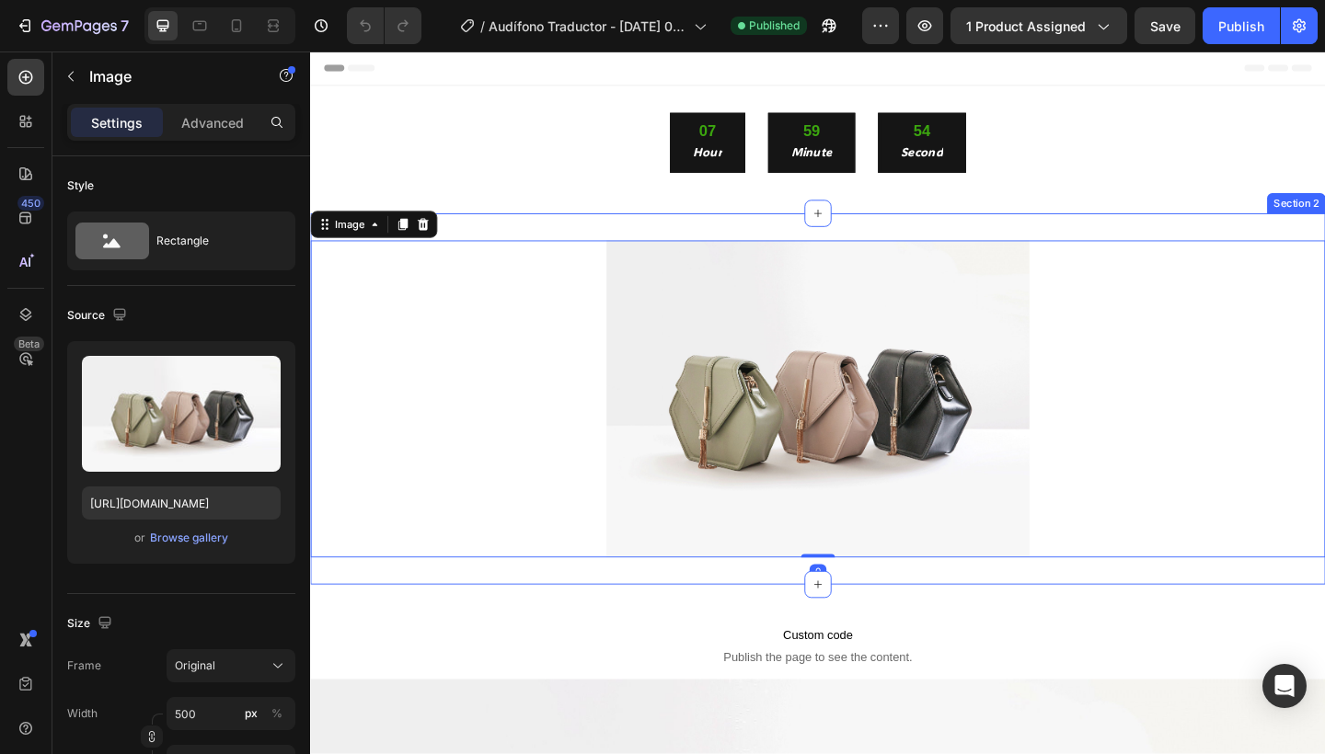
click at [705, 236] on div "Image 0 Section 2" at bounding box center [862, 430] width 1104 height 404
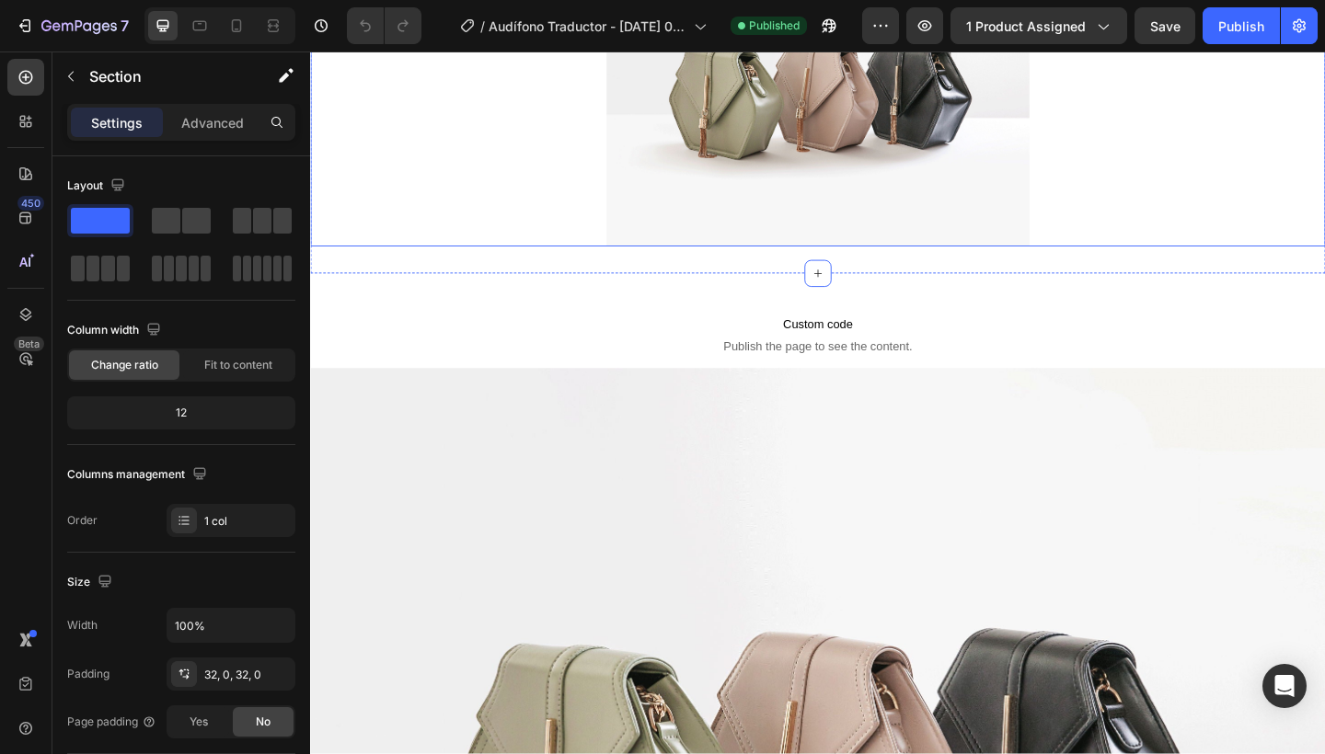
scroll to position [349, 0]
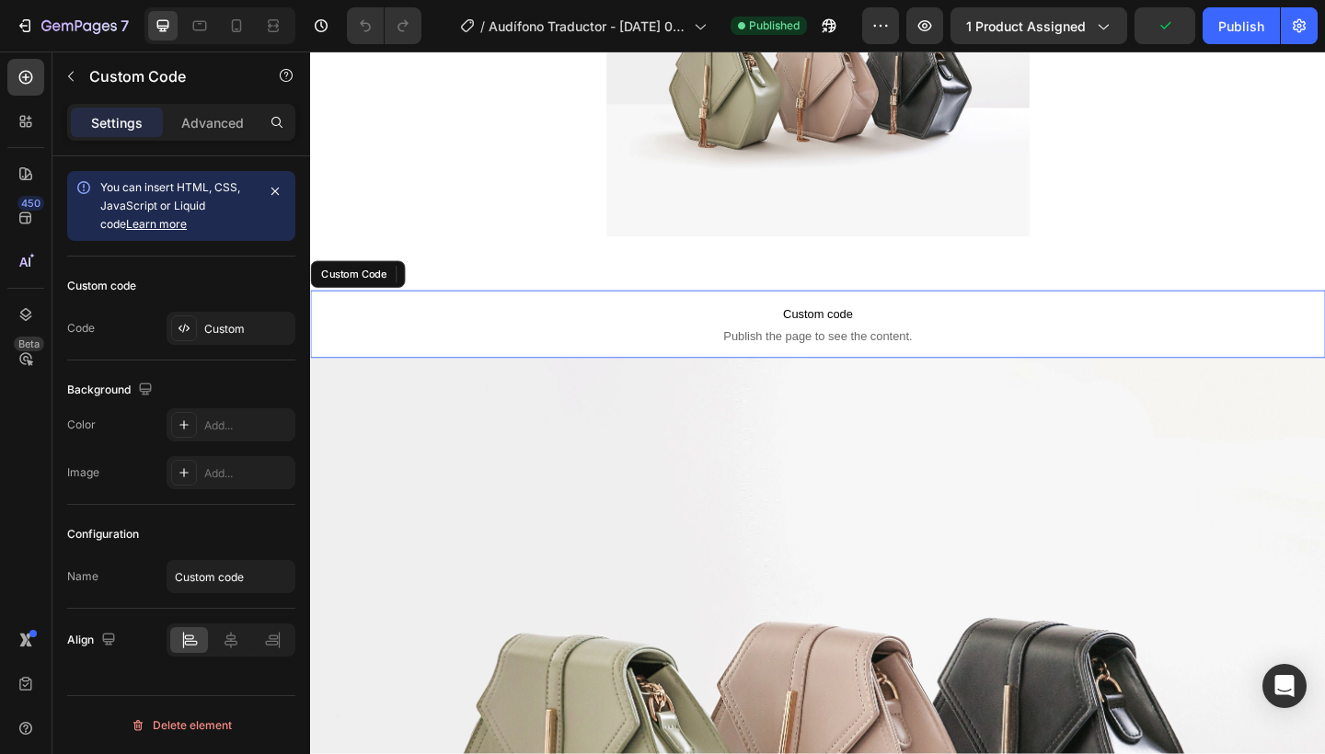
click at [692, 329] on span "Custom code" at bounding box center [862, 338] width 1104 height 22
click at [672, 363] on span "Publish the page to see the content." at bounding box center [862, 361] width 1104 height 18
click at [270, 332] on div "Custom" at bounding box center [247, 329] width 86 height 17
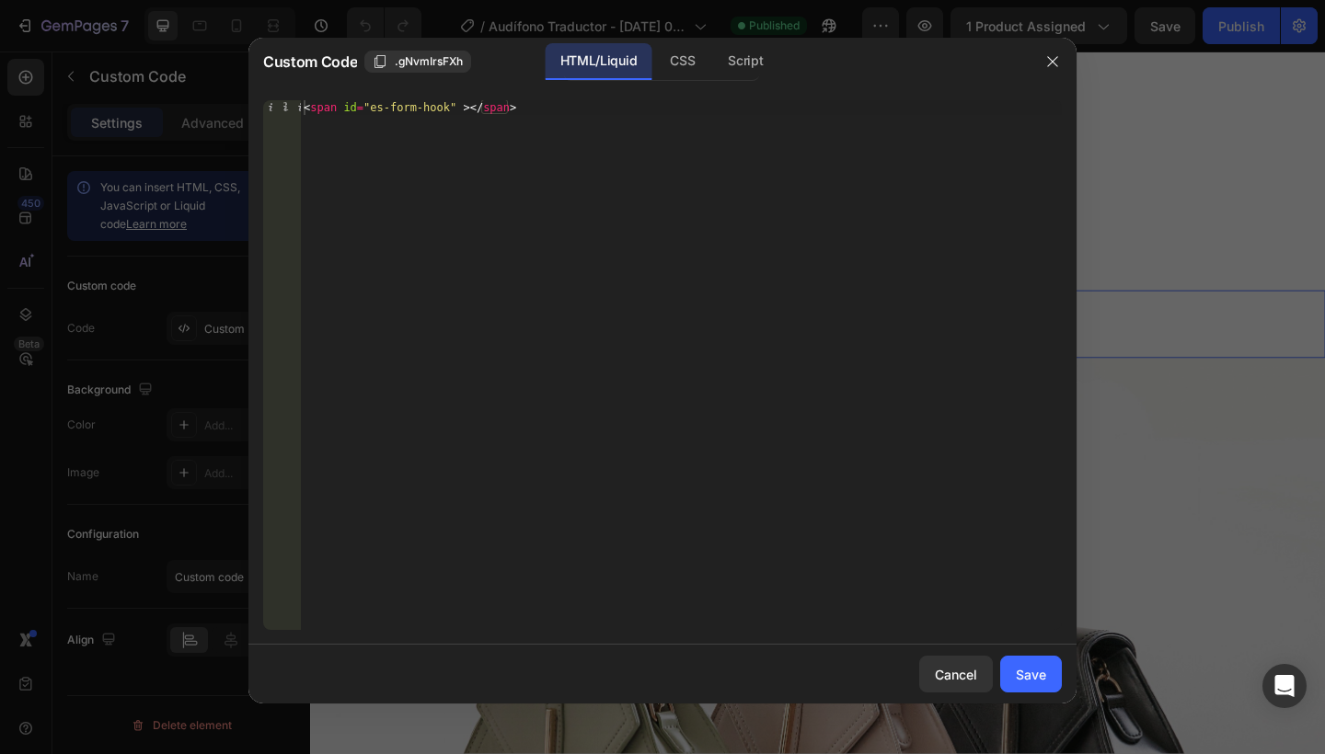
click at [681, 34] on div at bounding box center [662, 377] width 1325 height 754
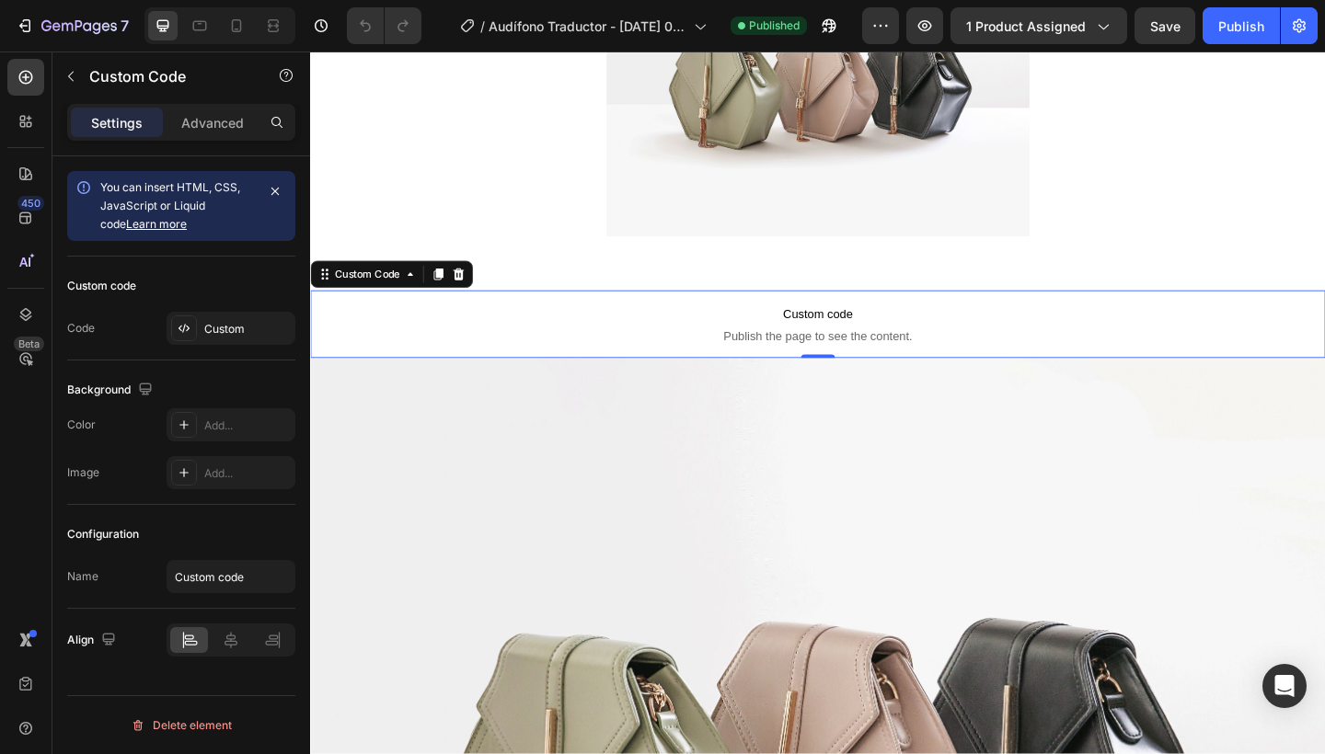
click at [708, 313] on p "Custom code Publish the page to see the content." at bounding box center [862, 349] width 1104 height 74
click at [259, 319] on div "Custom" at bounding box center [231, 328] width 129 height 33
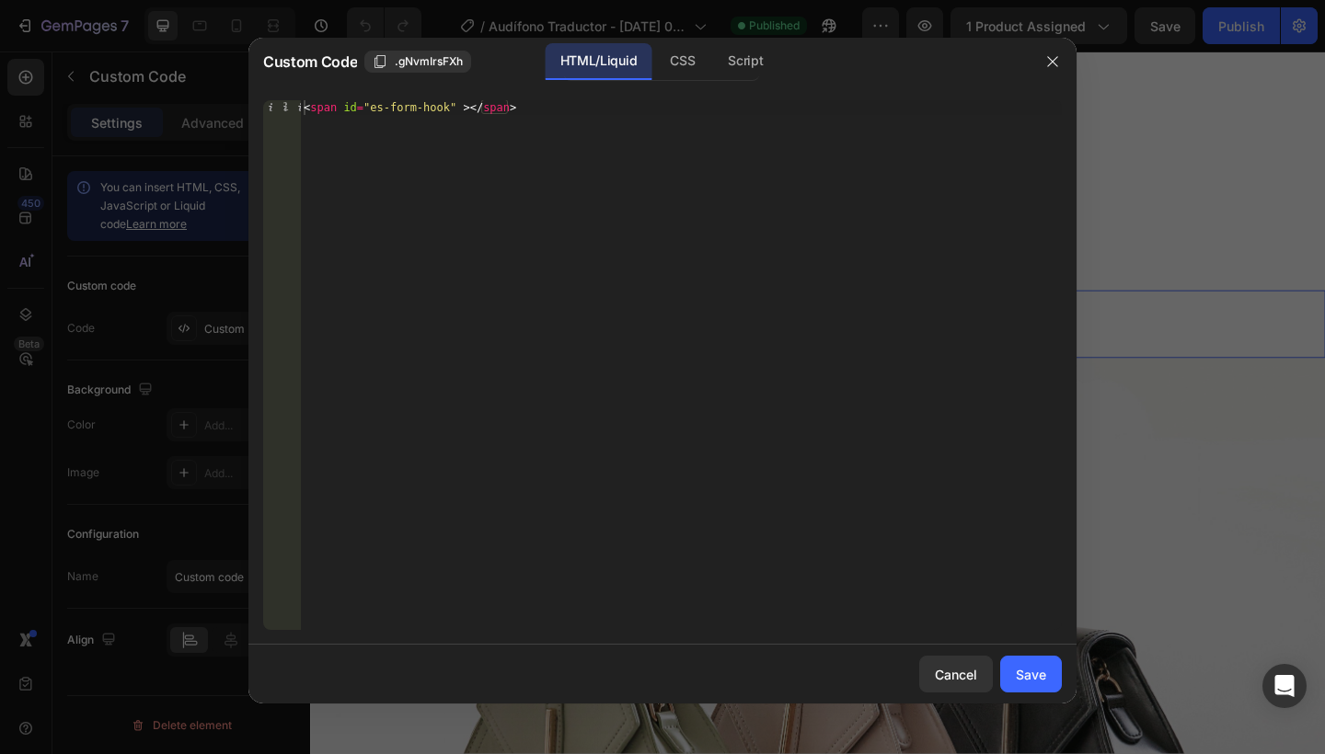
click at [689, 38] on div "Custom Code .gNvmIrsFXh HTML/Liquid CSS Script" at bounding box center [638, 62] width 780 height 48
click at [689, 57] on div "CSS" at bounding box center [682, 61] width 54 height 37
click at [742, 66] on div "Script" at bounding box center [745, 61] width 64 height 37
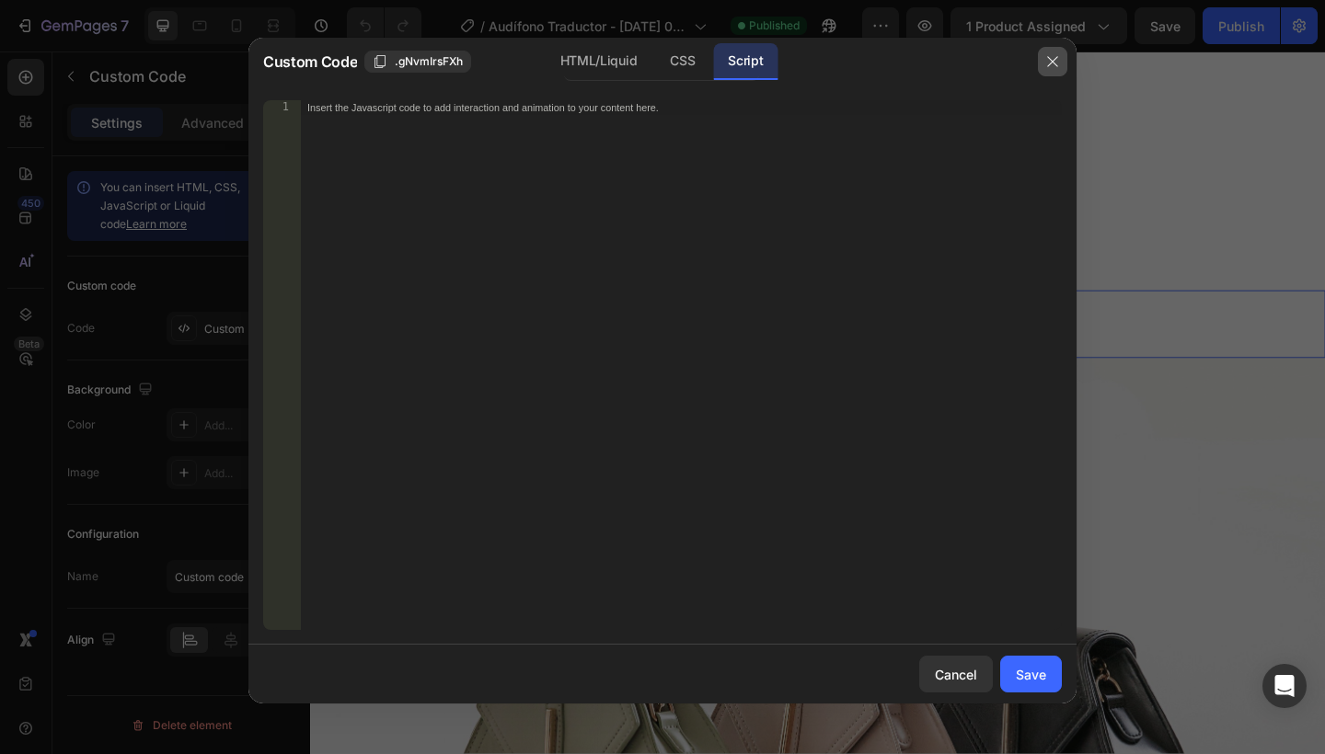
click at [1058, 58] on icon "button" at bounding box center [1052, 61] width 15 height 15
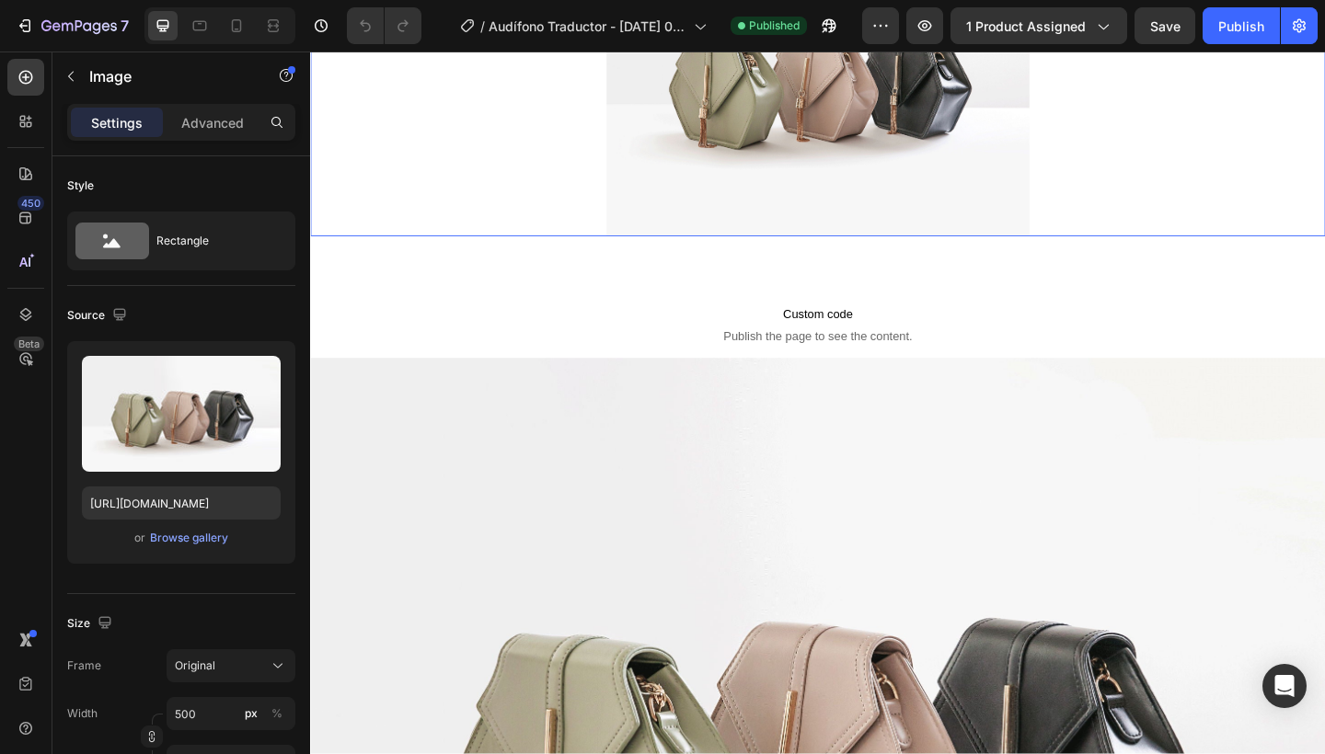
click at [467, 109] on div at bounding box center [862, 80] width 1104 height 345
click at [237, 36] on div at bounding box center [236, 25] width 29 height 29
type input "[URL][DOMAIN_NAME]"
type input "1080"
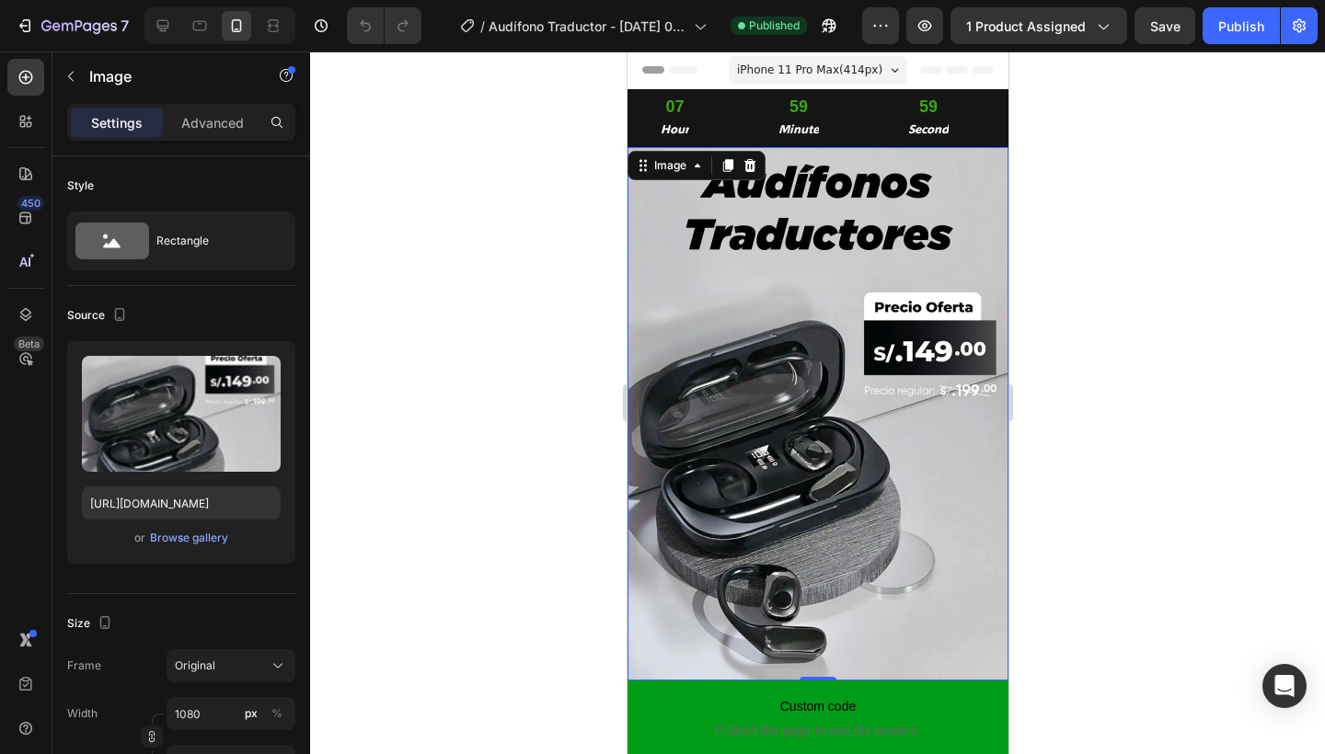
click at [1040, 153] on div at bounding box center [817, 403] width 1015 height 703
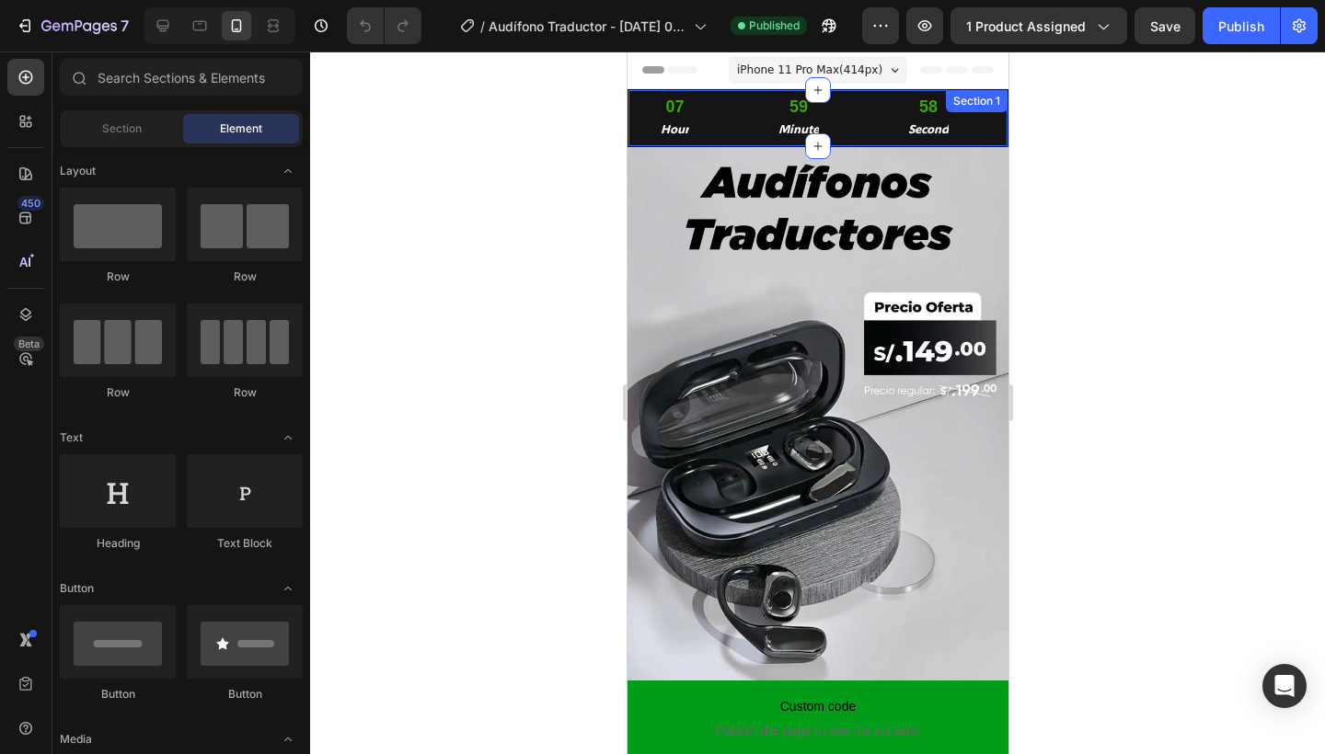
click at [1003, 142] on div "07 Hour 59 Minute 58 Second Countdown Timer Section 1" at bounding box center [817, 118] width 381 height 58
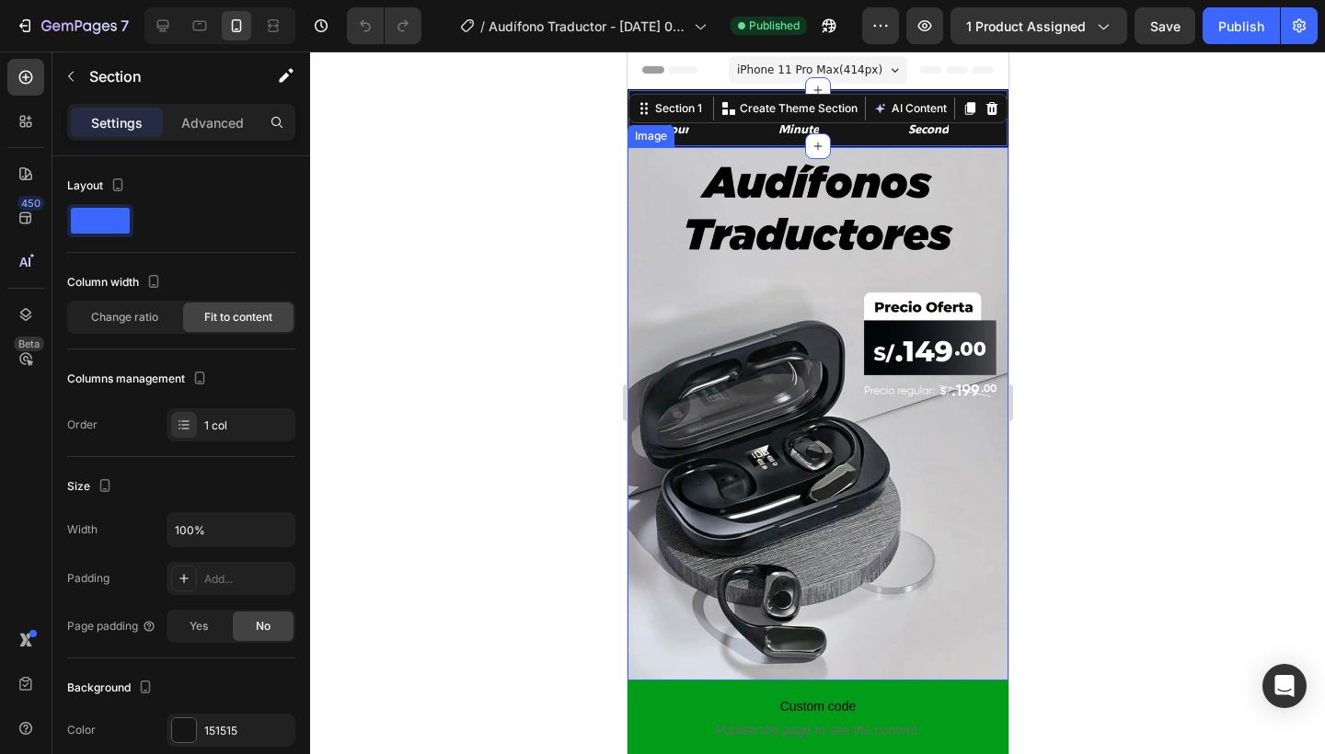
click at [995, 164] on img at bounding box center [817, 414] width 381 height 534
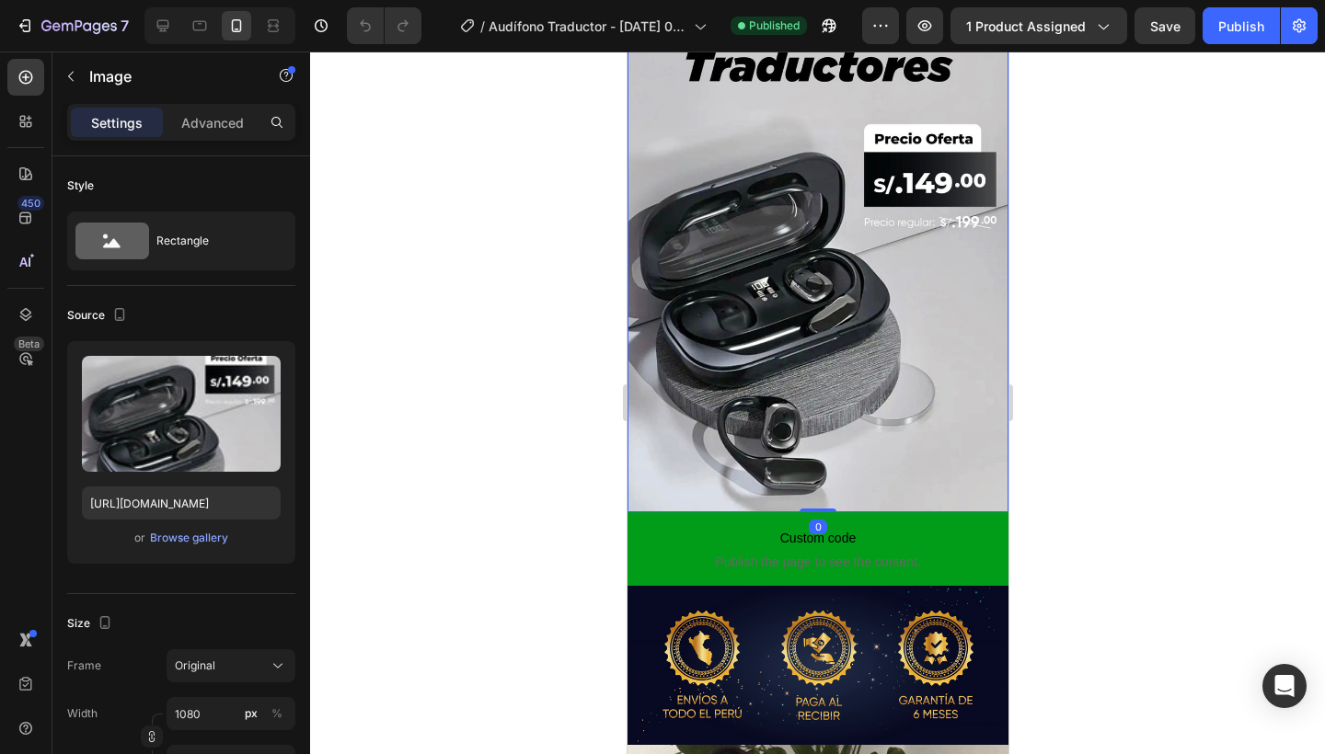
scroll to position [182, 0]
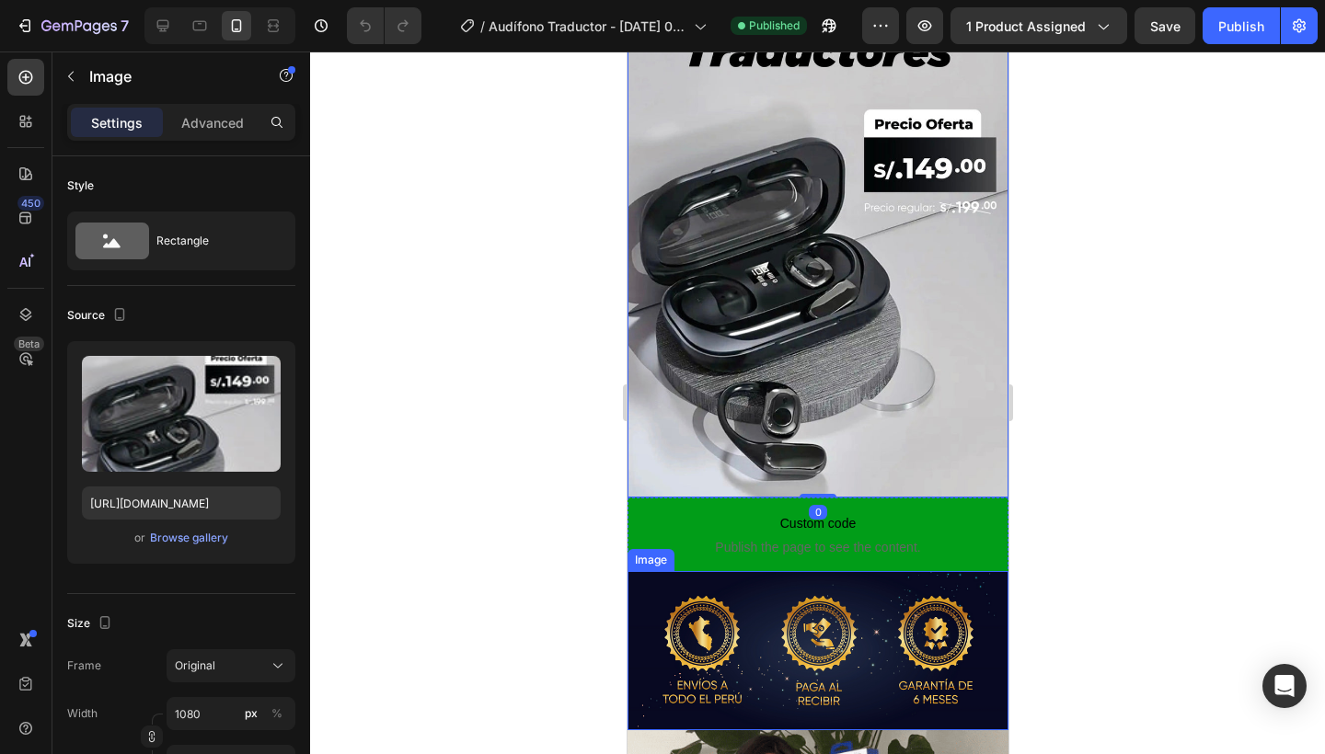
click at [838, 598] on img at bounding box center [817, 650] width 381 height 159
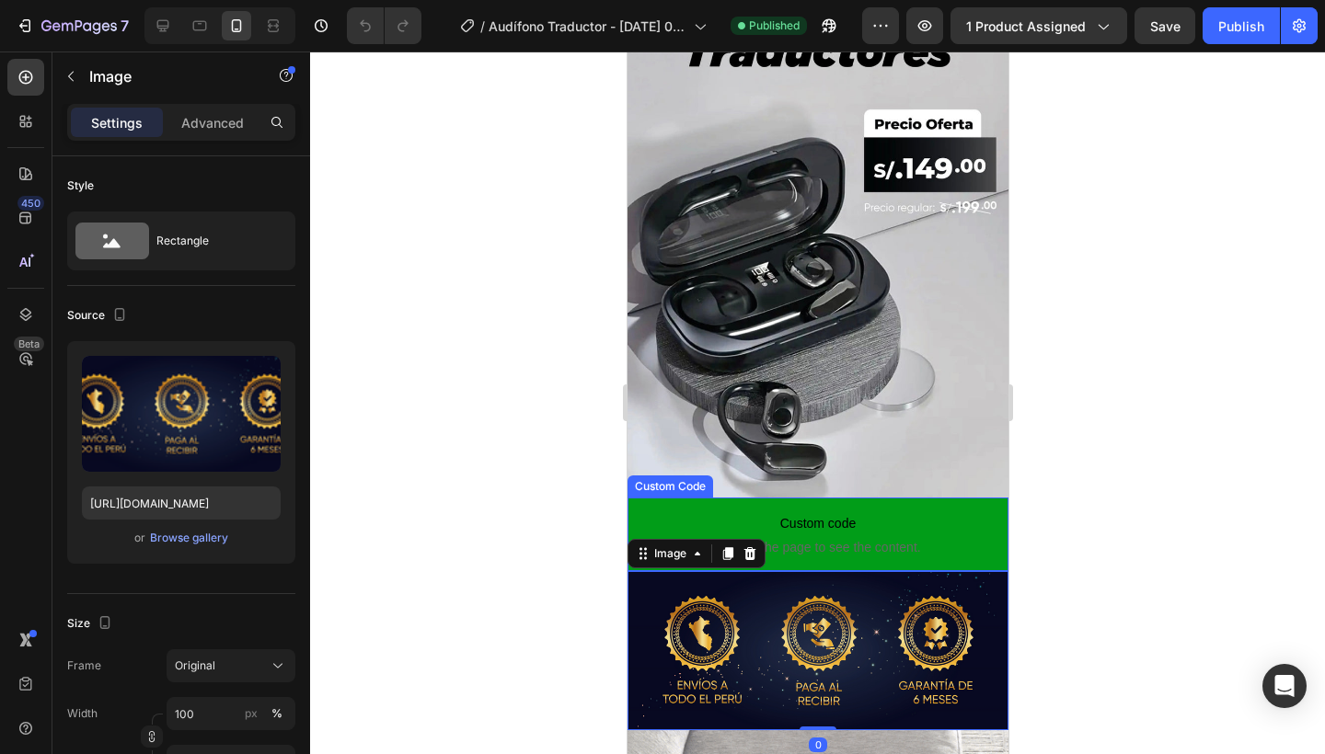
click at [849, 558] on p "Custom code Publish the page to see the content." at bounding box center [817, 535] width 381 height 74
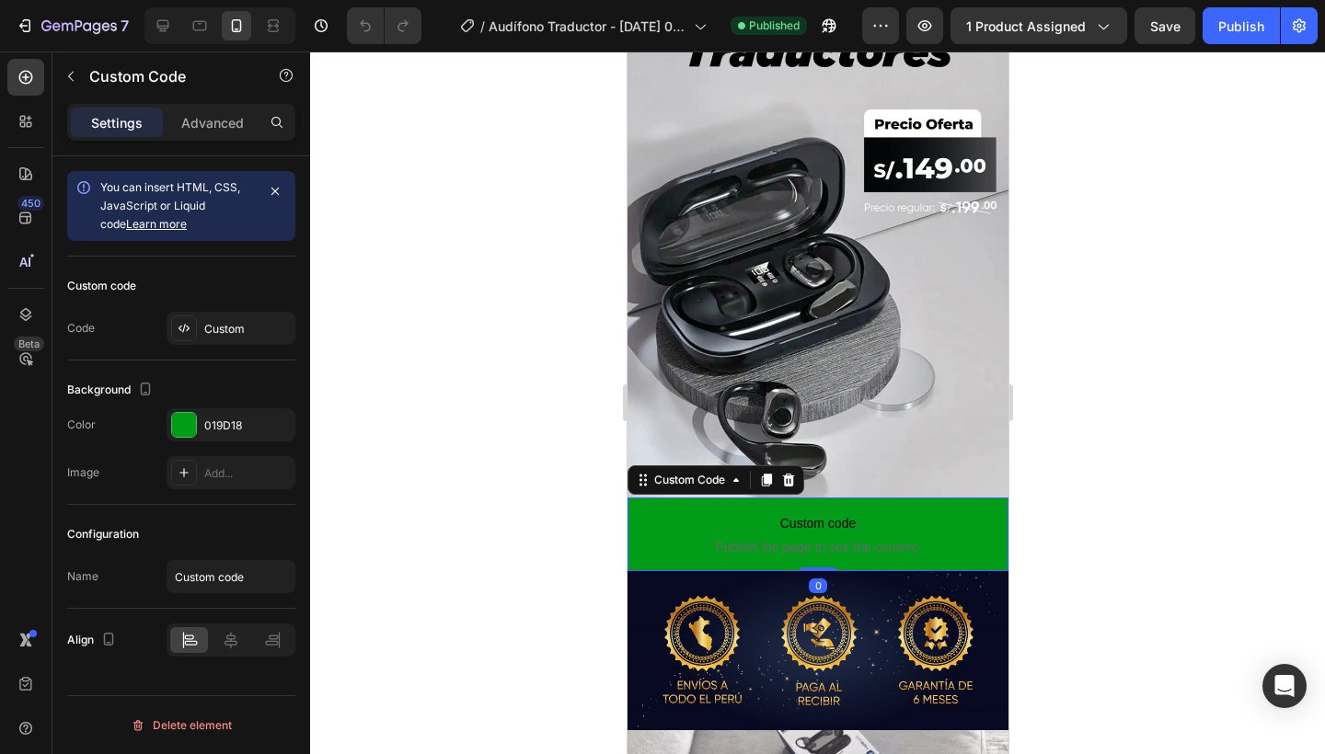
click at [848, 552] on span "Publish the page to see the content." at bounding box center [817, 547] width 381 height 18
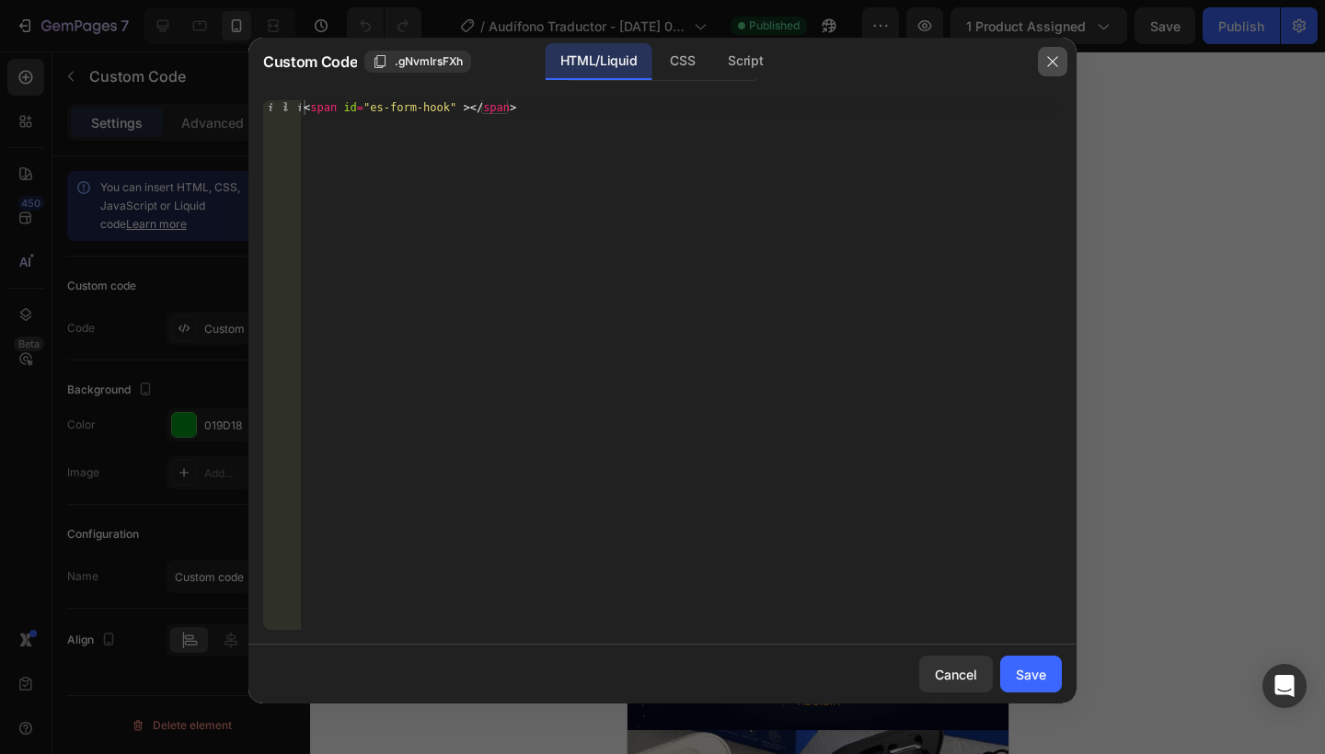
click at [1050, 59] on icon "button" at bounding box center [1052, 61] width 10 height 10
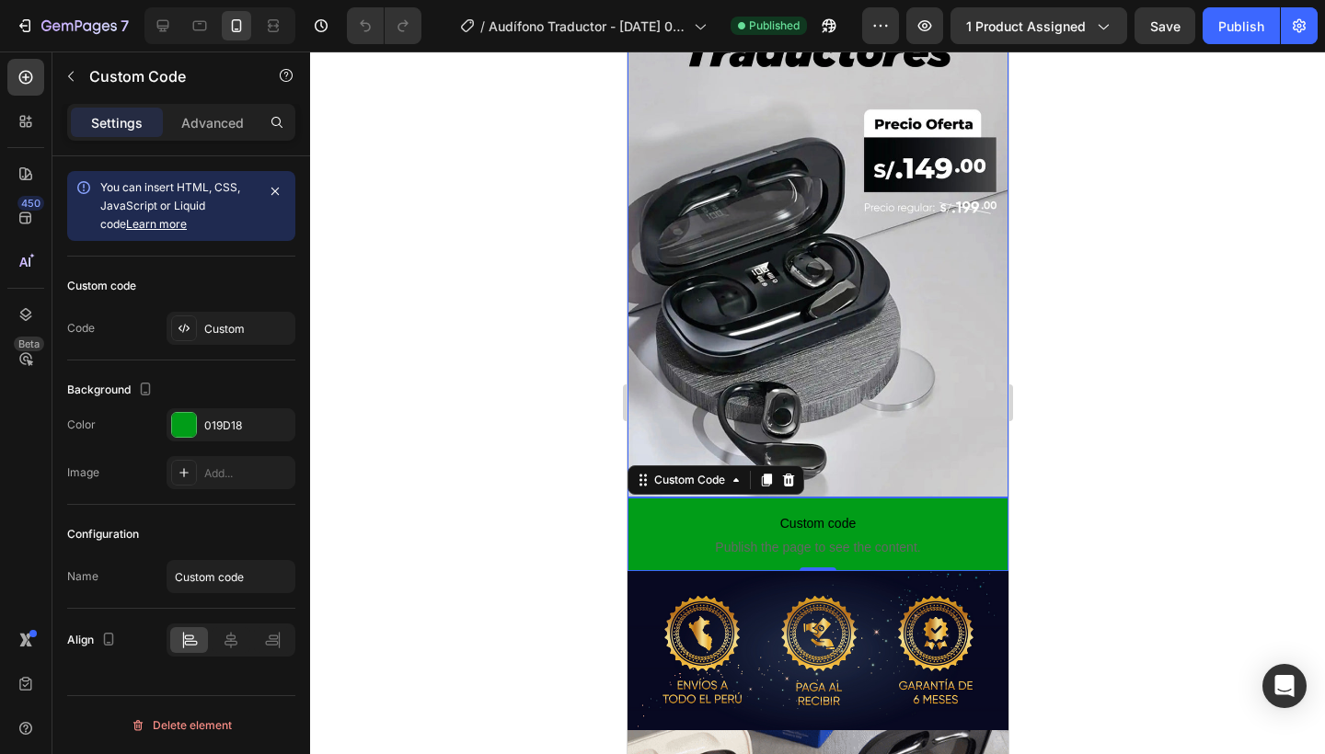
click at [531, 272] on div at bounding box center [817, 403] width 1015 height 703
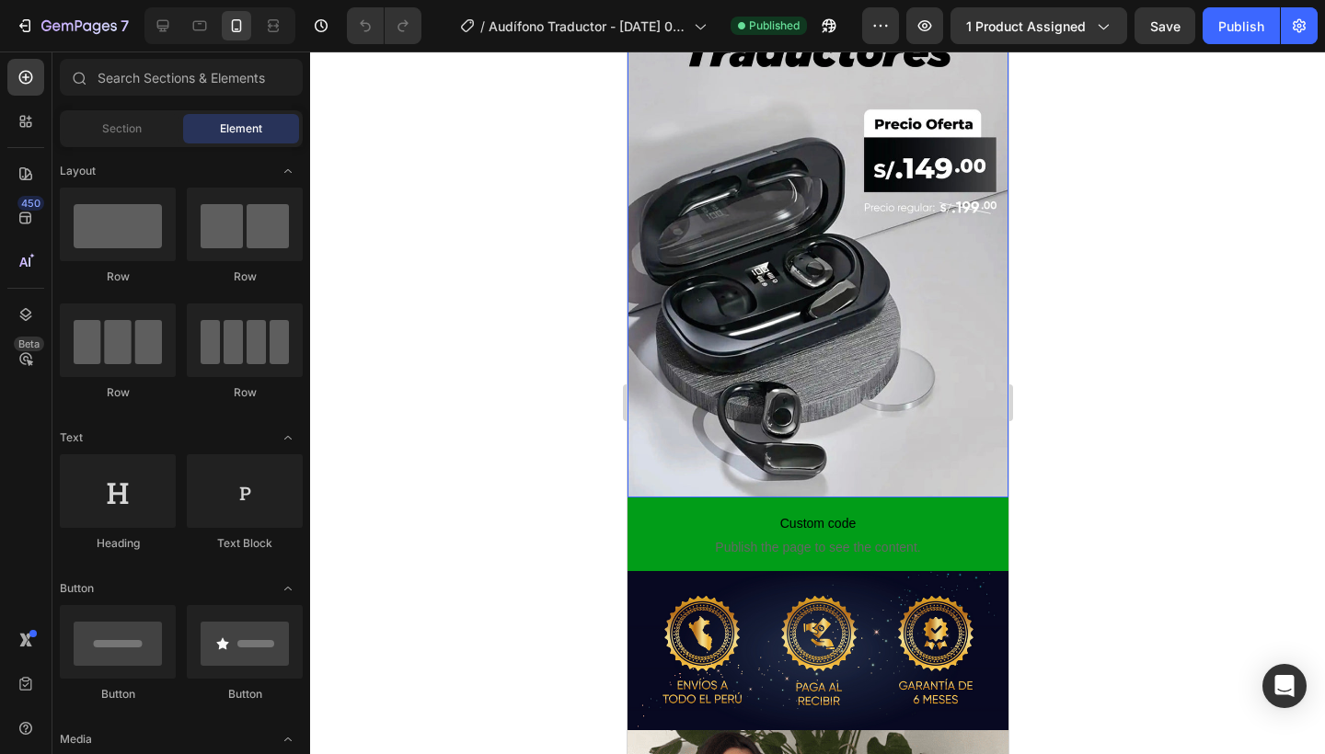
click at [120, 45] on div "7 / Audífono Traductor - Aug 27, 02:07:34 Published Preview 1 product assigned …" at bounding box center [662, 26] width 1325 height 52
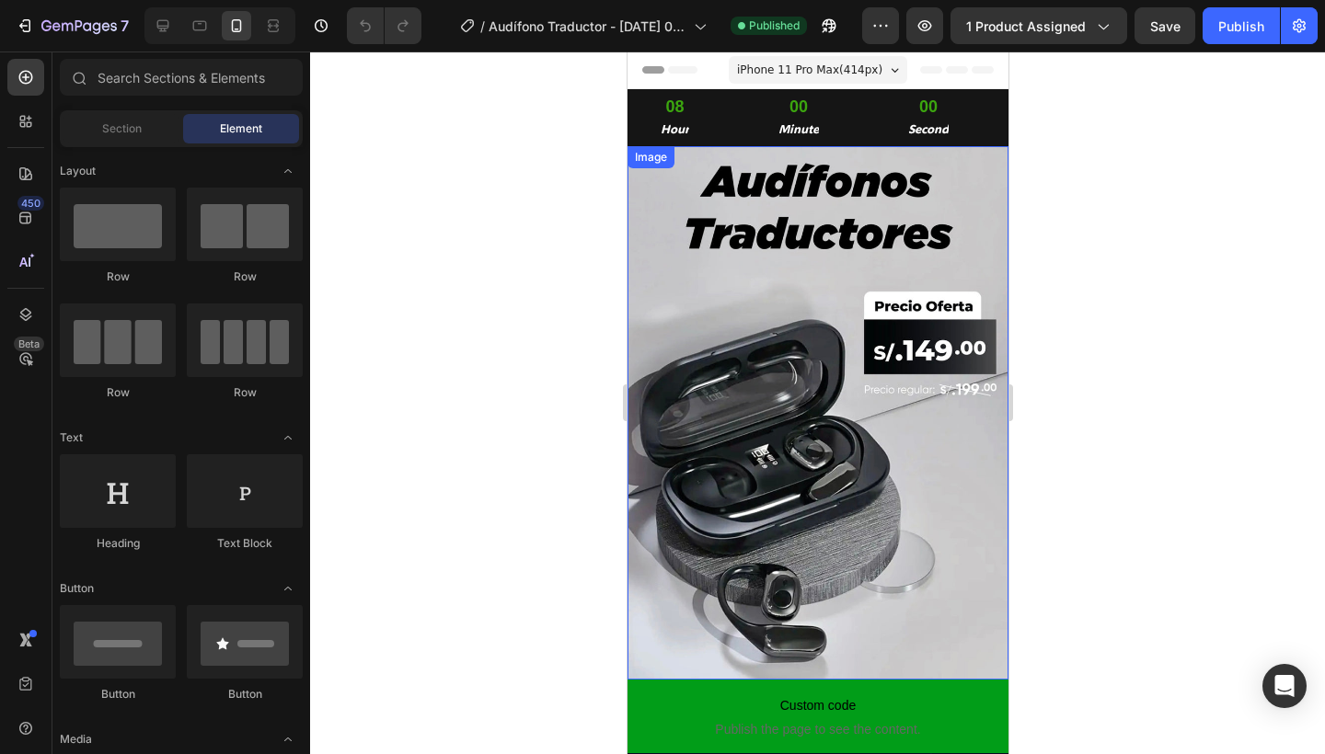
scroll to position [0, 0]
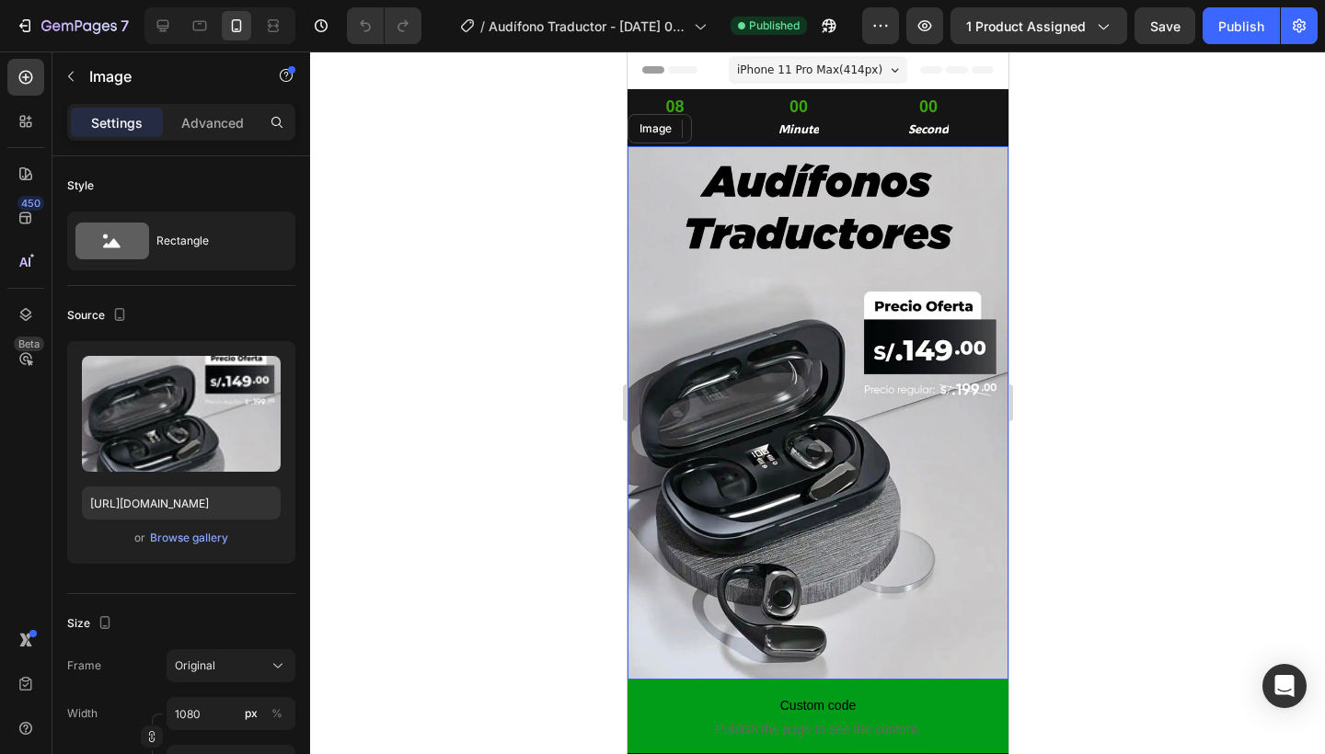
click at [751, 233] on img at bounding box center [817, 413] width 381 height 534
click at [476, 244] on div at bounding box center [817, 403] width 1015 height 703
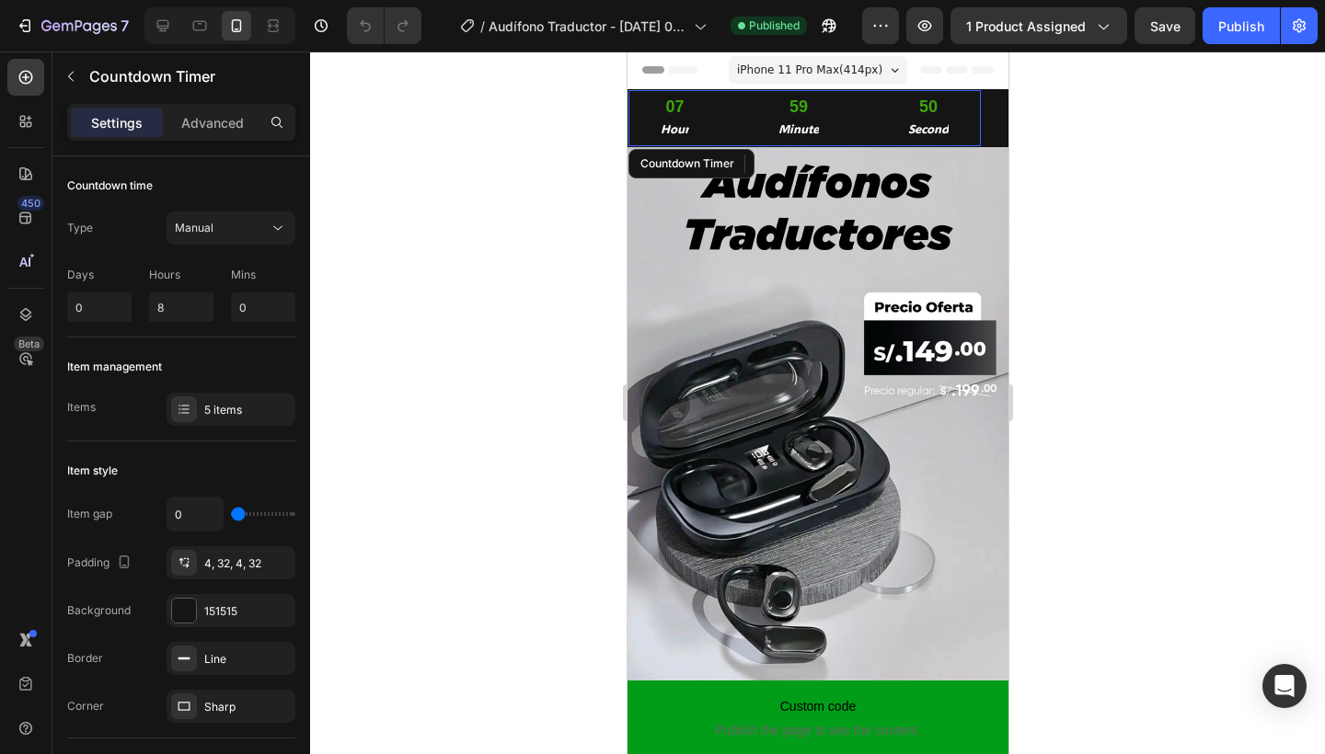
click at [885, 98] on div "50 Second" at bounding box center [927, 118] width 105 height 56
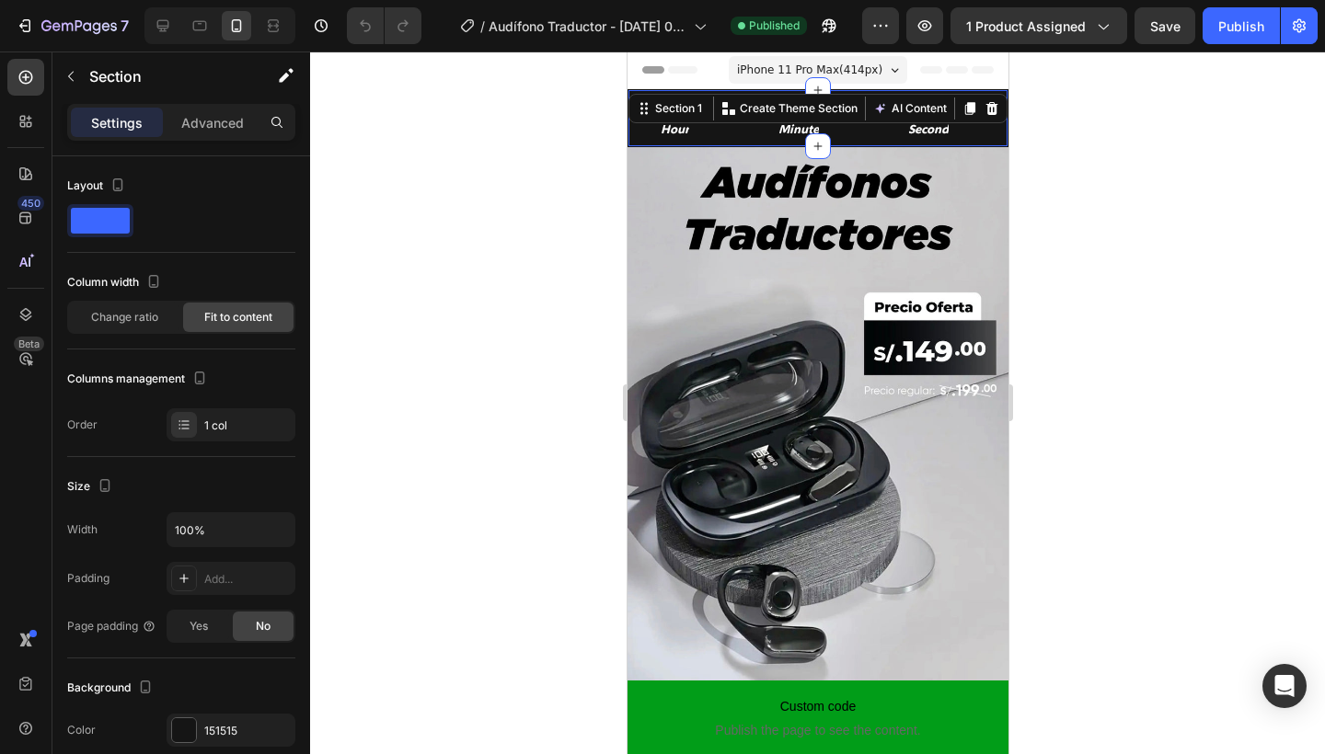
click at [1005, 116] on div "07 Hour 59 Minute 48 Second Countdown Timer Section 1 You can create reusable s…" at bounding box center [817, 118] width 381 height 58
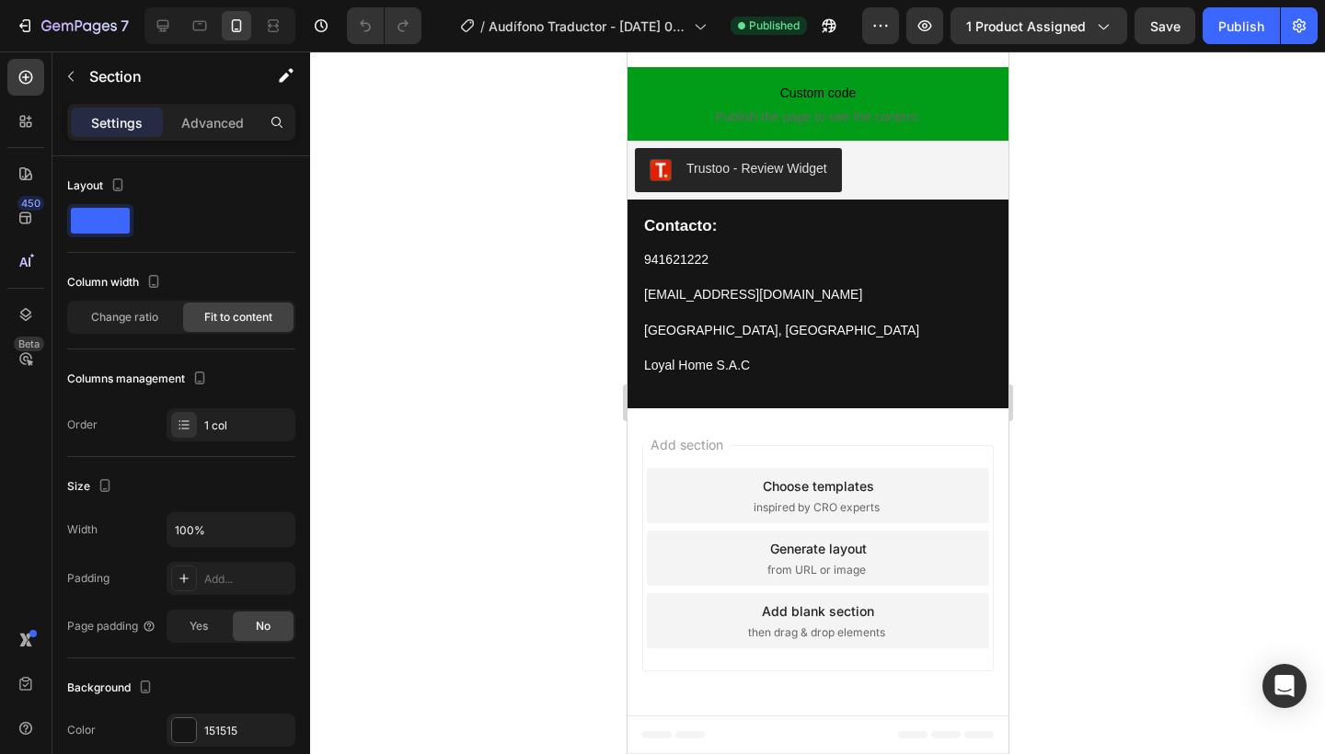
scroll to position [1929, 0]
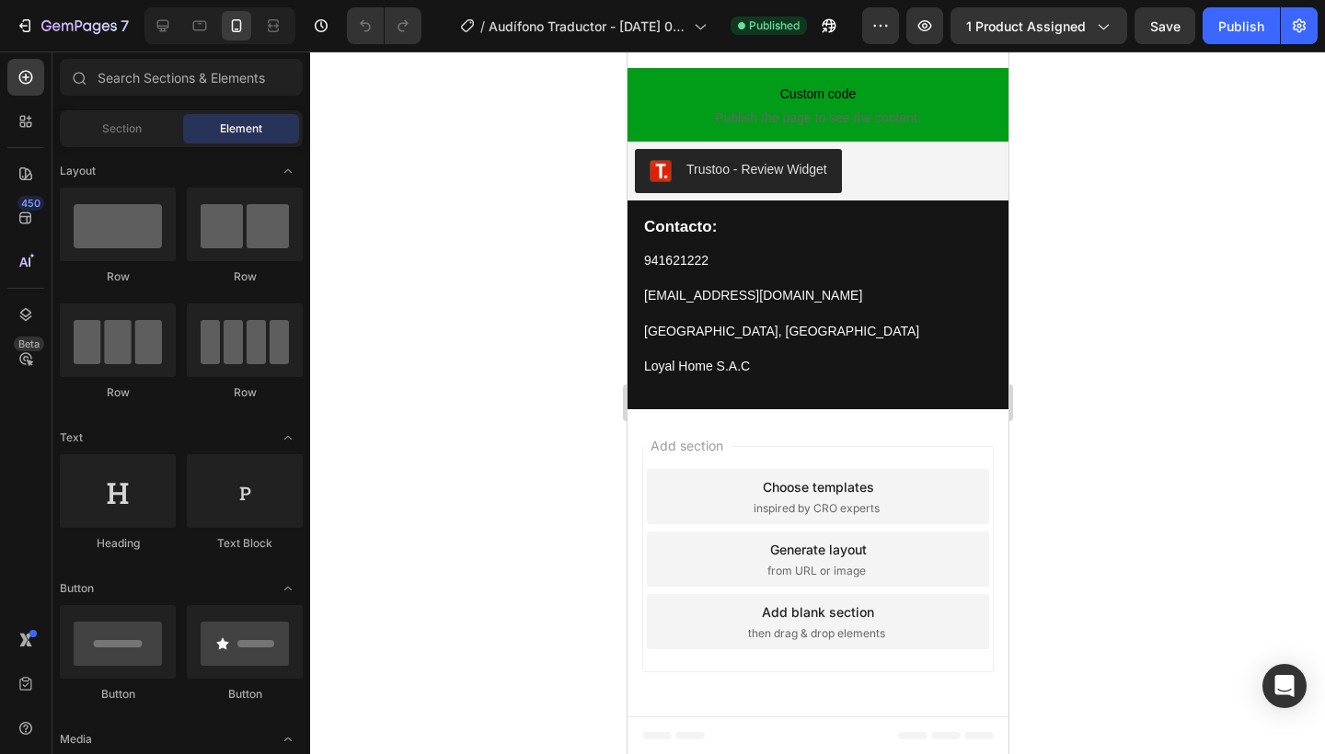
click at [751, 709] on div "Add section Choose templates inspired by CRO experts Generate layout from URL o…" at bounding box center [817, 562] width 381 height 307
click at [762, 660] on div "Add section Choose templates inspired by CRO experts Generate layout from URL o…" at bounding box center [816, 559] width 351 height 226
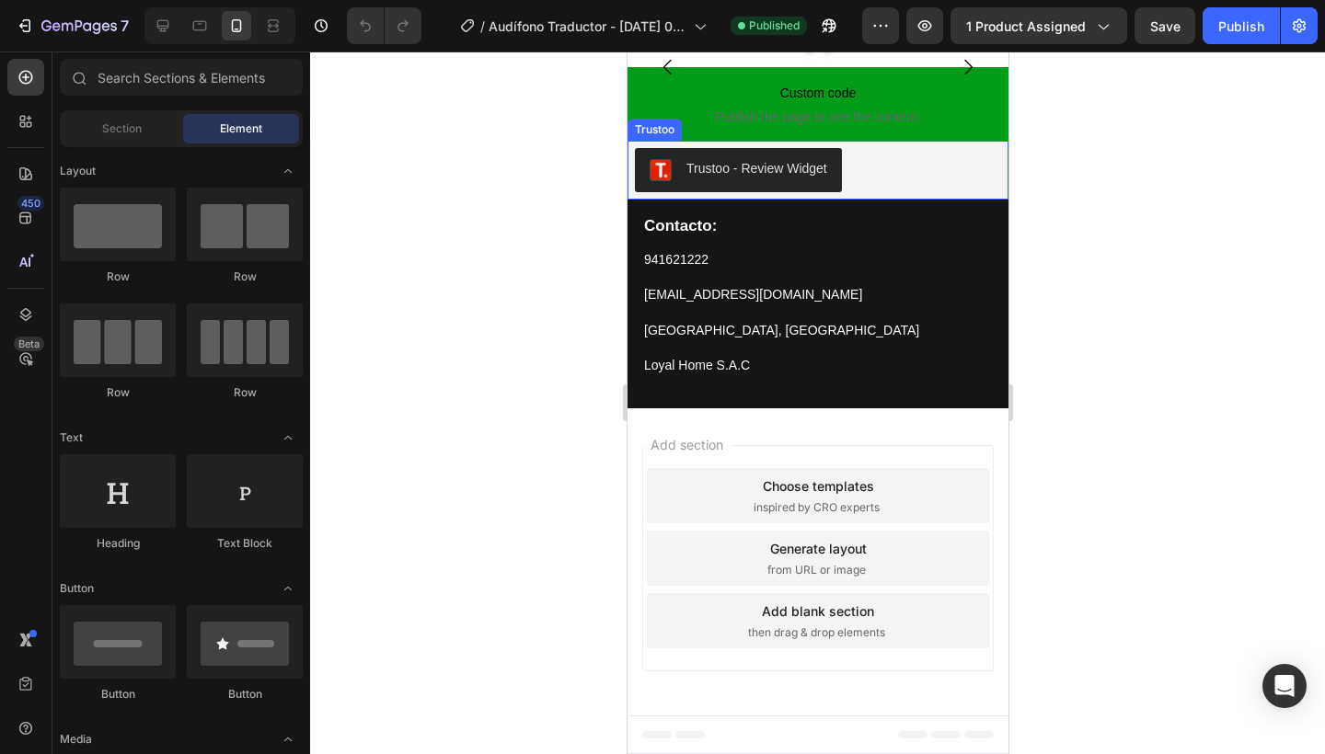
click at [867, 499] on div "Trustoo - Review Widget" at bounding box center [817, 493] width 366 height 44
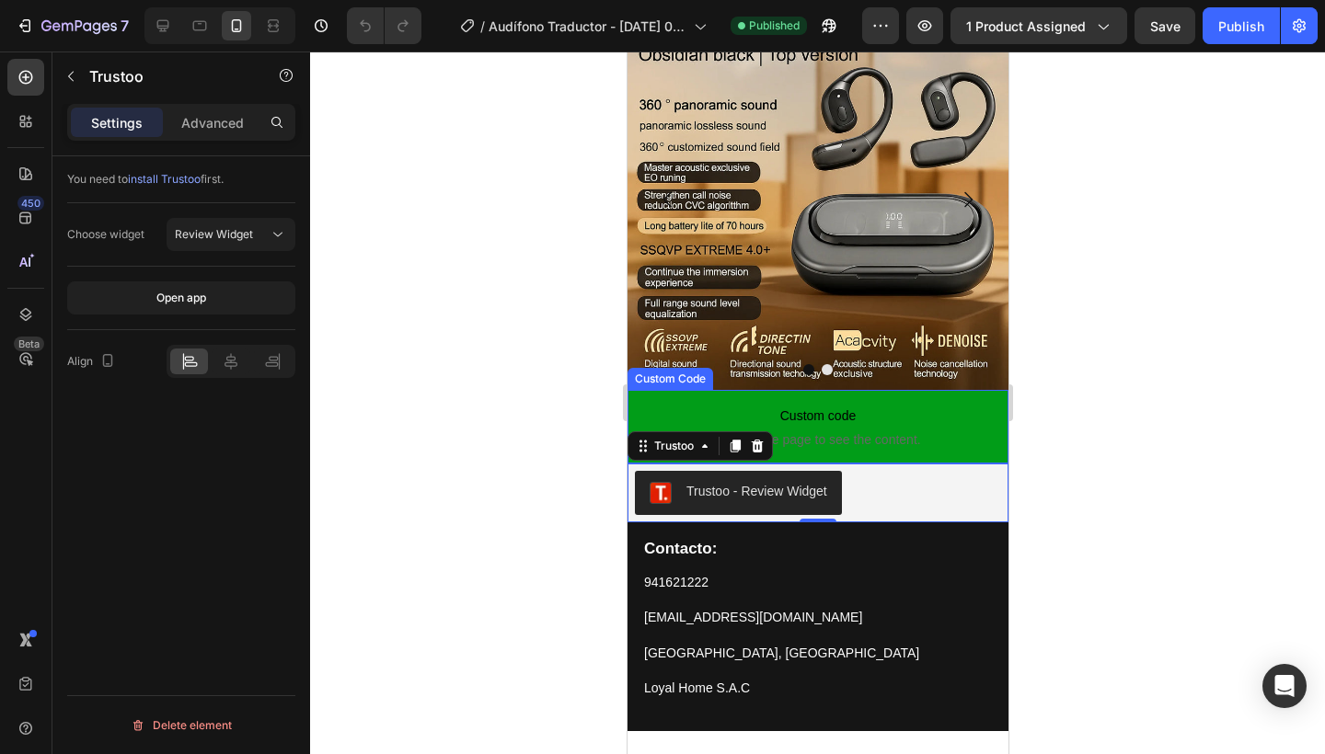
click at [892, 455] on p "Custom code Publish the page to see the content." at bounding box center [817, 427] width 381 height 74
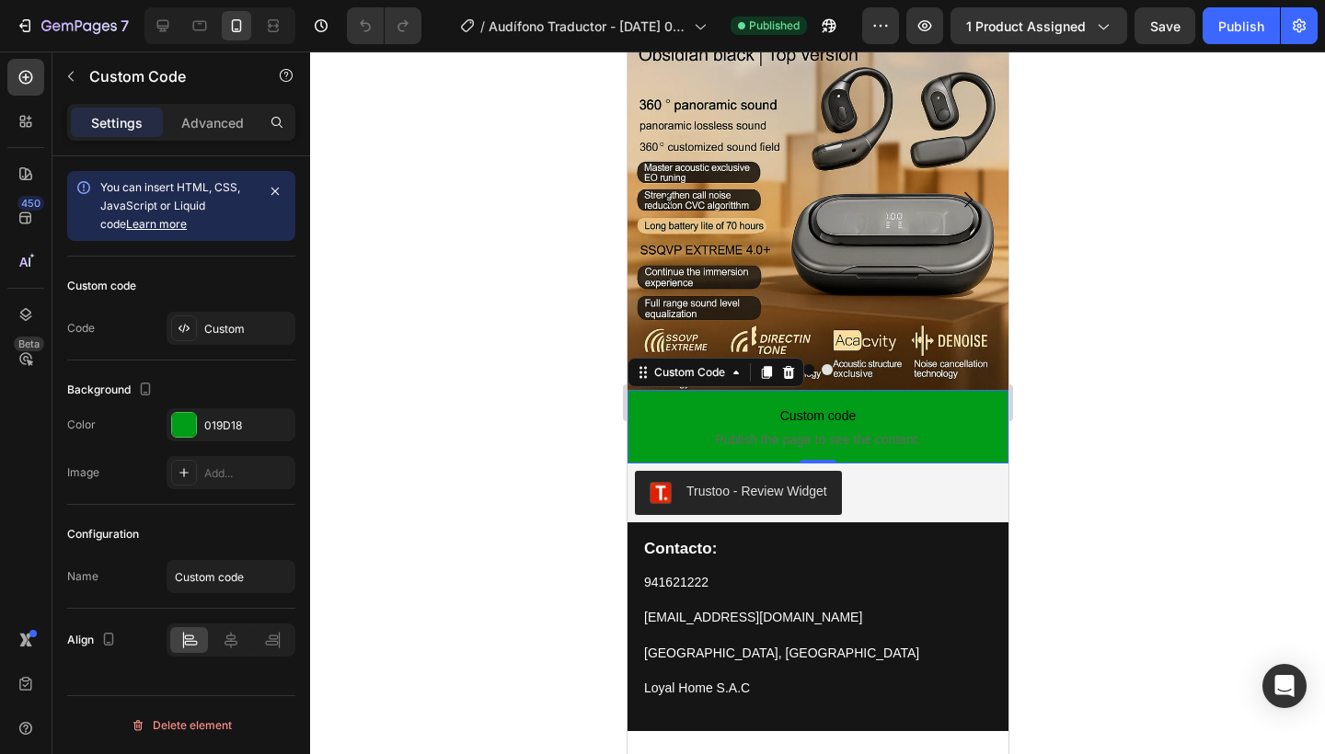
click at [241, 146] on div "Settings Advanced" at bounding box center [181, 130] width 258 height 52
click at [241, 141] on div "Settings Advanced" at bounding box center [181, 130] width 258 height 52
click at [230, 134] on div "Advanced" at bounding box center [213, 122] width 92 height 29
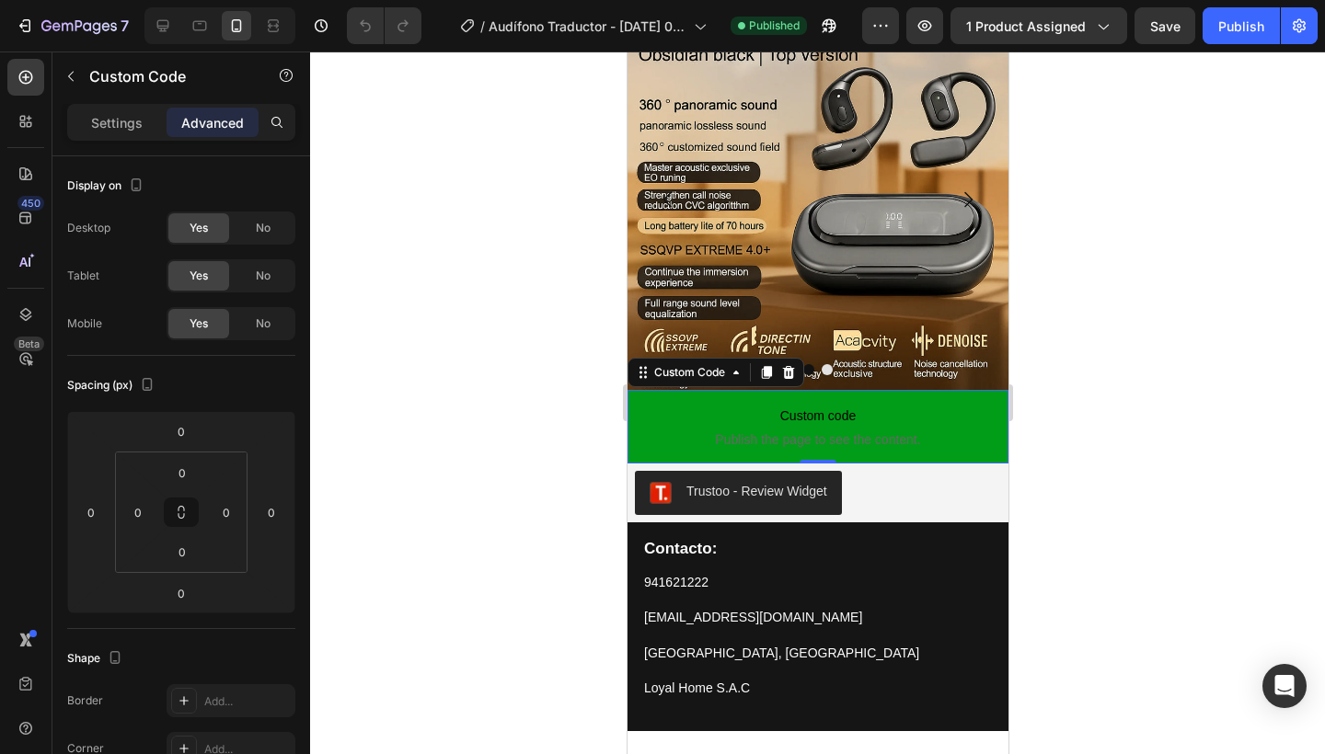
click at [228, 130] on p "Advanced" at bounding box center [212, 122] width 63 height 19
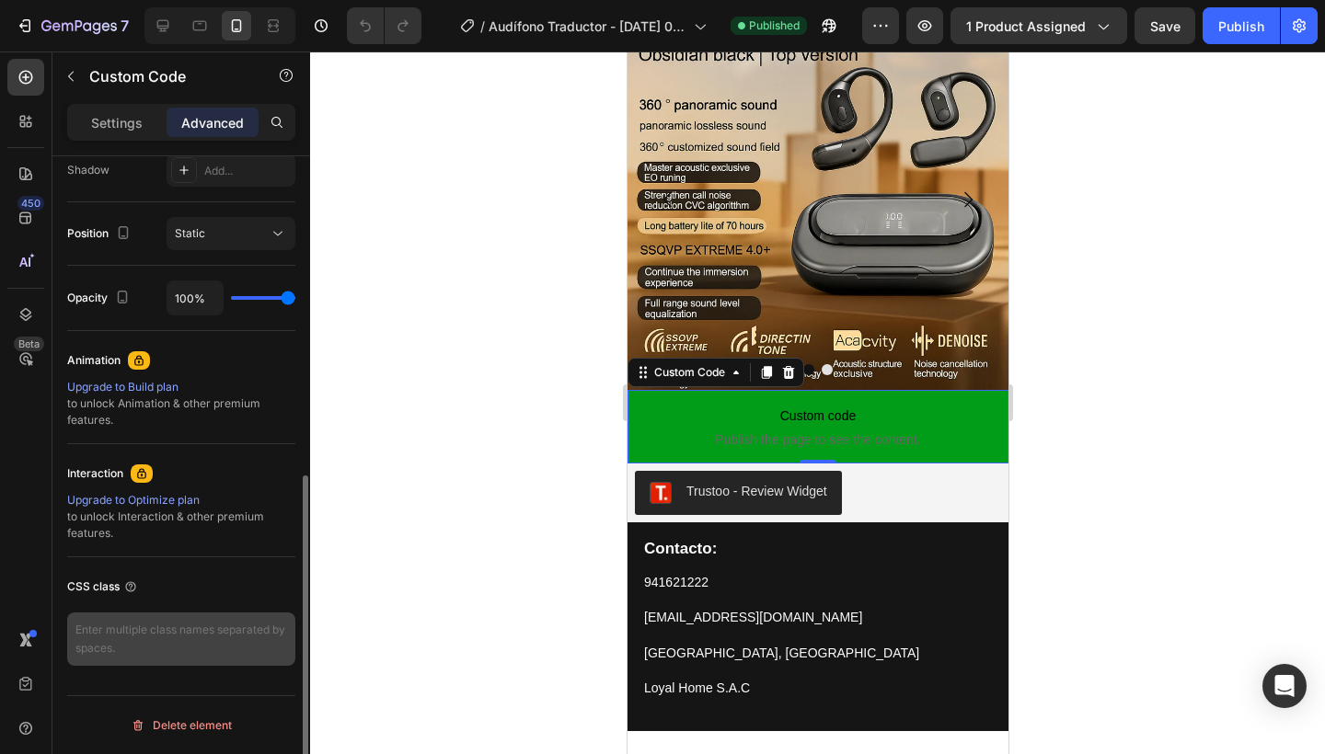
scroll to position [0, 0]
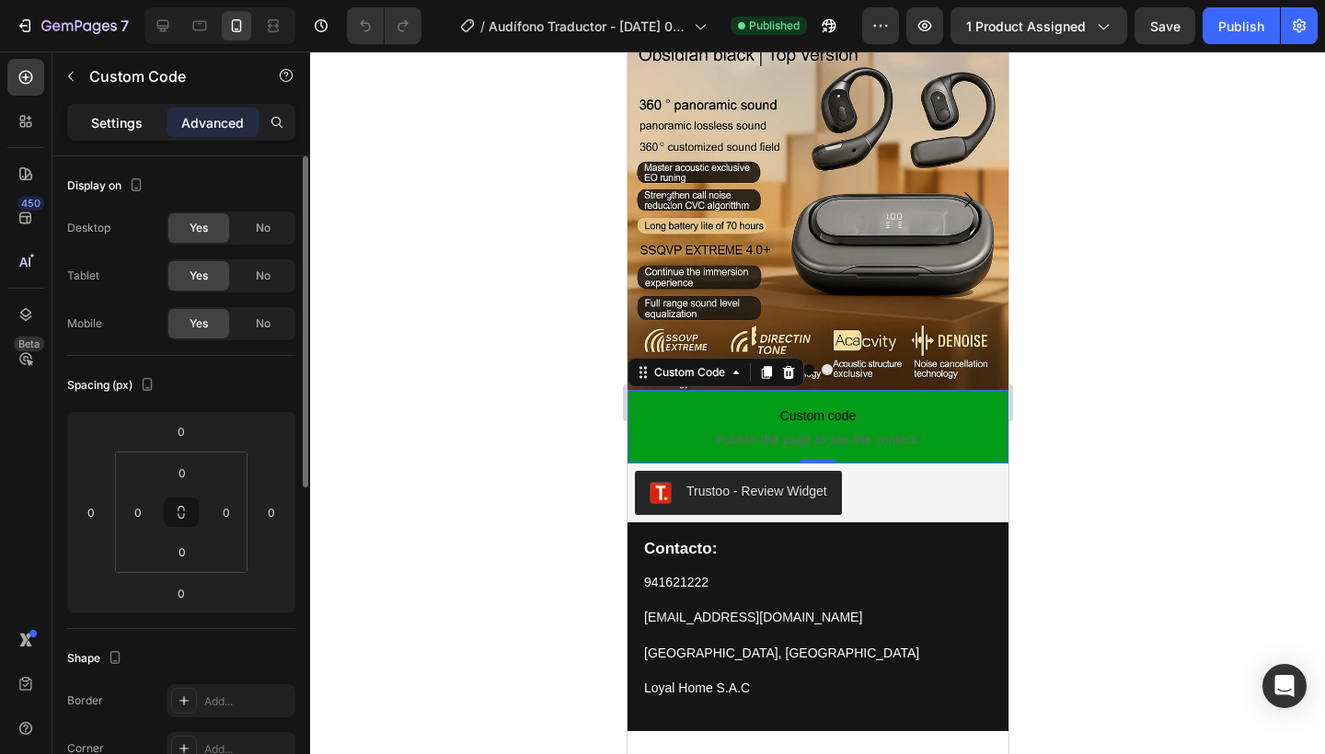
click at [119, 136] on div "Settings" at bounding box center [117, 122] width 92 height 29
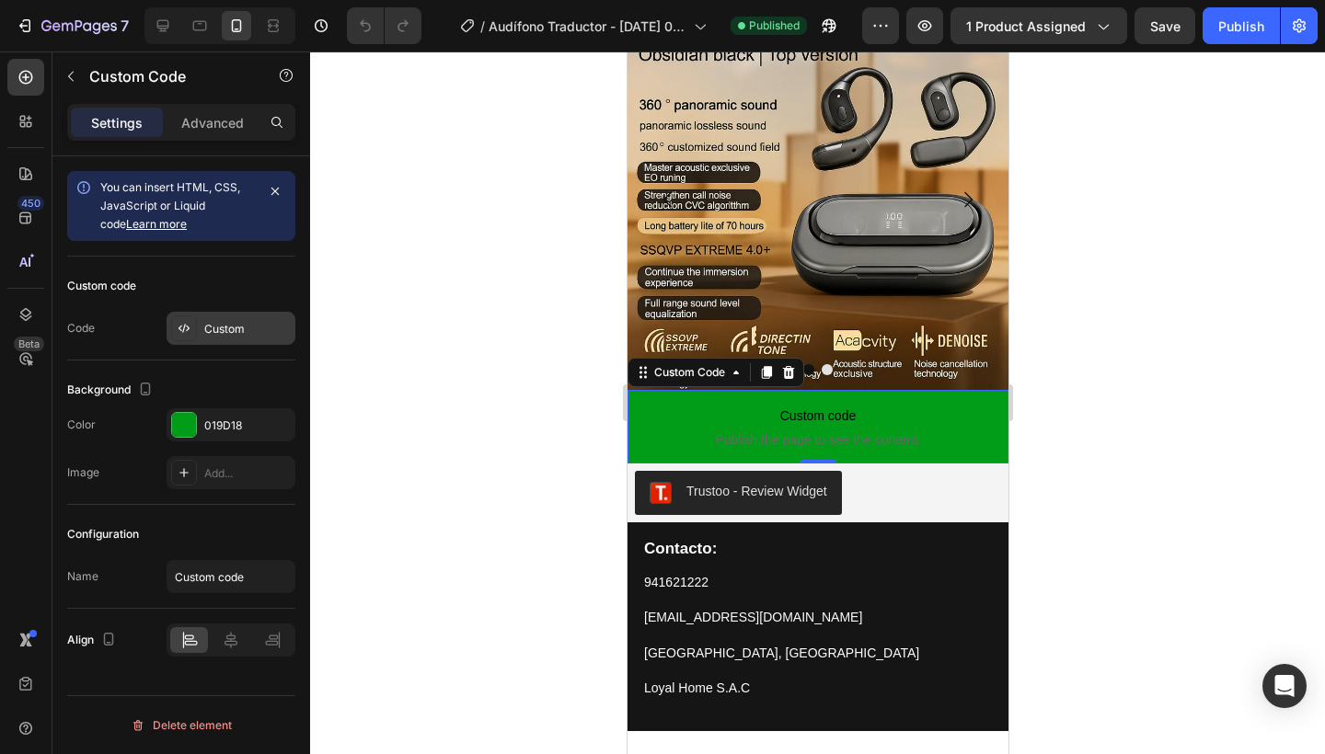
click at [232, 327] on div "Custom" at bounding box center [247, 329] width 86 height 17
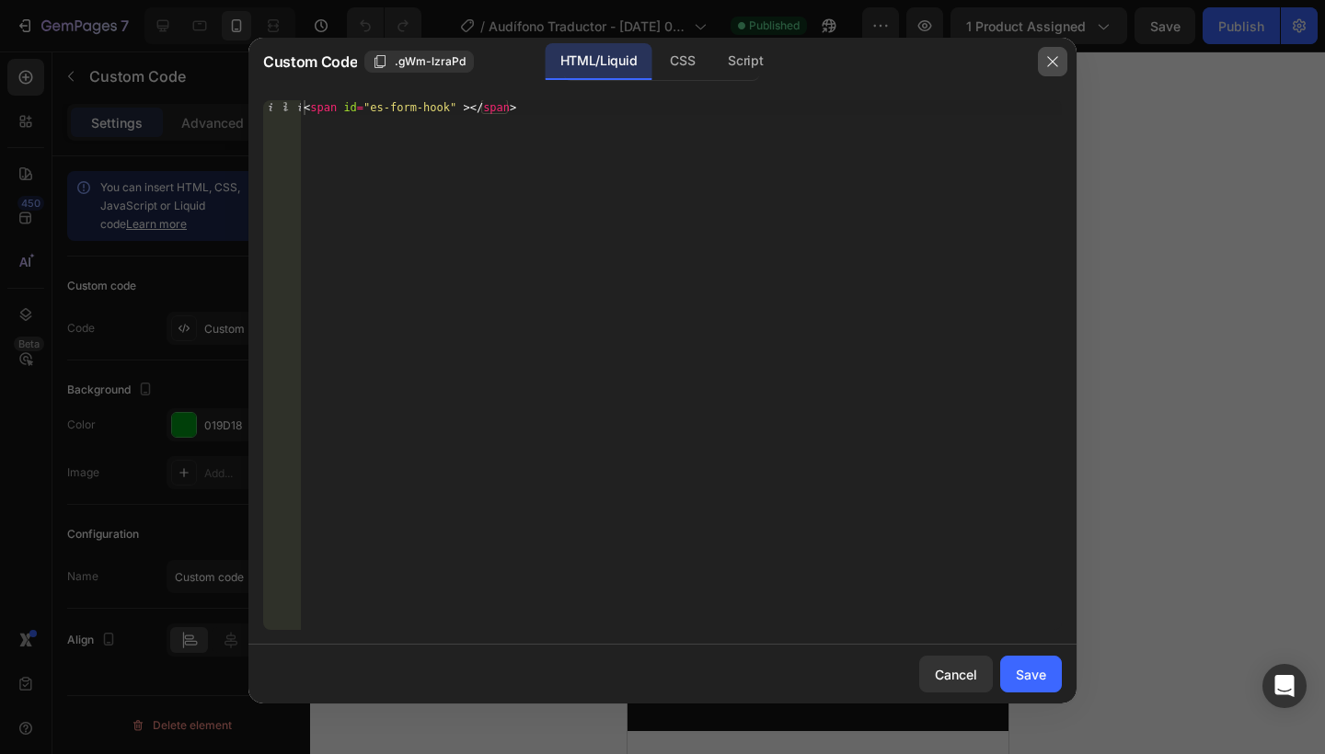
click at [1052, 70] on button "button" at bounding box center [1052, 61] width 29 height 29
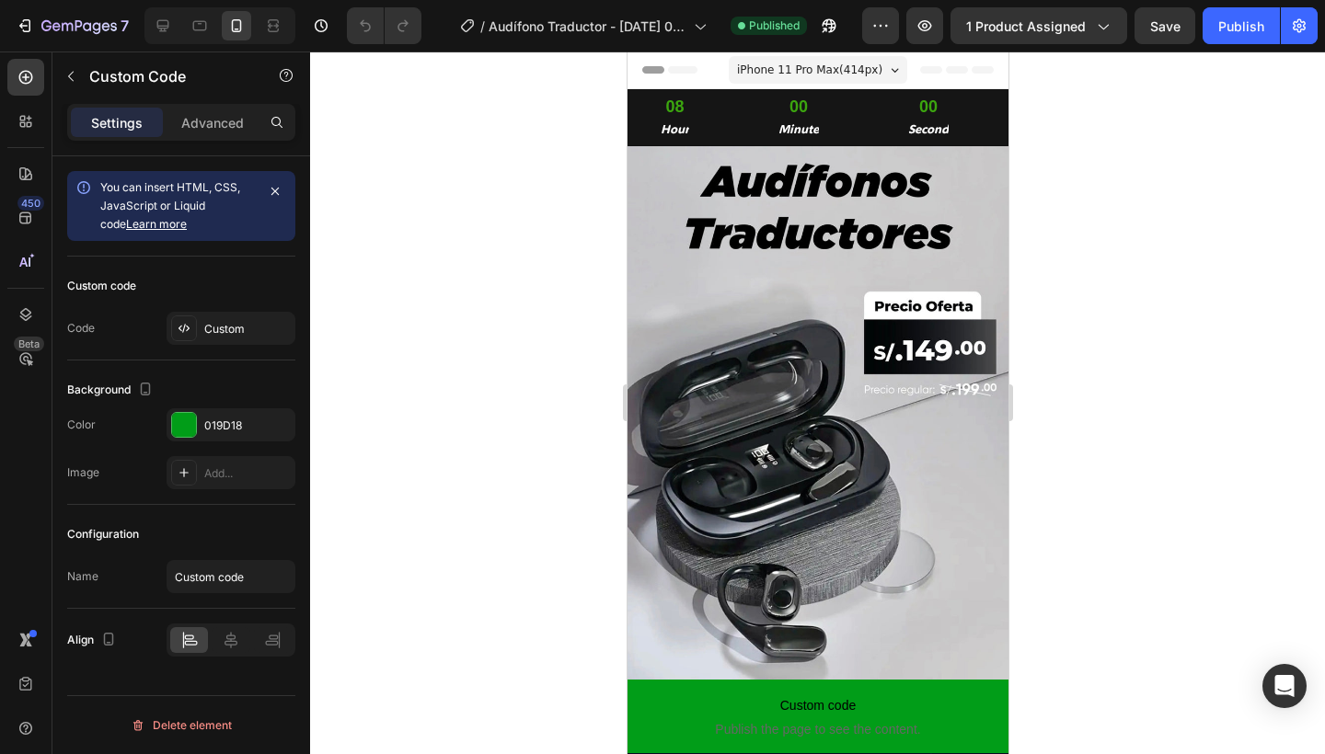
click at [1110, 350] on div at bounding box center [817, 403] width 1015 height 703
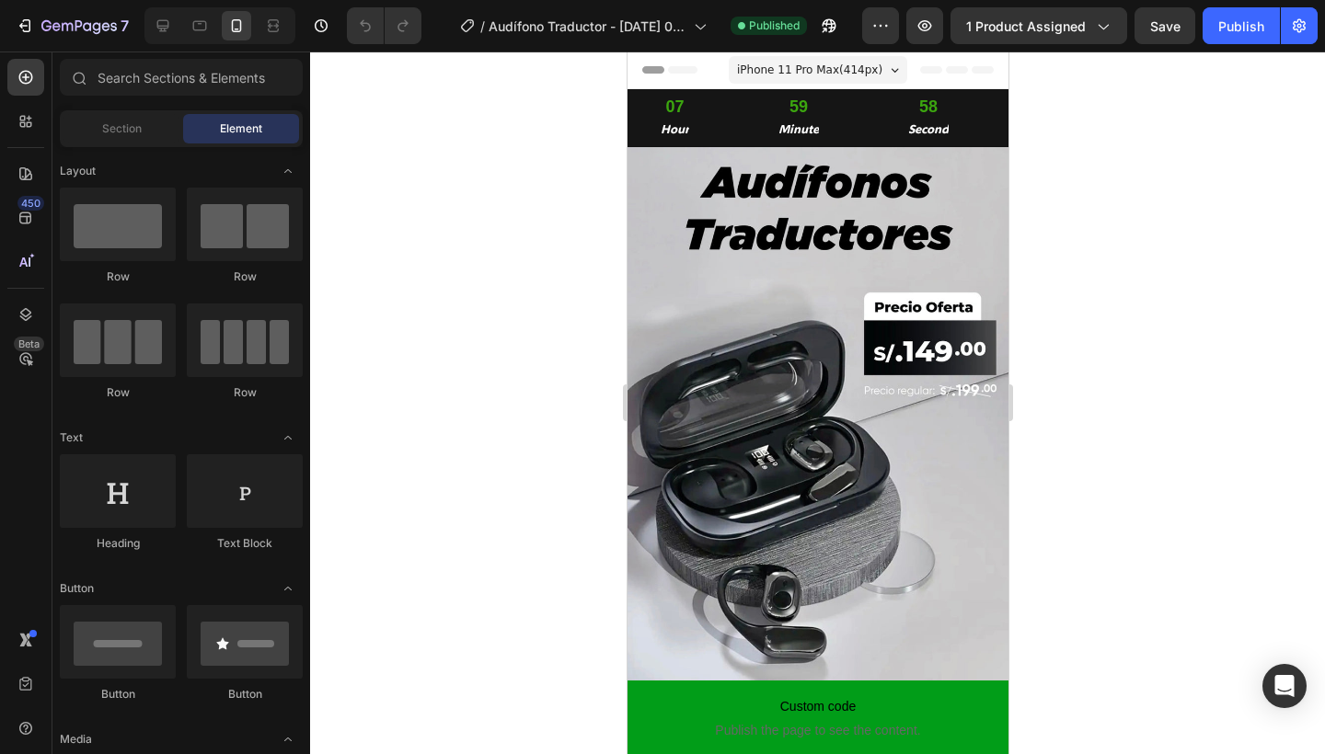
click at [129, 111] on div "Section Element" at bounding box center [181, 128] width 243 height 37
click at [124, 133] on span "Section" at bounding box center [122, 129] width 40 height 17
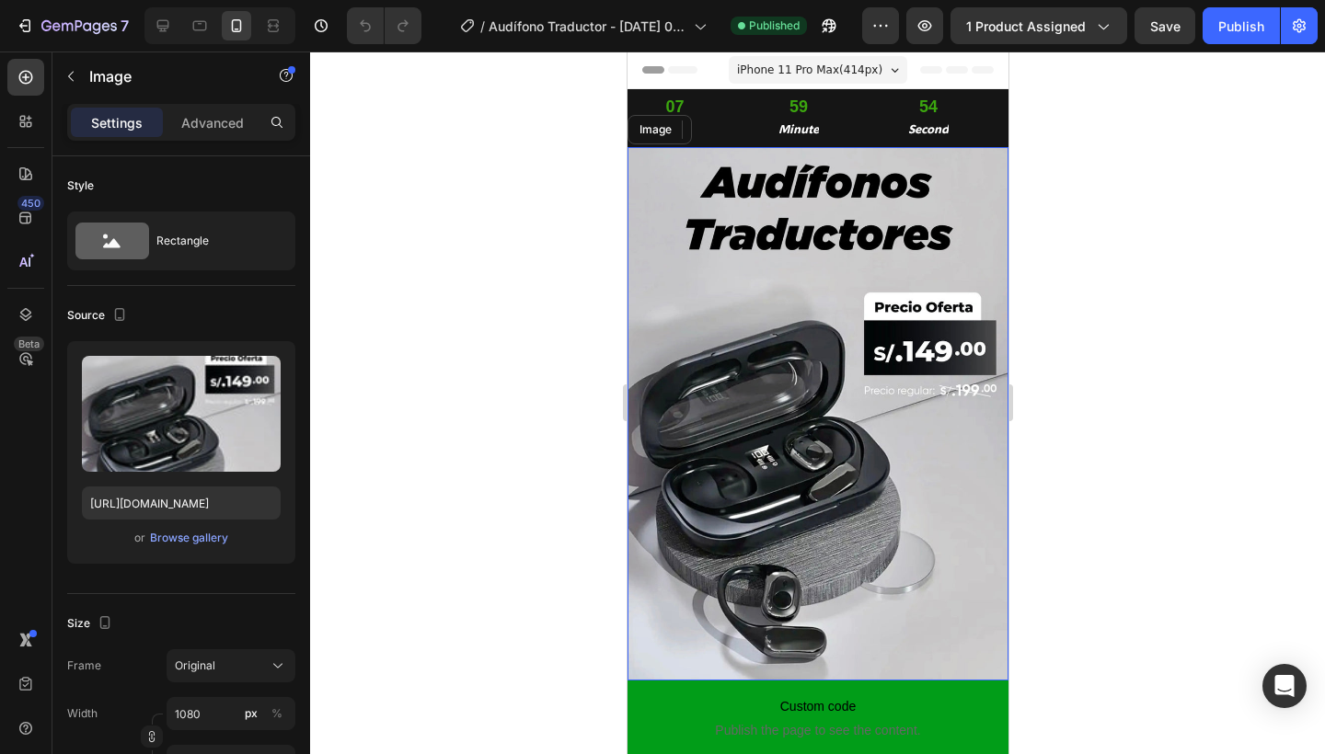
click at [815, 352] on img at bounding box center [817, 414] width 381 height 534
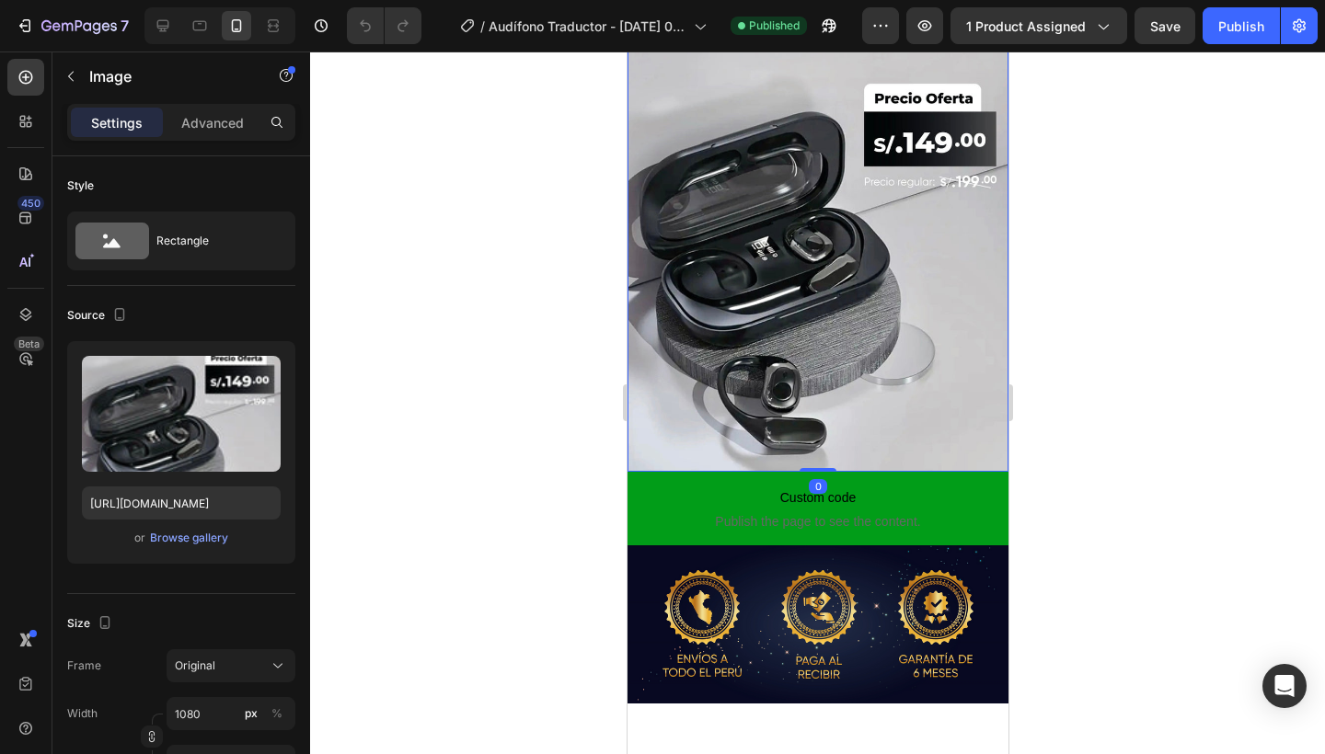
scroll to position [212, 0]
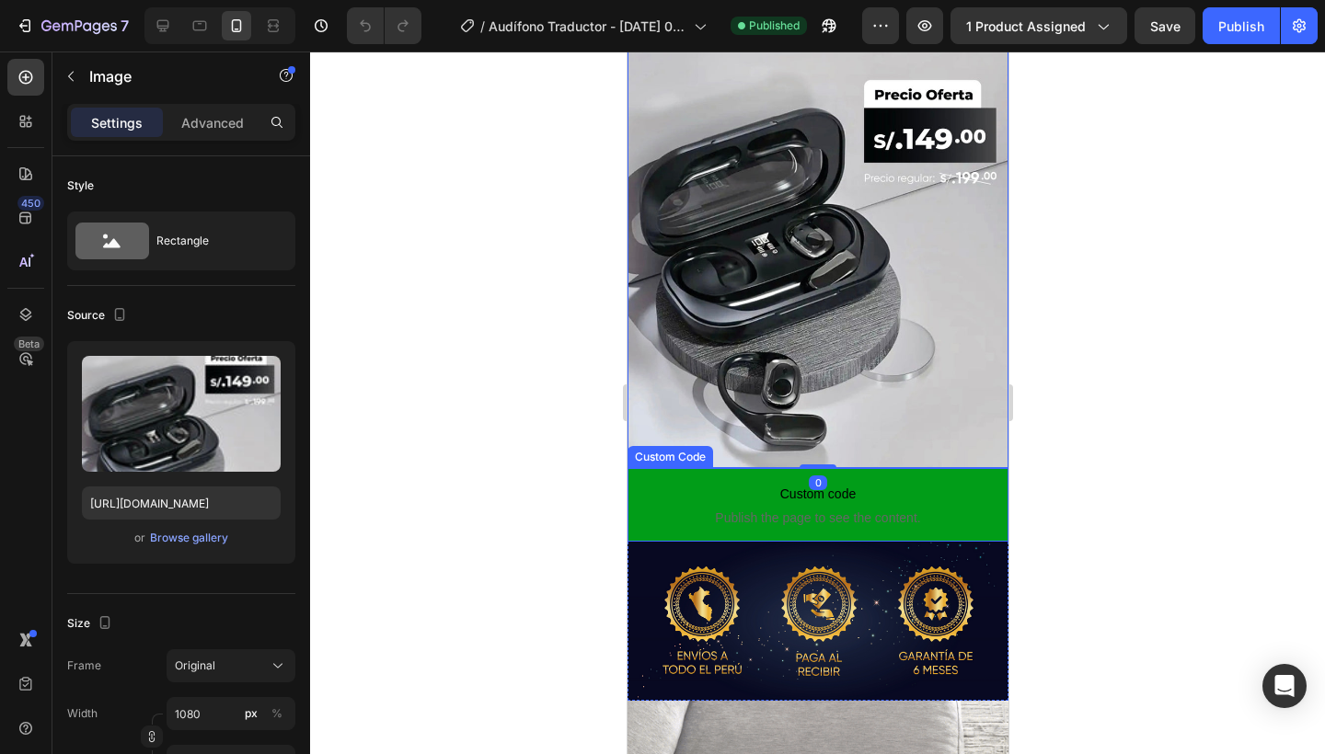
click at [819, 509] on span "Publish the page to see the content." at bounding box center [817, 518] width 381 height 18
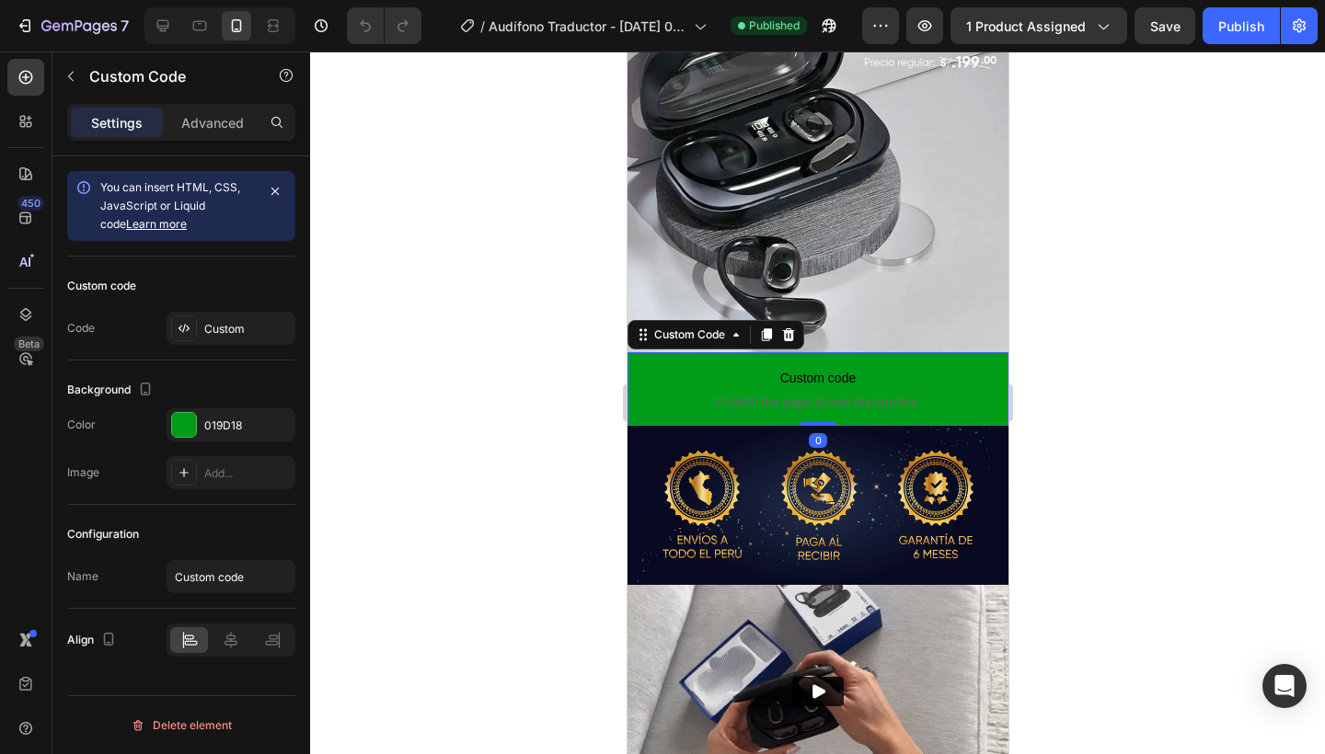
scroll to position [329, 0]
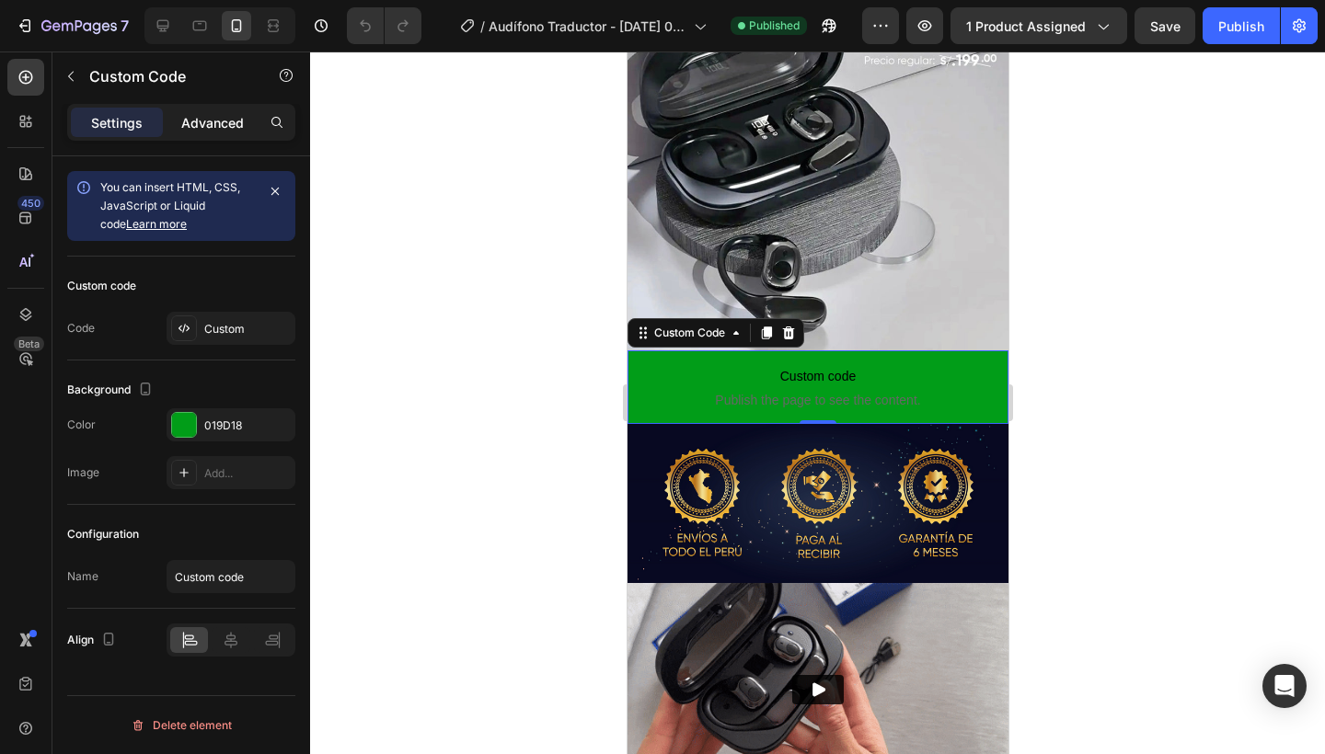
click at [219, 118] on p "Advanced" at bounding box center [212, 122] width 63 height 19
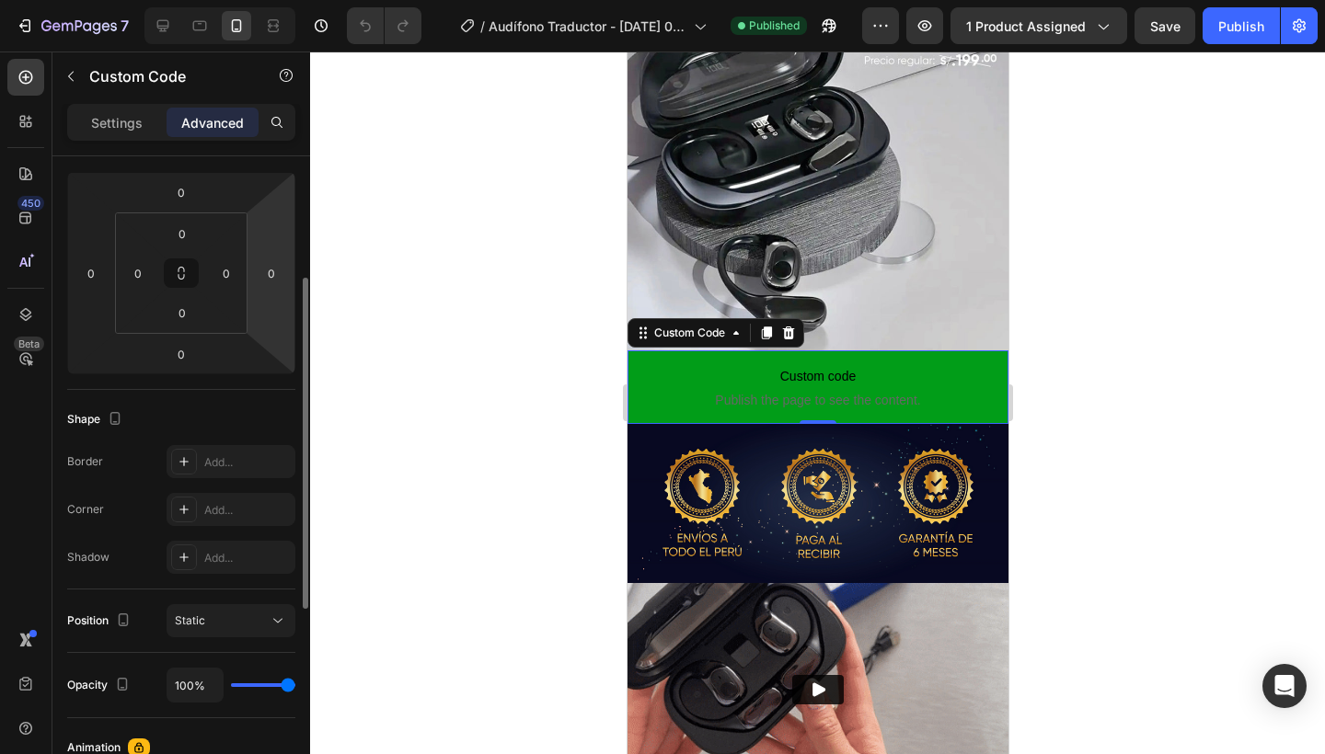
scroll to position [238, 0]
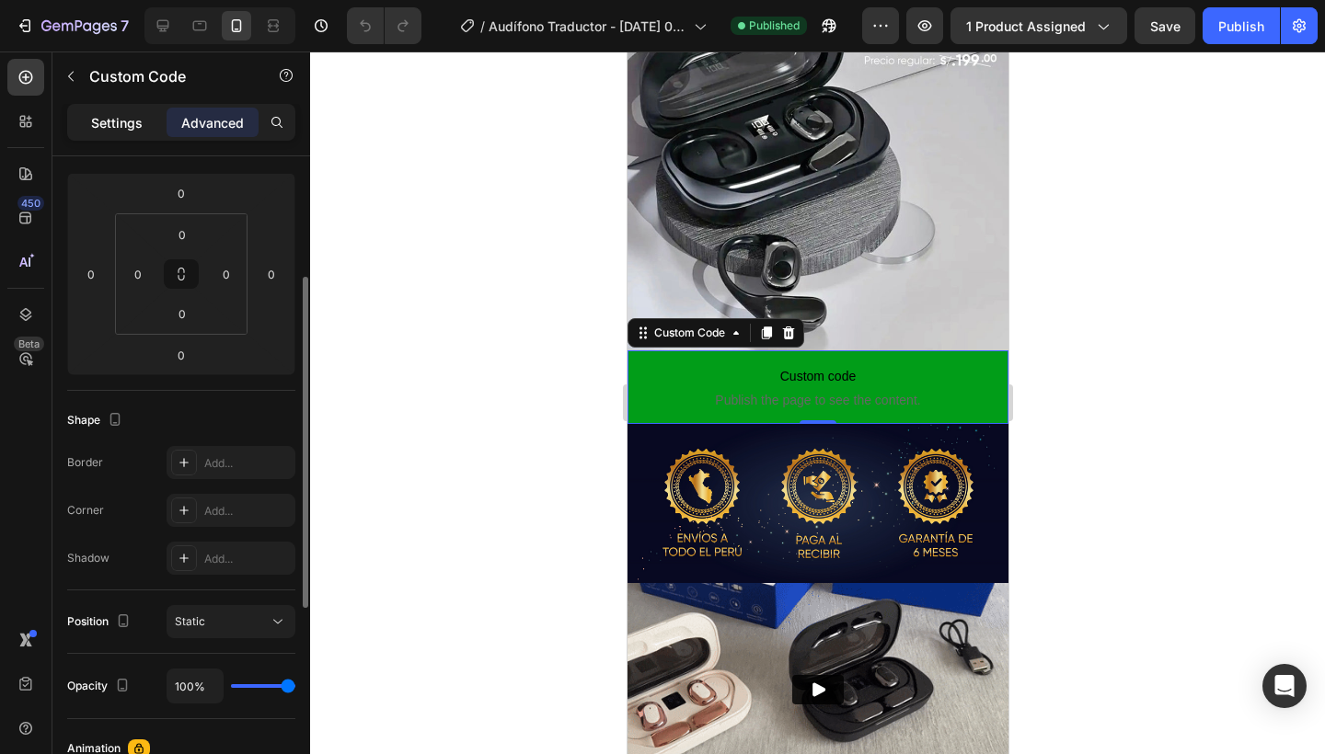
click at [131, 132] on div "Settings" at bounding box center [117, 122] width 92 height 29
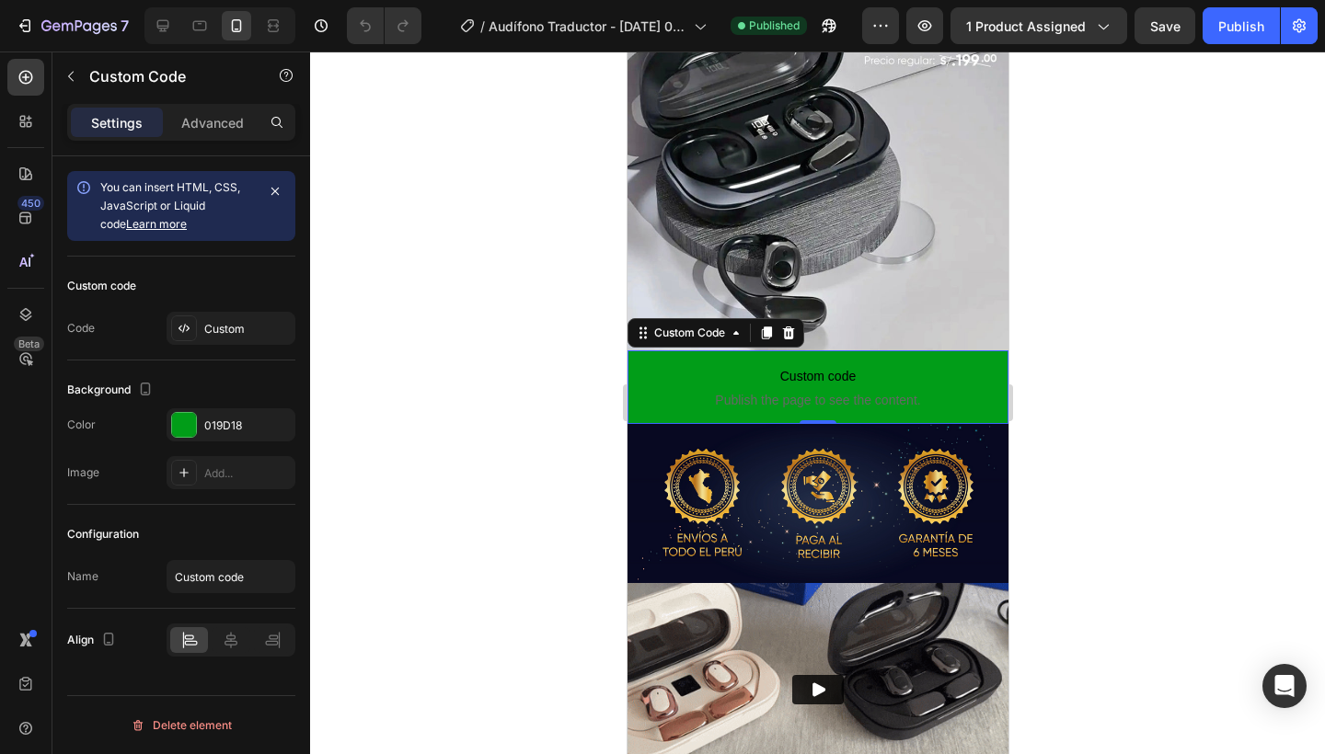
scroll to position [0, 0]
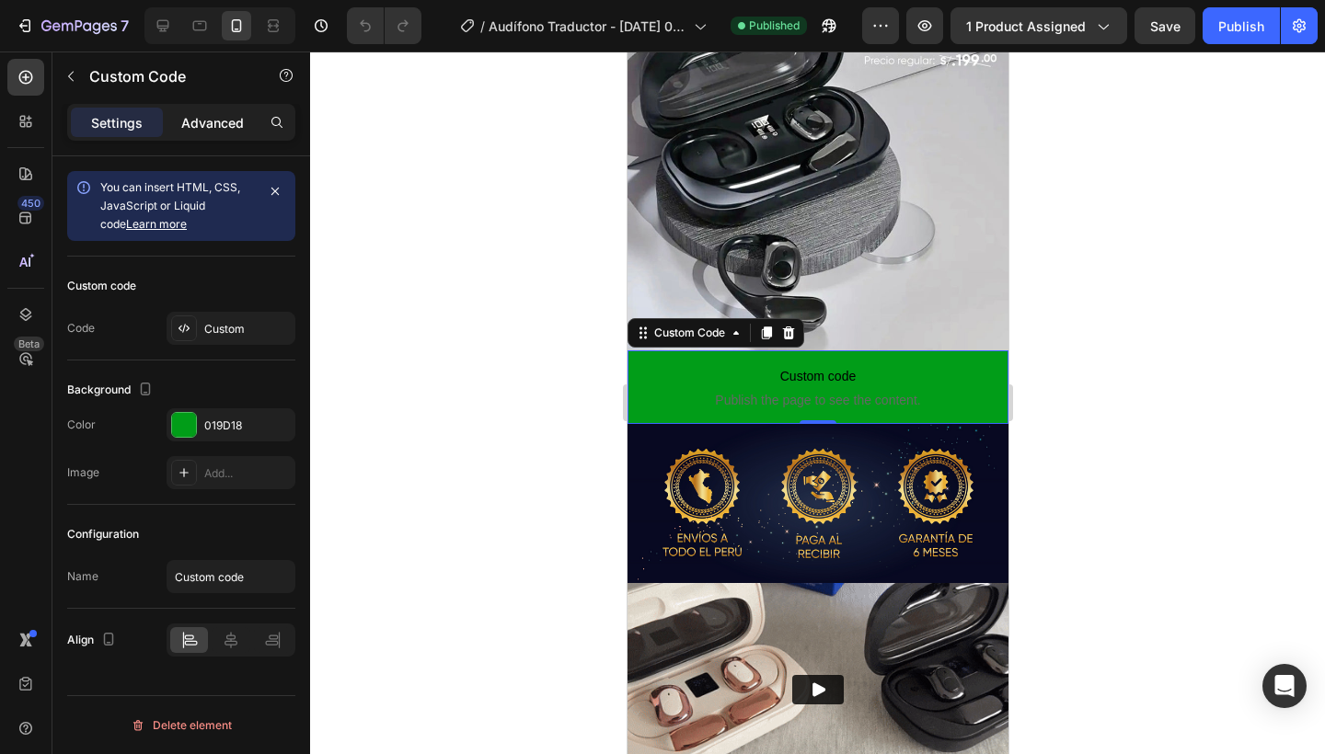
click at [207, 132] on div "Advanced" at bounding box center [213, 122] width 92 height 29
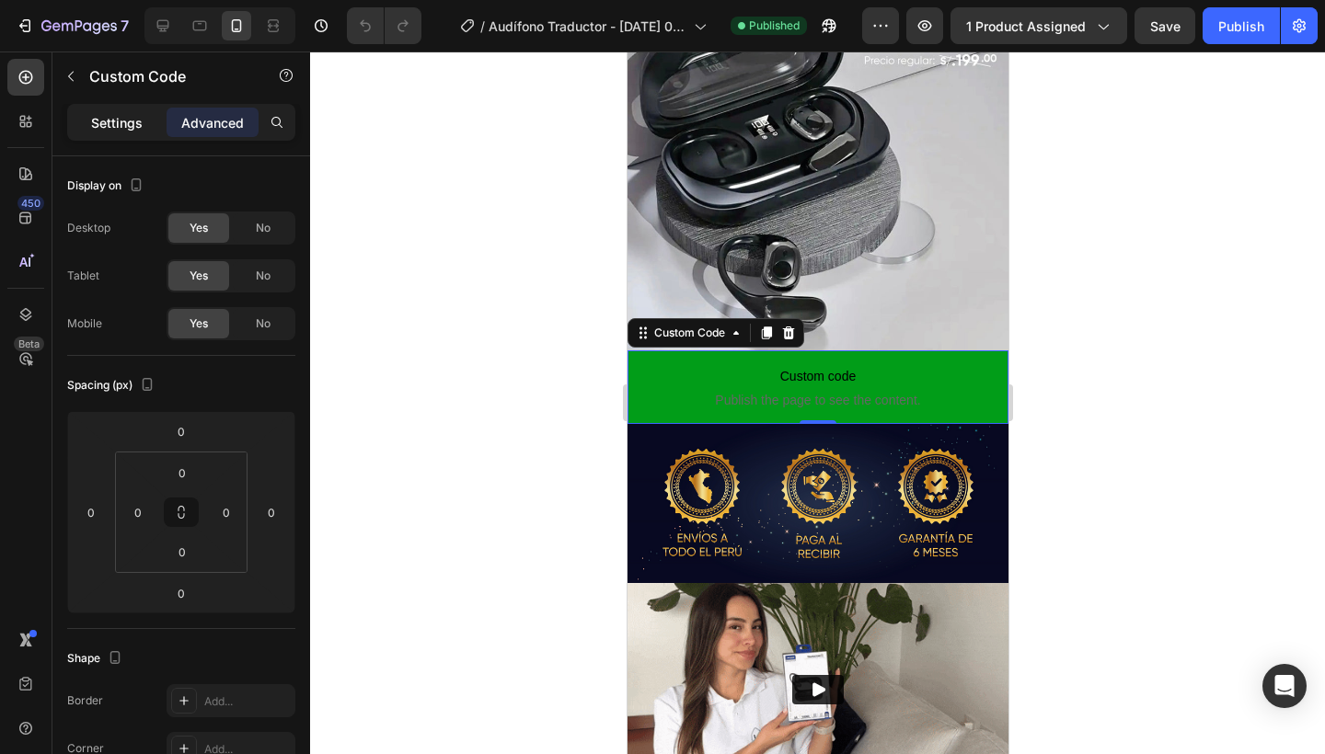
click at [106, 109] on div "Settings" at bounding box center [117, 122] width 92 height 29
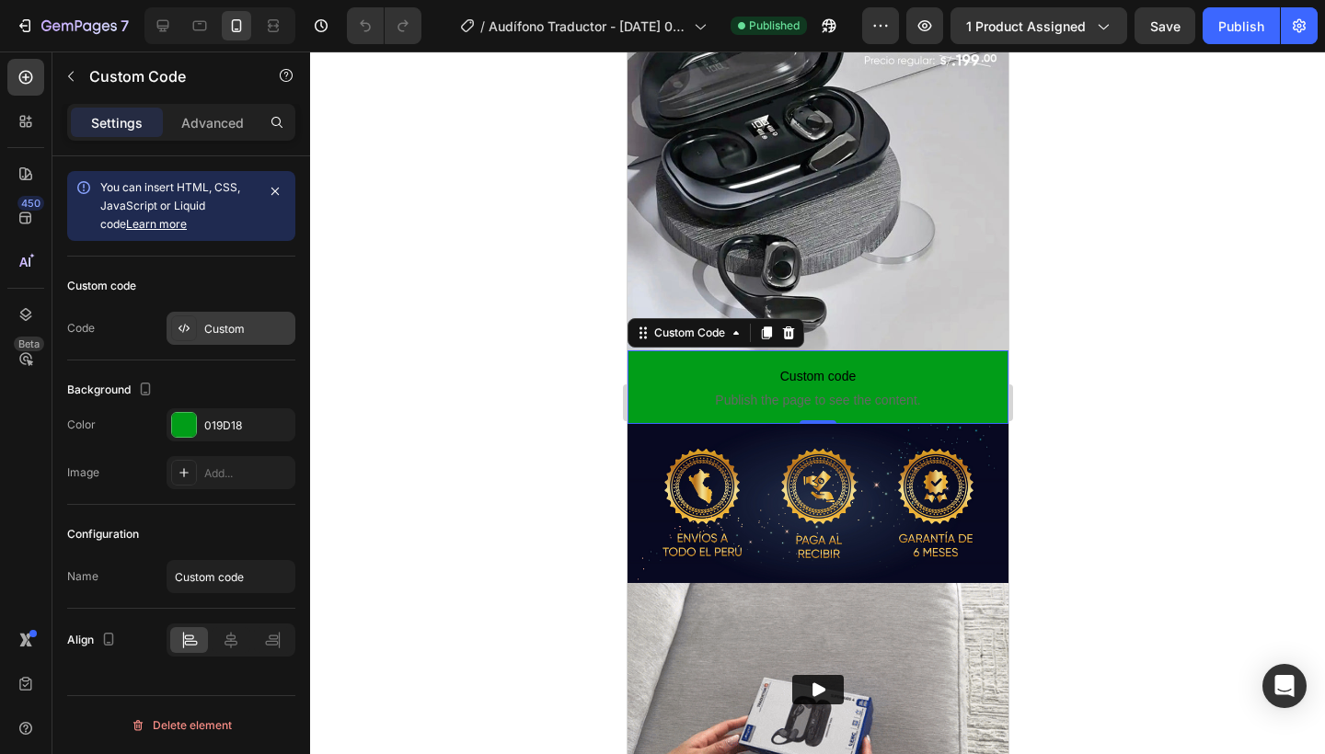
click at [185, 327] on icon at bounding box center [184, 328] width 4 height 9
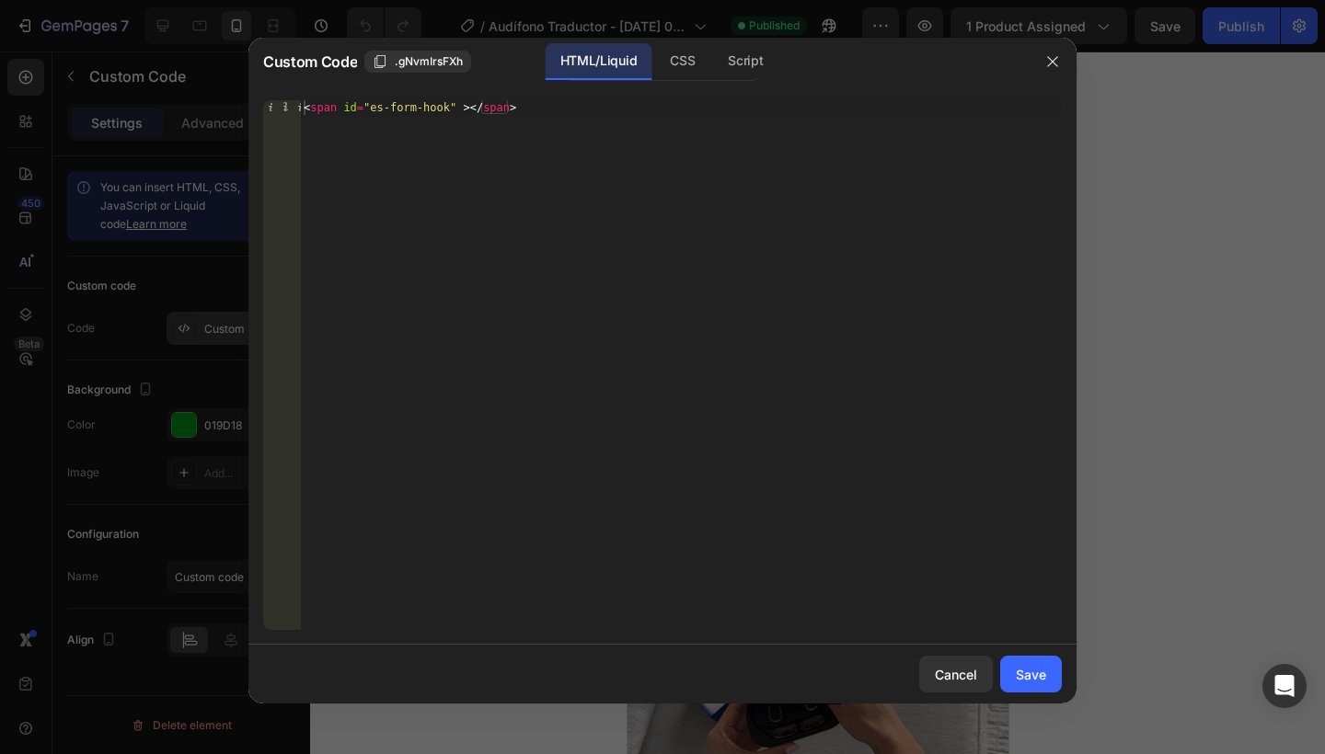
click at [185, 327] on div at bounding box center [662, 377] width 1325 height 754
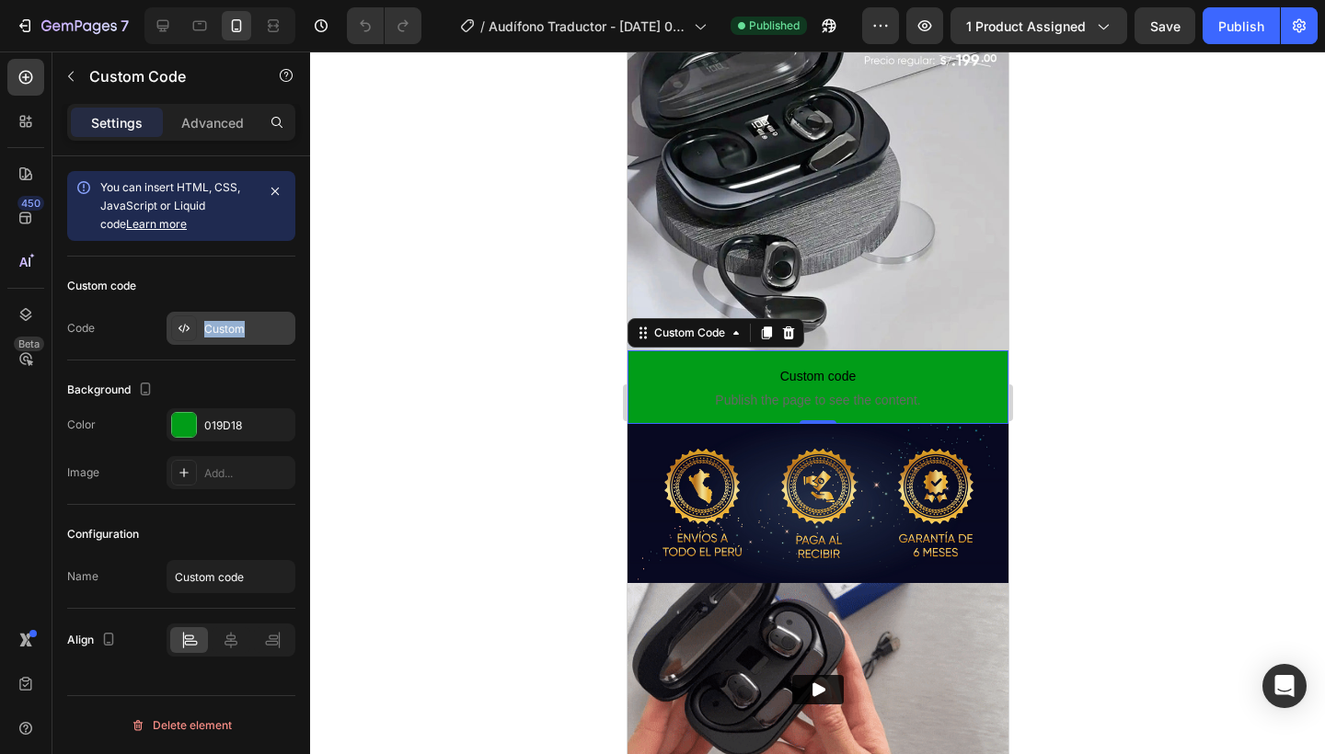
click at [185, 327] on icon at bounding box center [184, 328] width 4 height 9
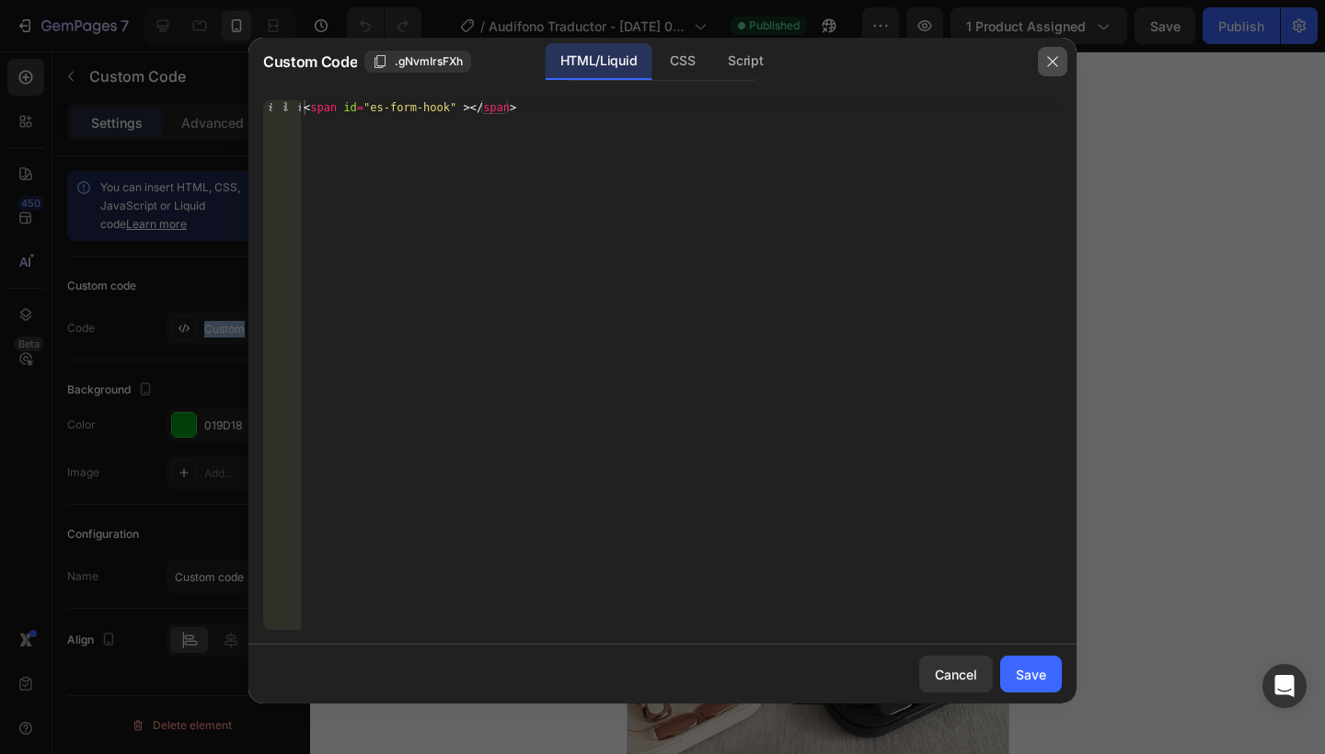
drag, startPoint x: 1053, startPoint y: 64, endPoint x: 356, endPoint y: 6, distance: 699.9
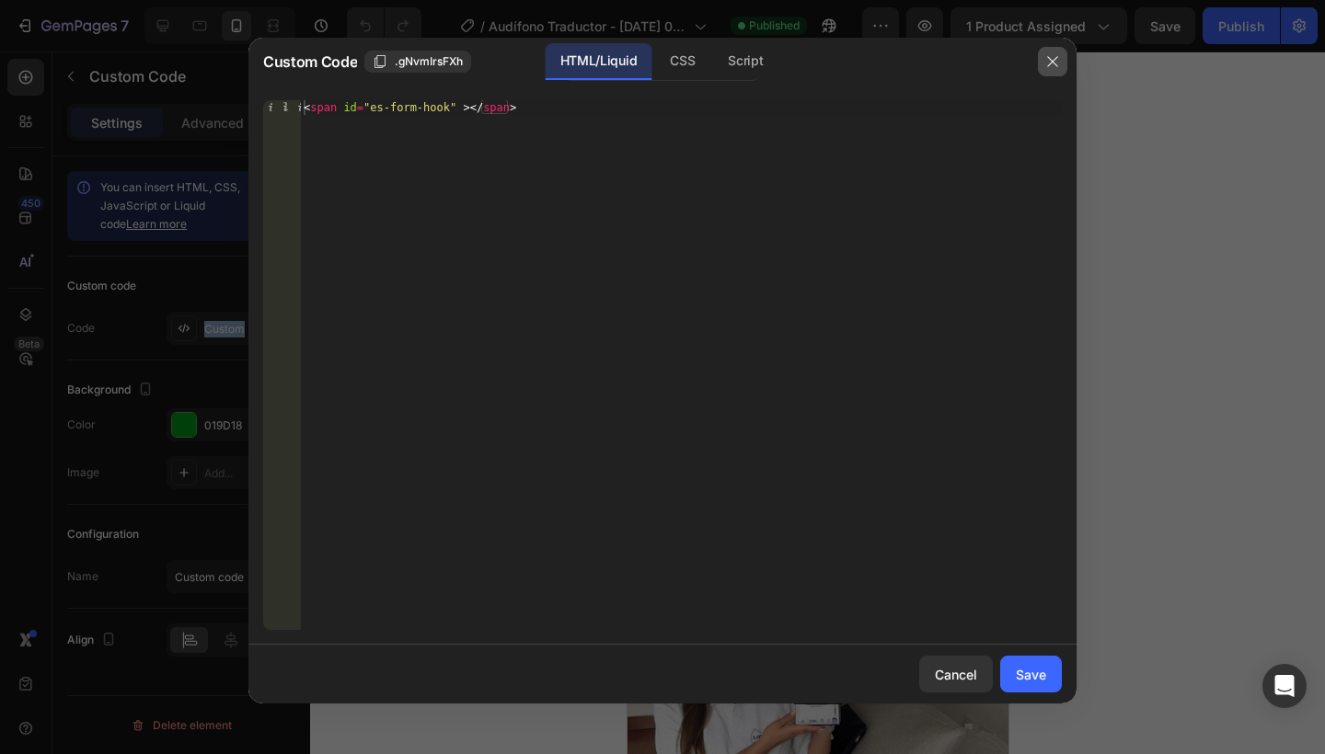
click at [1053, 64] on icon "button" at bounding box center [1052, 61] width 15 height 15
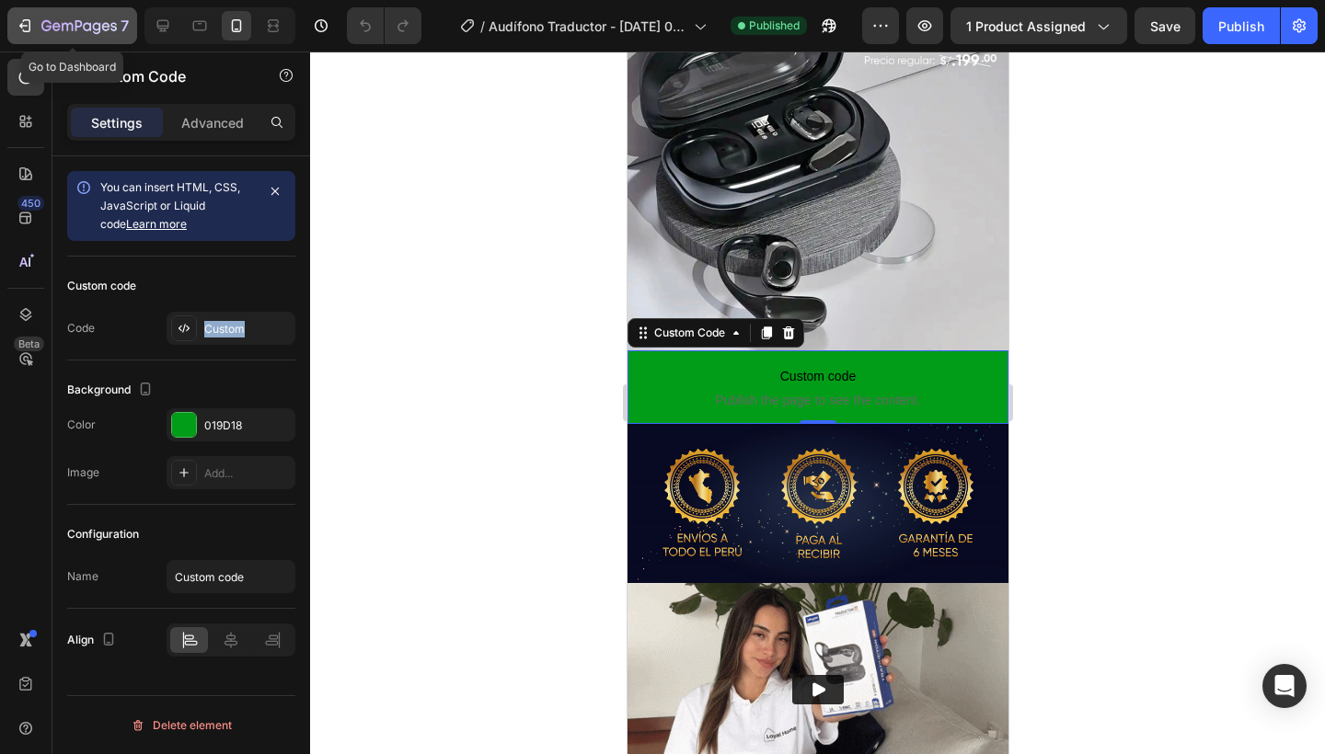
click at [48, 17] on div "7" at bounding box center [84, 26] width 87 height 22
